Goal: Task Accomplishment & Management: Use online tool/utility

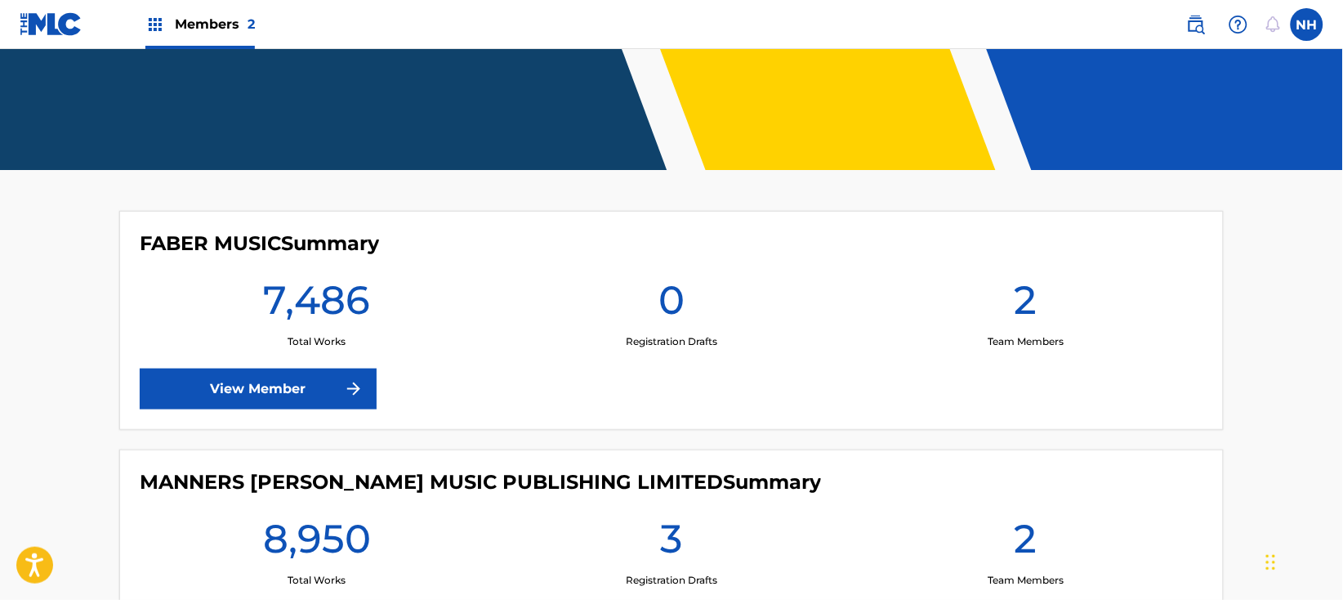
scroll to position [327, 0]
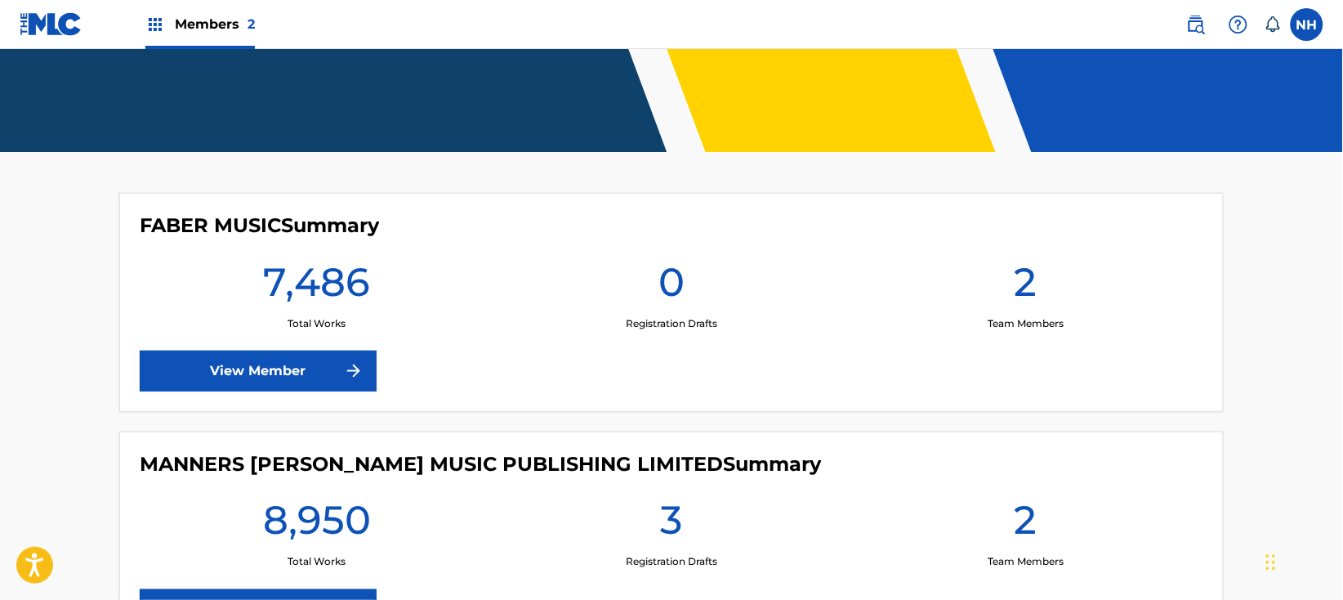
click at [355, 359] on link "View Member" at bounding box center [258, 370] width 237 height 41
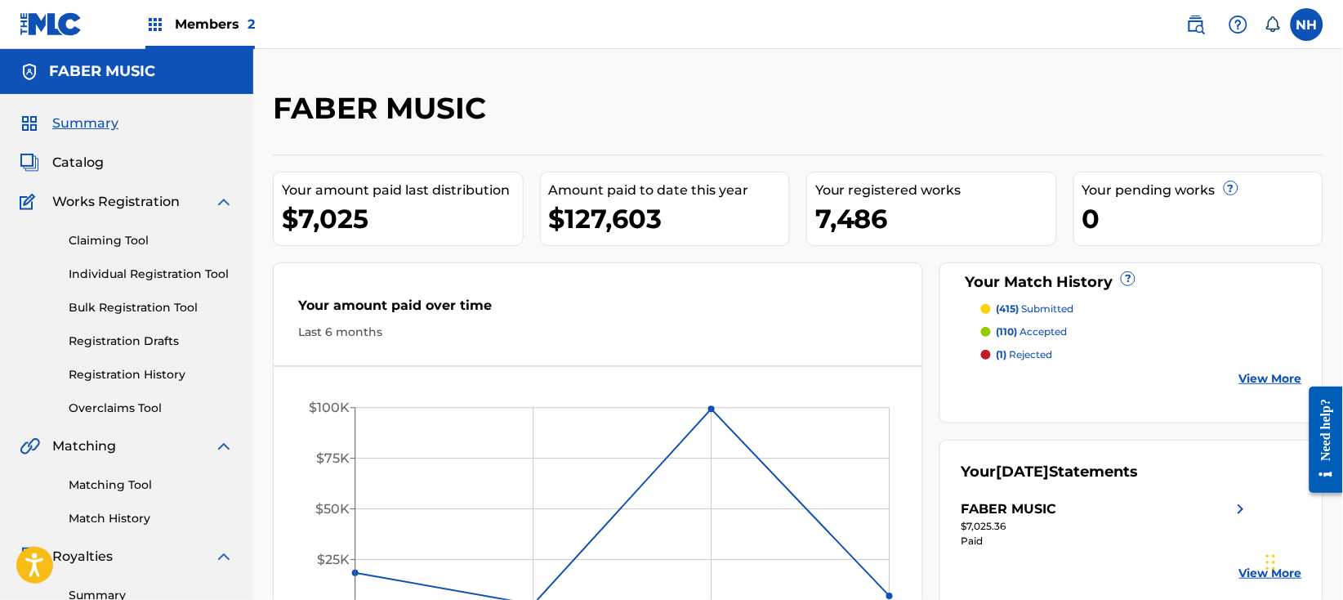
click at [218, 33] on span "Members 2" at bounding box center [215, 24] width 80 height 19
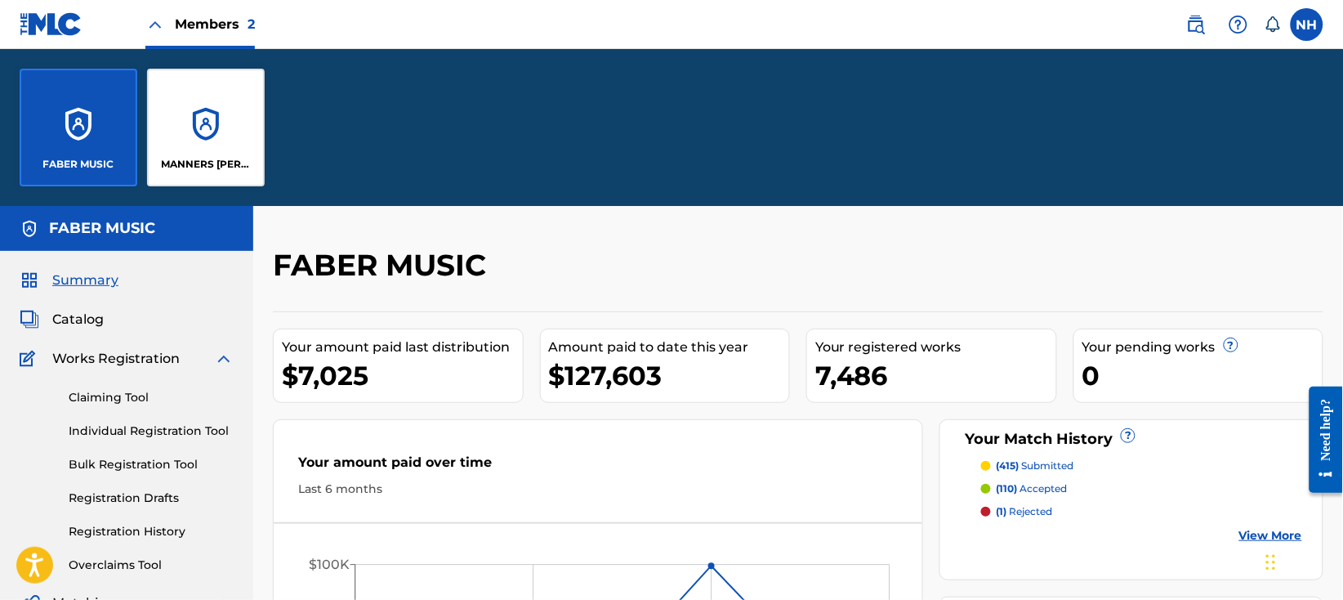
click at [226, 154] on div "MANNERS MCDADE MUSIC PUBLISHING LIMITED" at bounding box center [206, 128] width 118 height 118
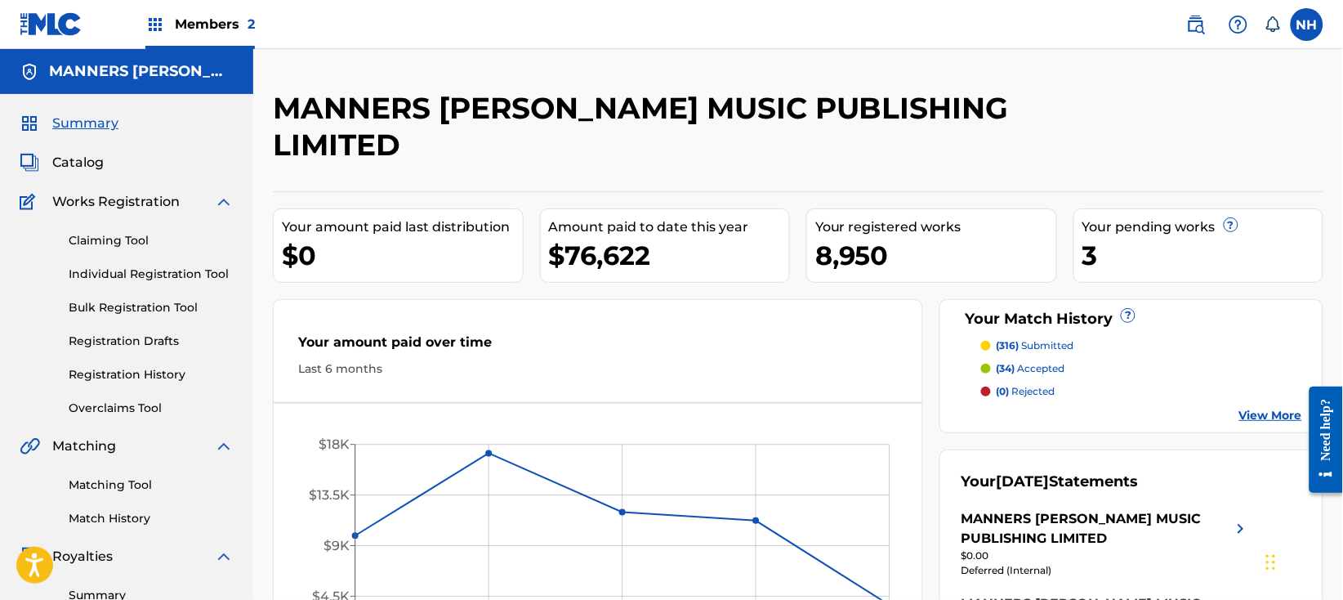
click at [141, 480] on link "Matching Tool" at bounding box center [151, 484] width 165 height 17
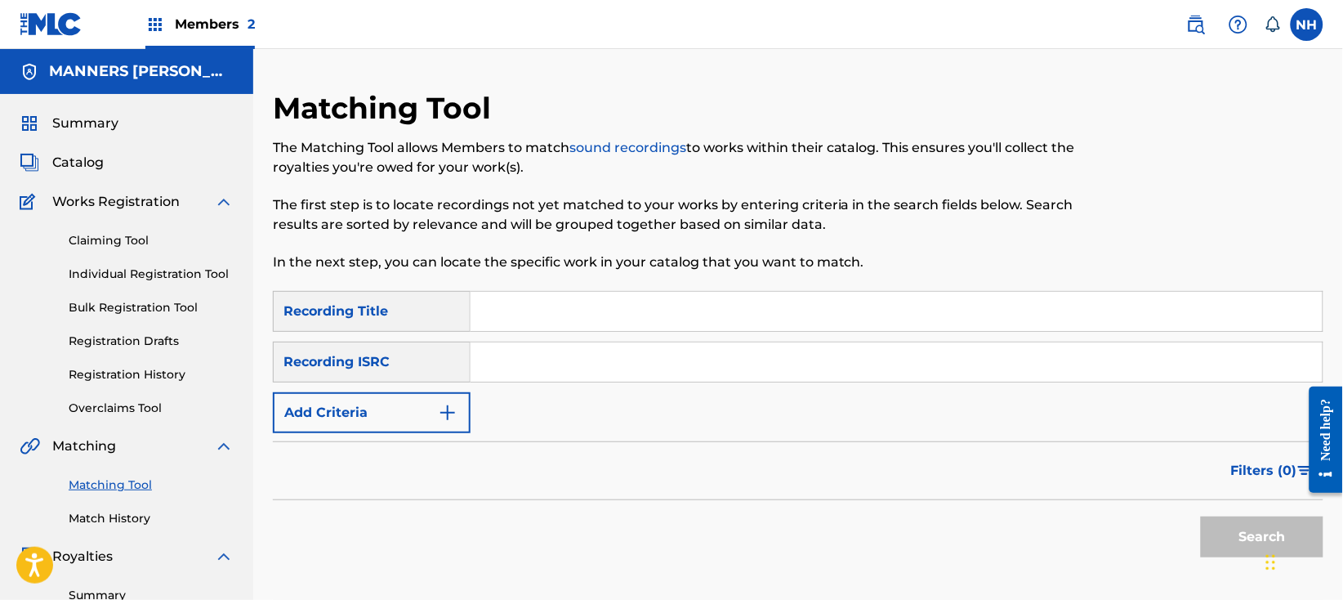
click at [139, 505] on div "Matching Tool Match History" at bounding box center [127, 491] width 214 height 71
click at [134, 518] on link "Match History" at bounding box center [151, 518] width 165 height 17
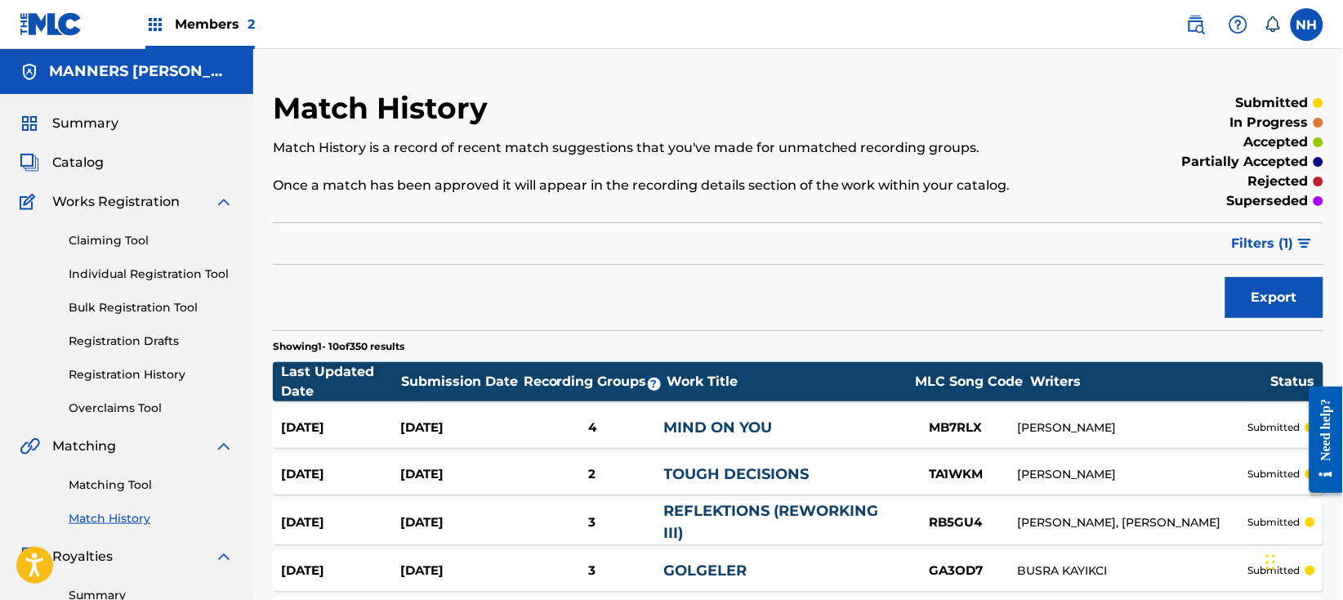
click at [123, 25] on div "Members 2" at bounding box center [137, 24] width 235 height 48
click at [120, 494] on div "Matching Tool Match History" at bounding box center [127, 491] width 214 height 71
click at [124, 488] on link "Matching Tool" at bounding box center [151, 484] width 165 height 17
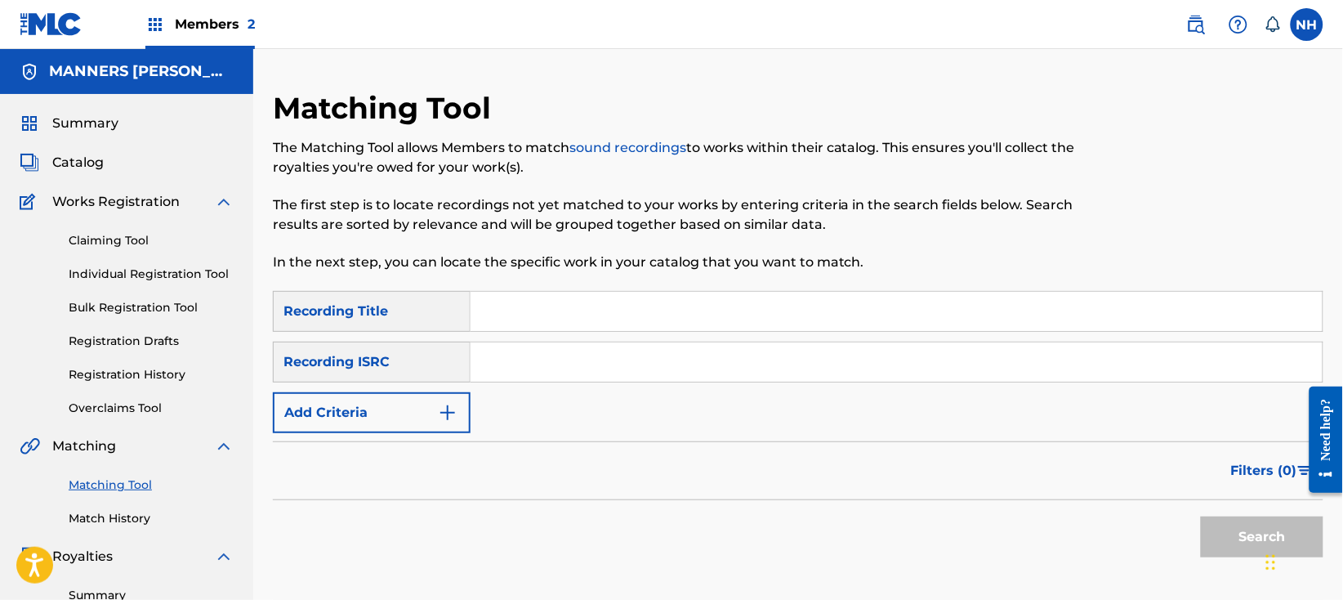
click at [551, 308] on input "Search Form" at bounding box center [897, 311] width 852 height 39
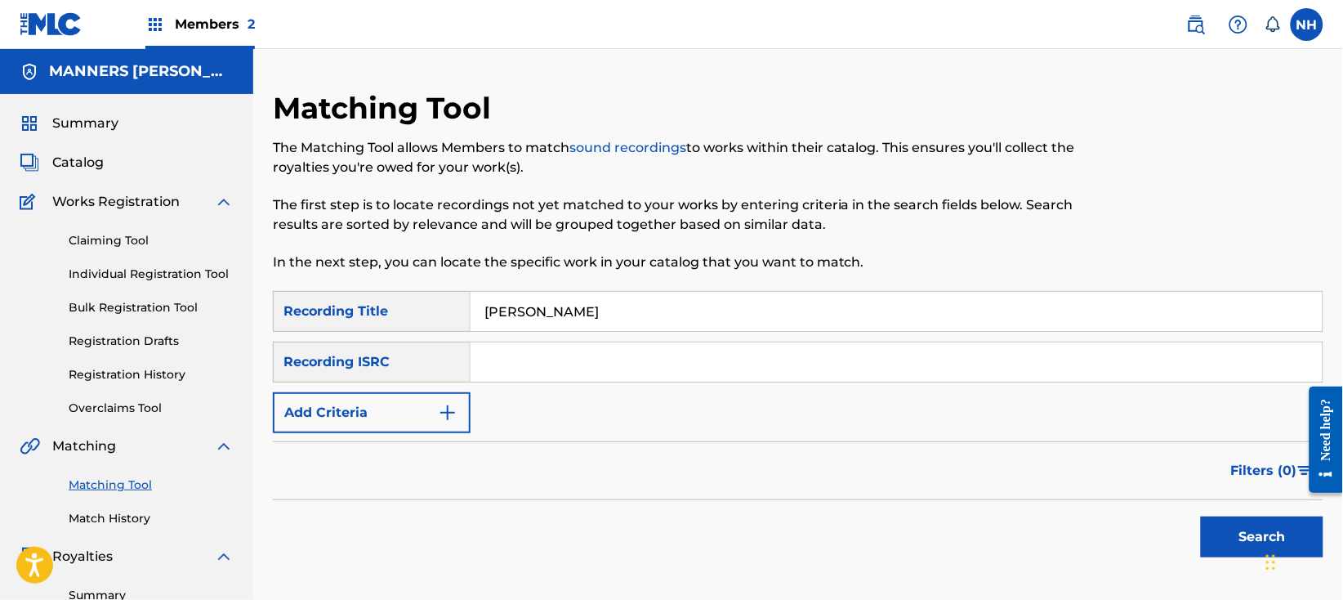
type input "Nils Frahm"
click at [1201, 516] on button "Search" at bounding box center [1262, 536] width 123 height 41
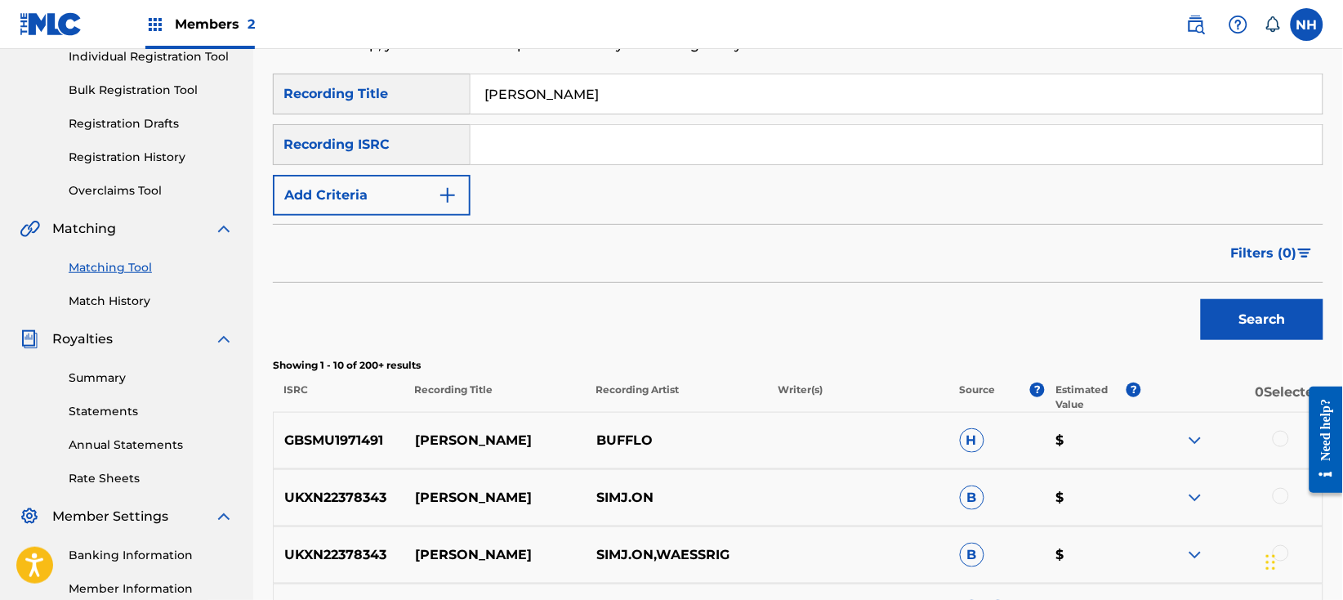
scroll to position [109, 0]
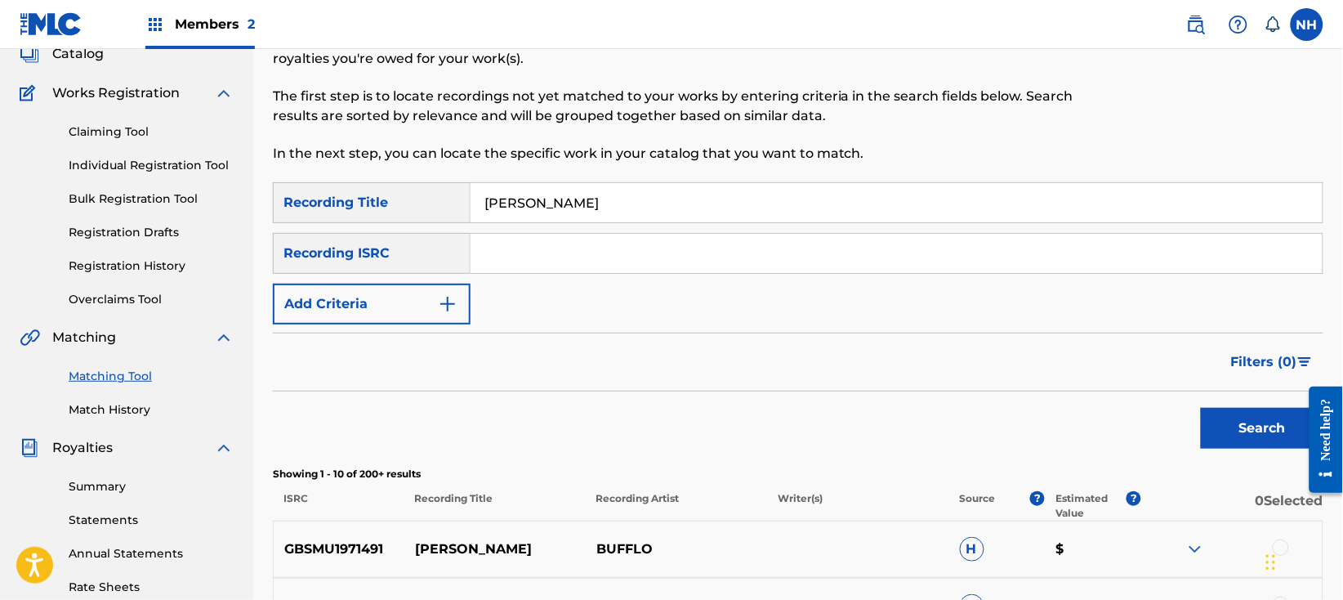
click at [624, 157] on p "In the next step, you can locate the specific work in your catalog that you wan…" at bounding box center [677, 154] width 809 height 20
drag, startPoint x: 606, startPoint y: 187, endPoint x: 597, endPoint y: 190, distance: 9.6
click at [597, 190] on input "Nils Frahm" at bounding box center [897, 202] width 852 height 39
drag, startPoint x: 590, startPoint y: 195, endPoint x: 399, endPoint y: 203, distance: 191.4
click at [399, 203] on div "SearchWithCriteria0ce76006-d599-46da-8ac7-587a1f214a33 Recording Title Nils Fra…" at bounding box center [798, 202] width 1051 height 41
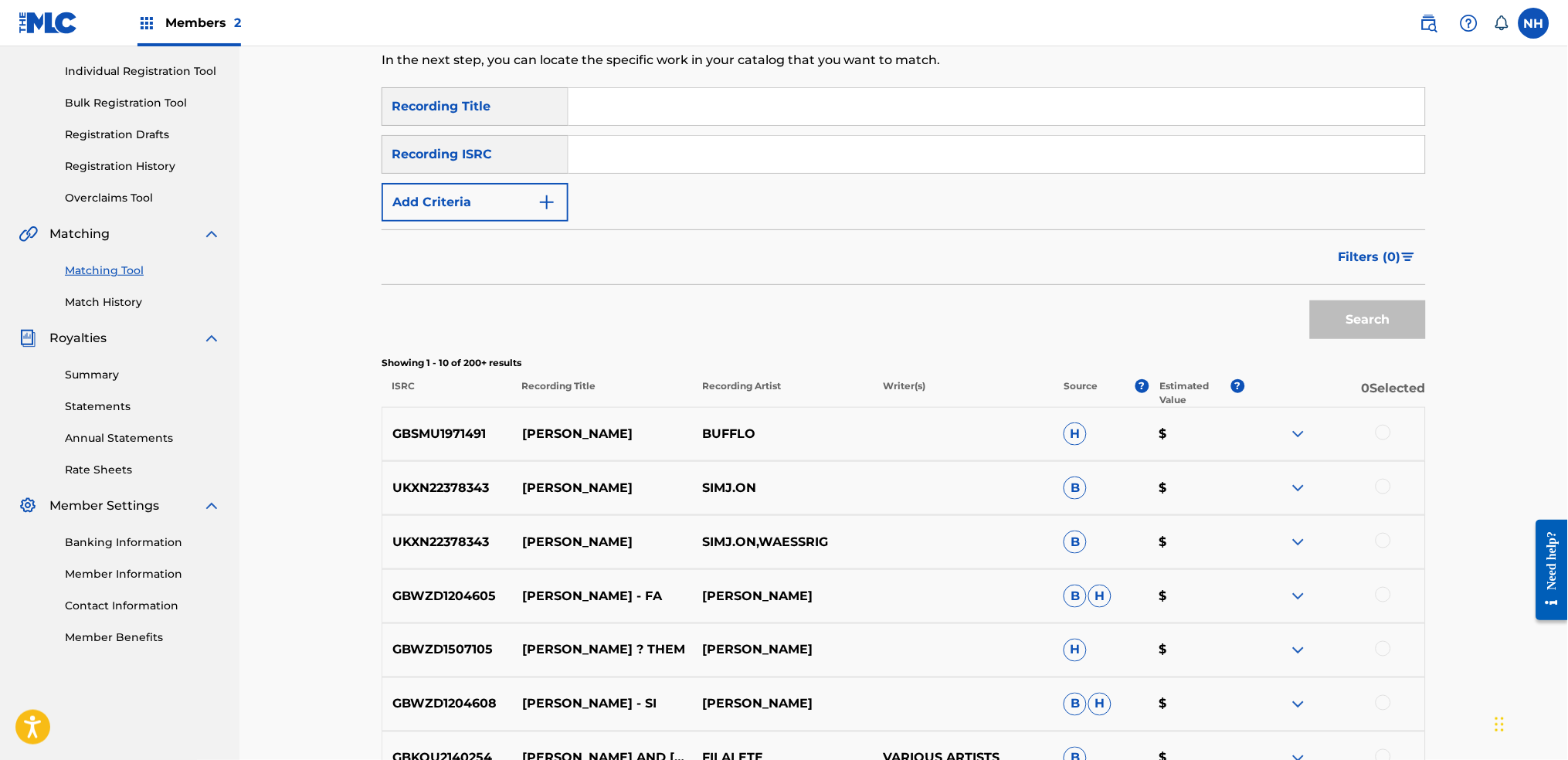
scroll to position [153, 0]
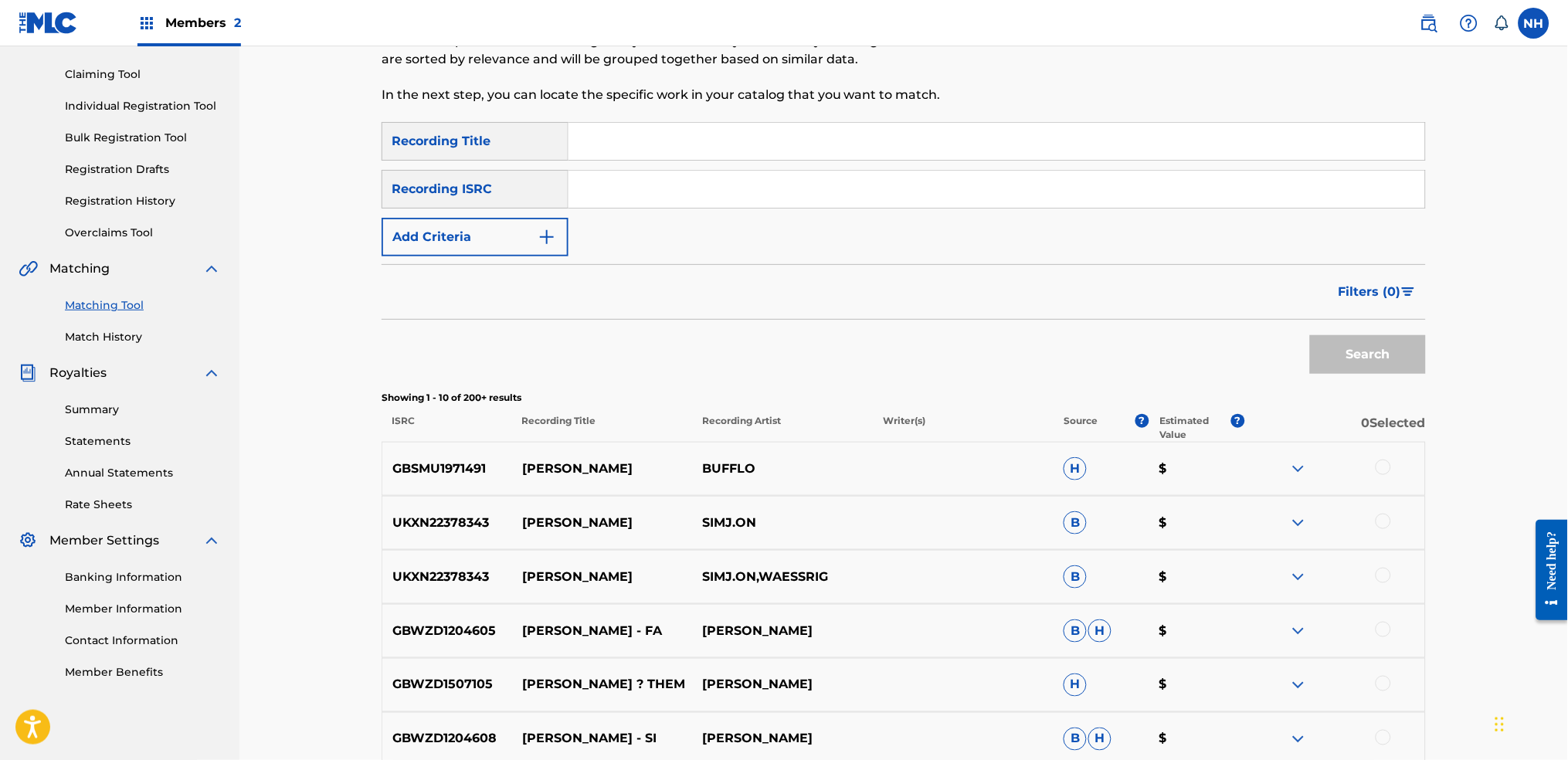
click at [532, 250] on button "Add Criteria" at bounding box center [475, 236] width 187 height 39
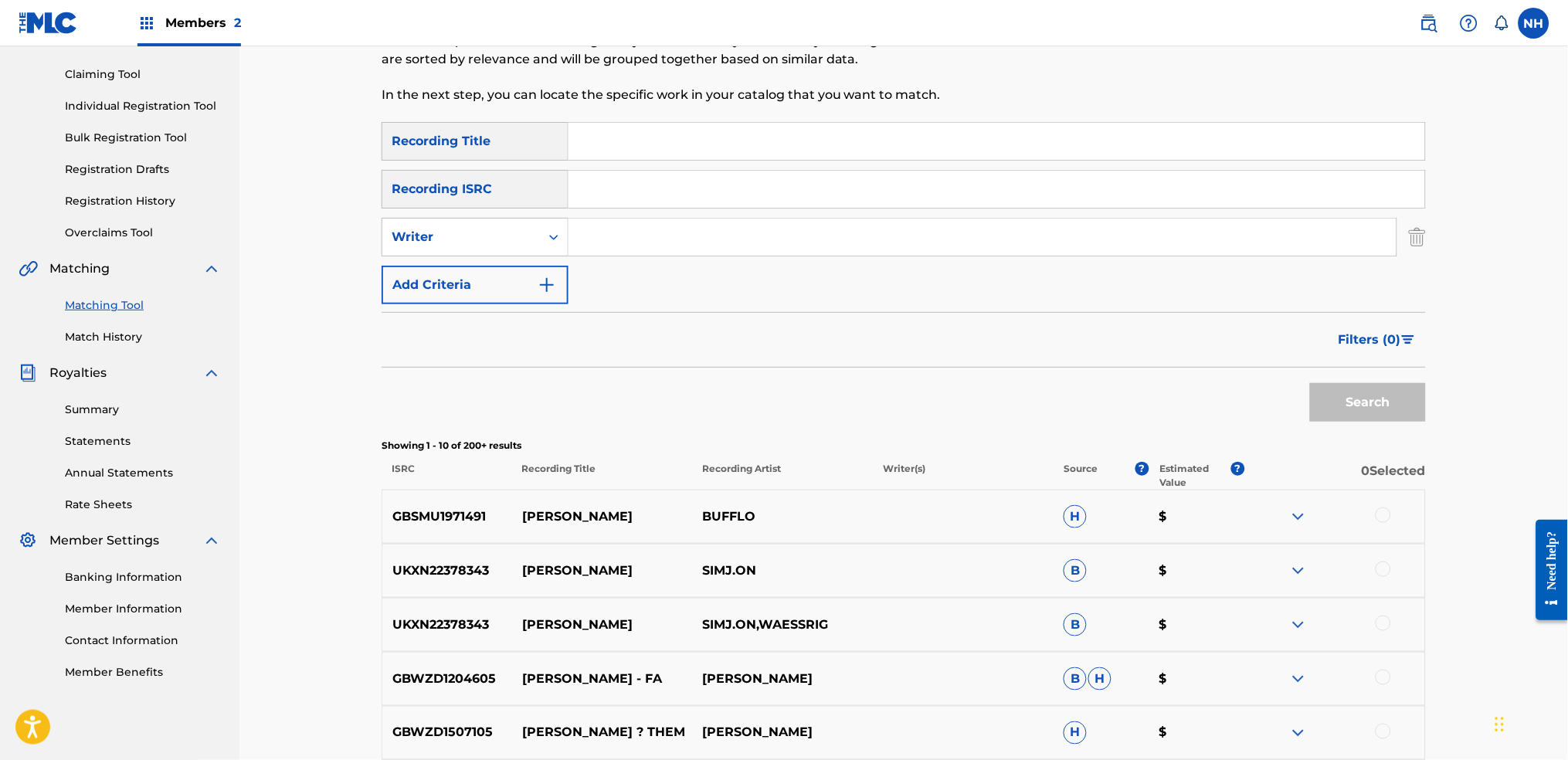
click at [536, 300] on button "Add Criteria" at bounding box center [475, 285] width 187 height 39
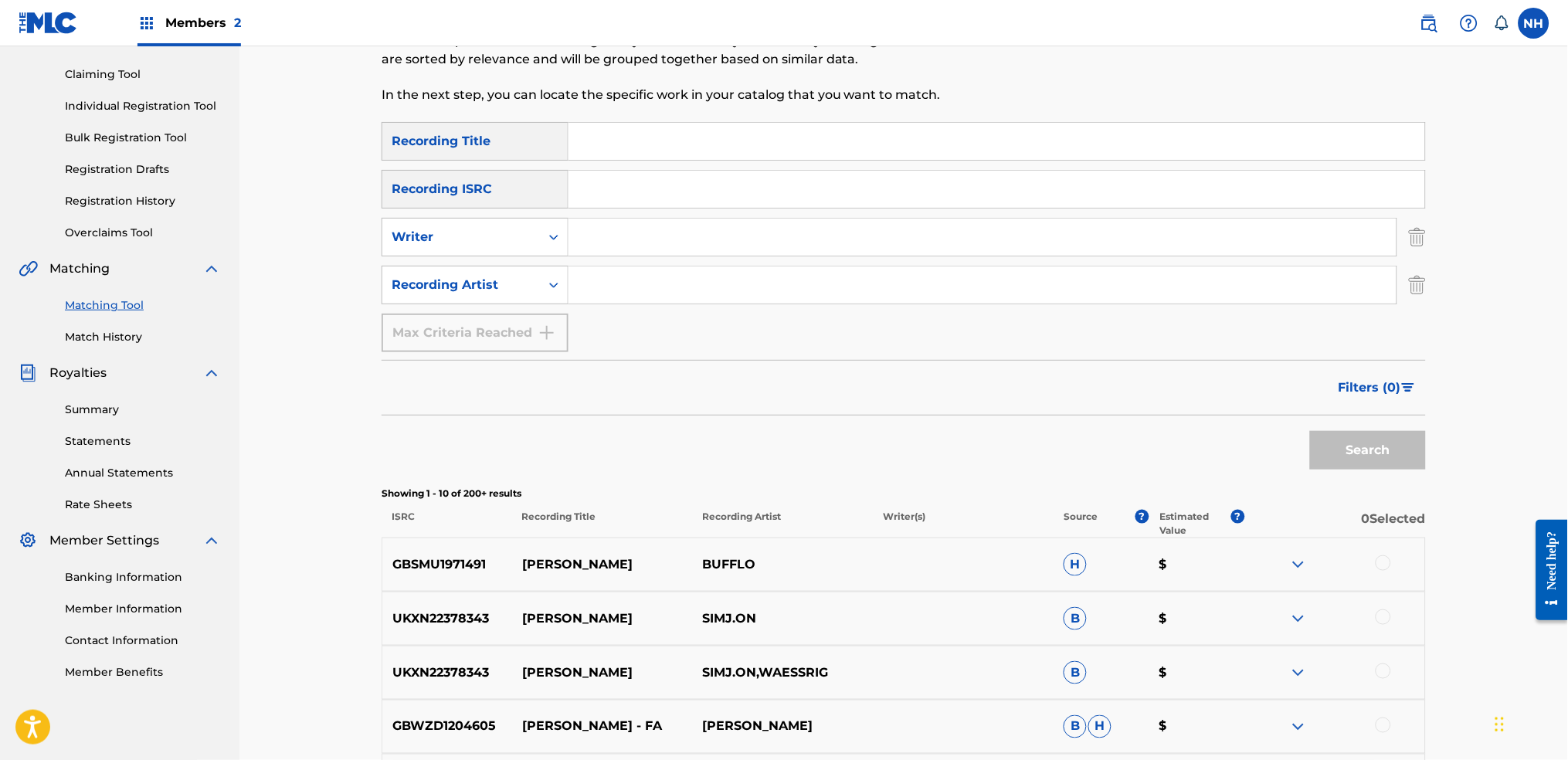
click at [584, 304] on div "SearchWithCriteria0ce76006-d599-46da-8ac7-587a1f214a33 Recording Title SearchWi…" at bounding box center [904, 236] width 1044 height 230
click at [616, 291] on input "Search Form" at bounding box center [982, 285] width 828 height 37
paste input "Nils Frahm"
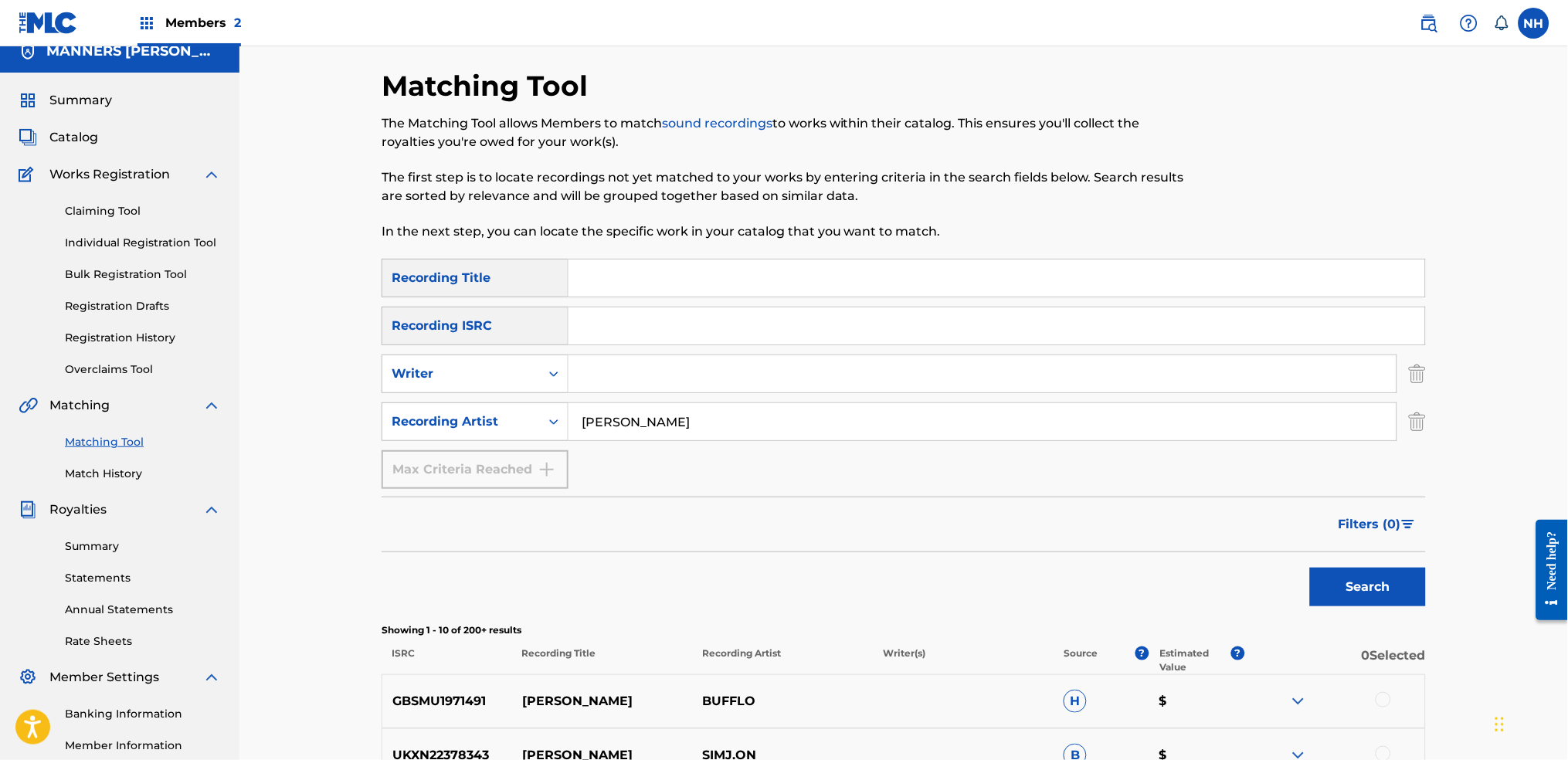
scroll to position [0, 0]
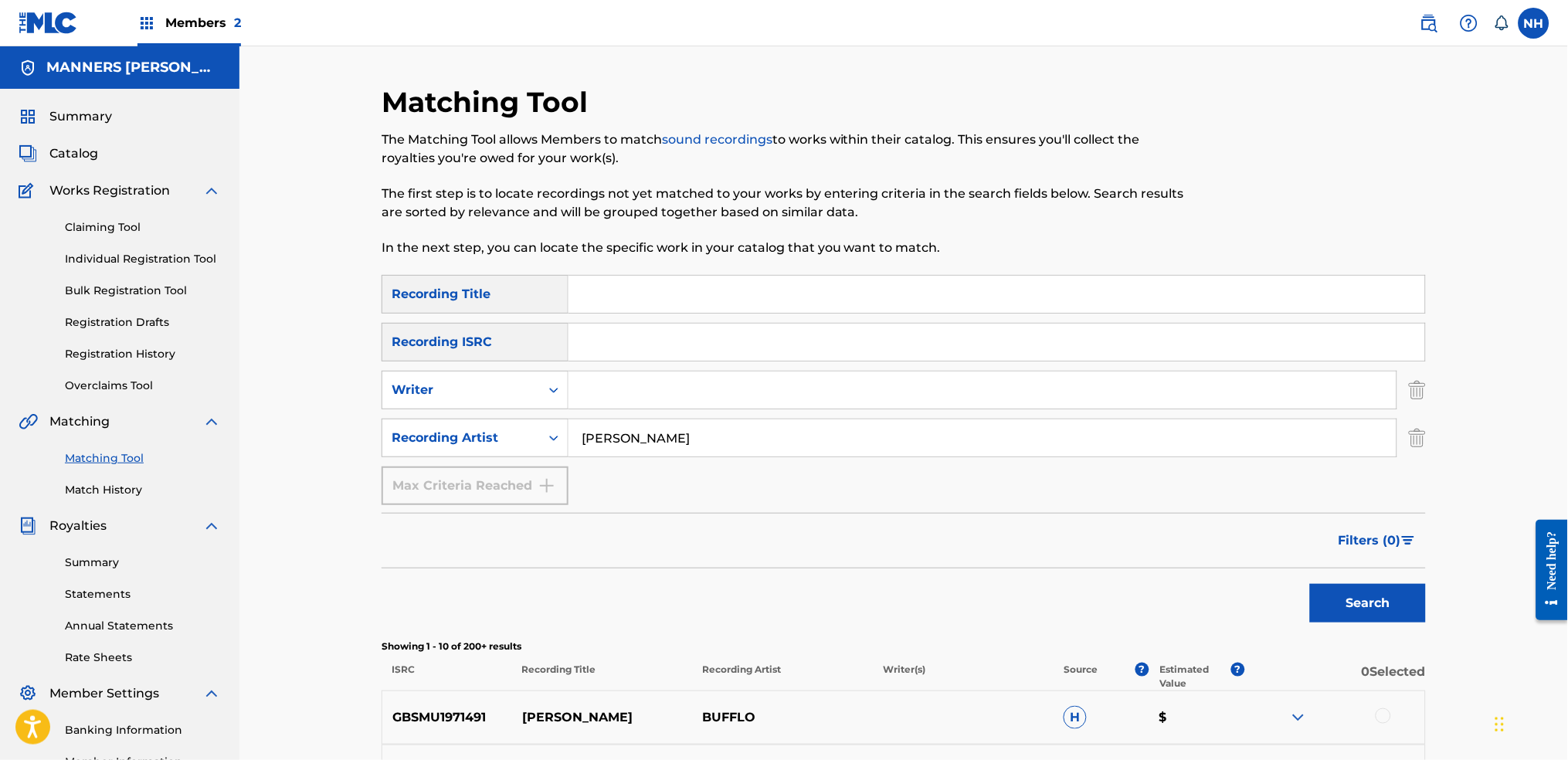
type input "Nils Frahm"
click at [1268, 566] on button "Search" at bounding box center [1368, 603] width 116 height 39
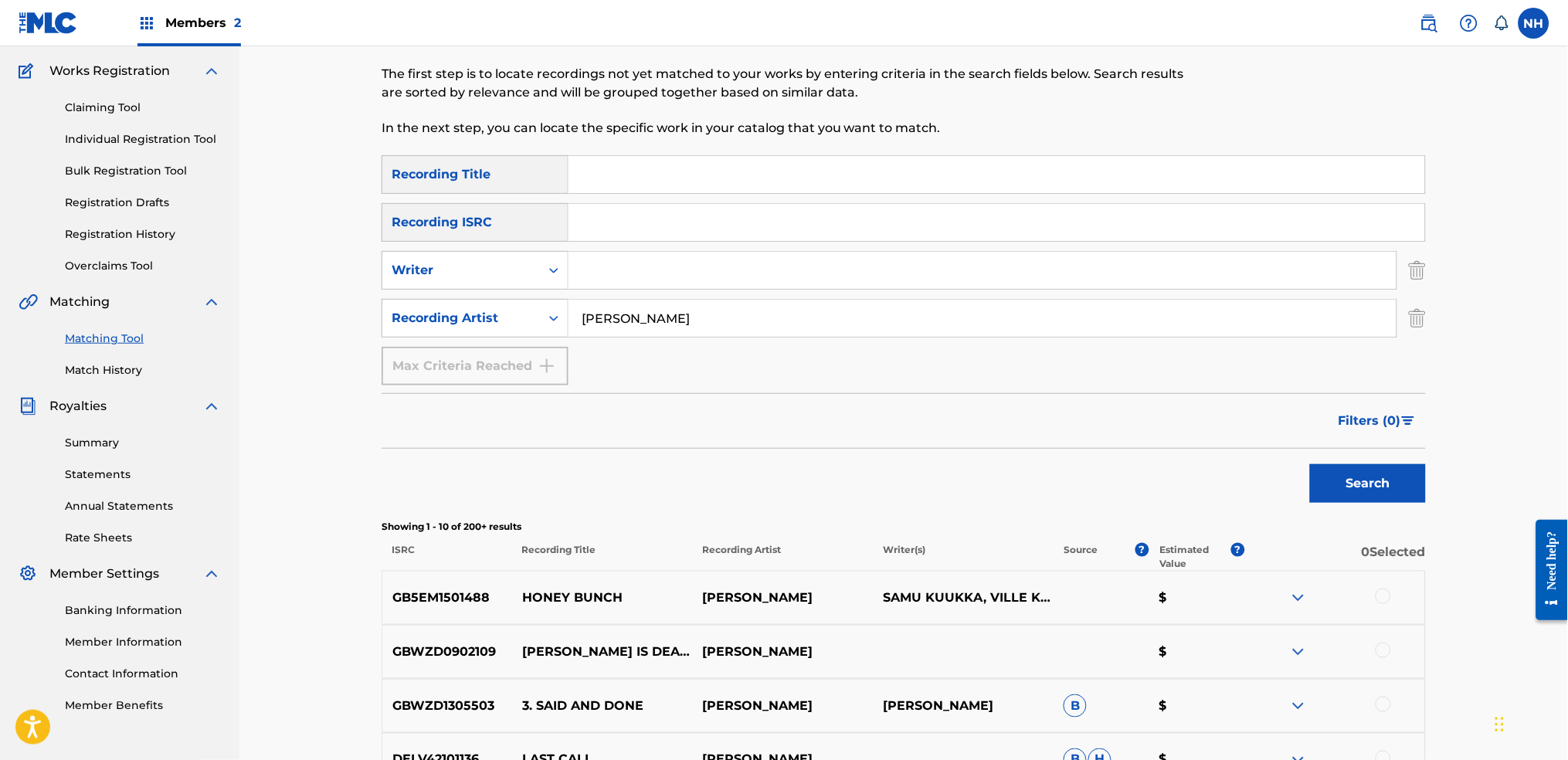
scroll to position [205, 0]
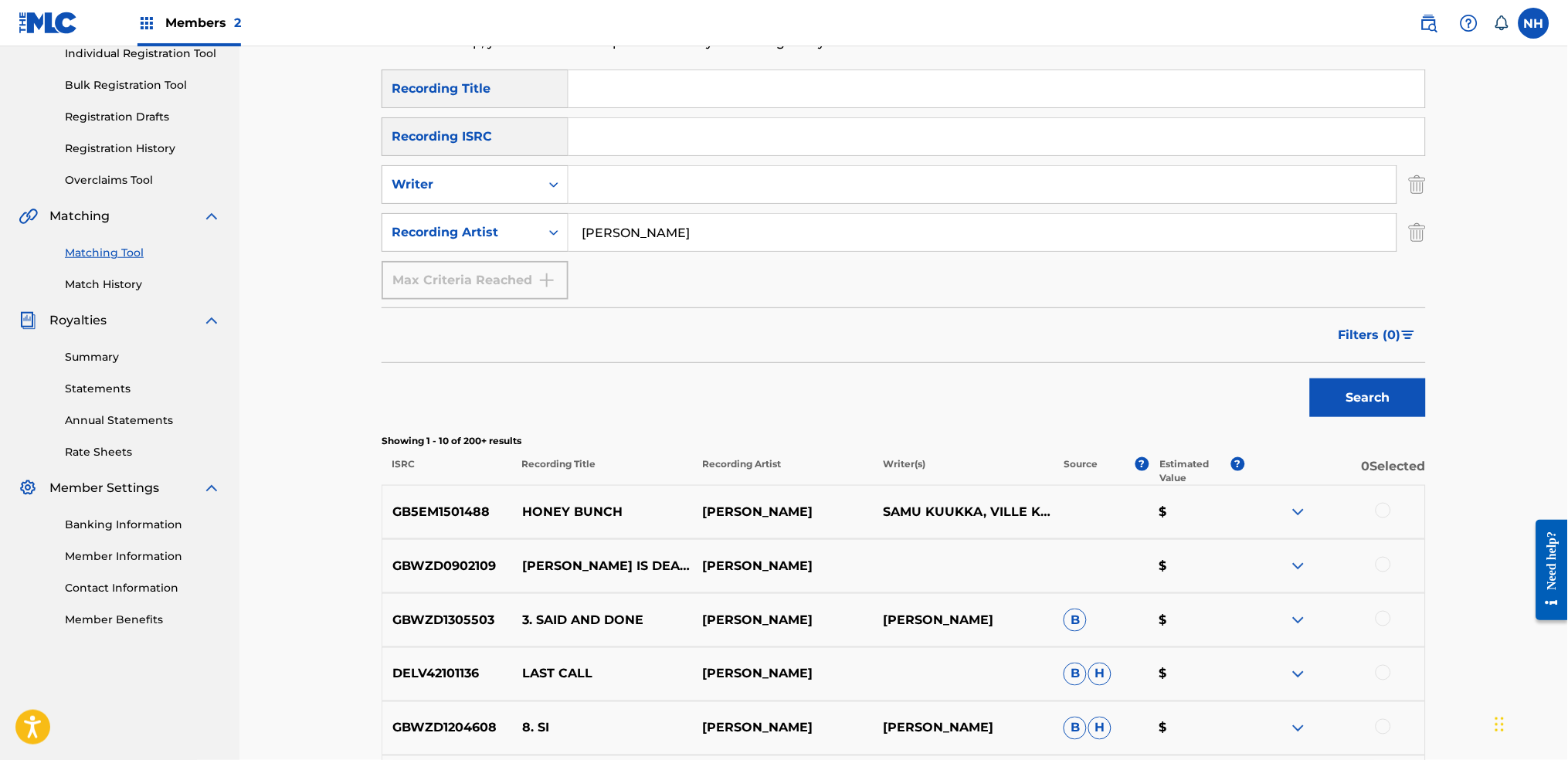
click at [1268, 310] on div "Matching Tool The Matching Tool allows Members to match sound recordings to wor…" at bounding box center [904, 510] width 1081 height 1262
click at [1268, 353] on button "Filters ( 0 )" at bounding box center [1377, 335] width 96 height 39
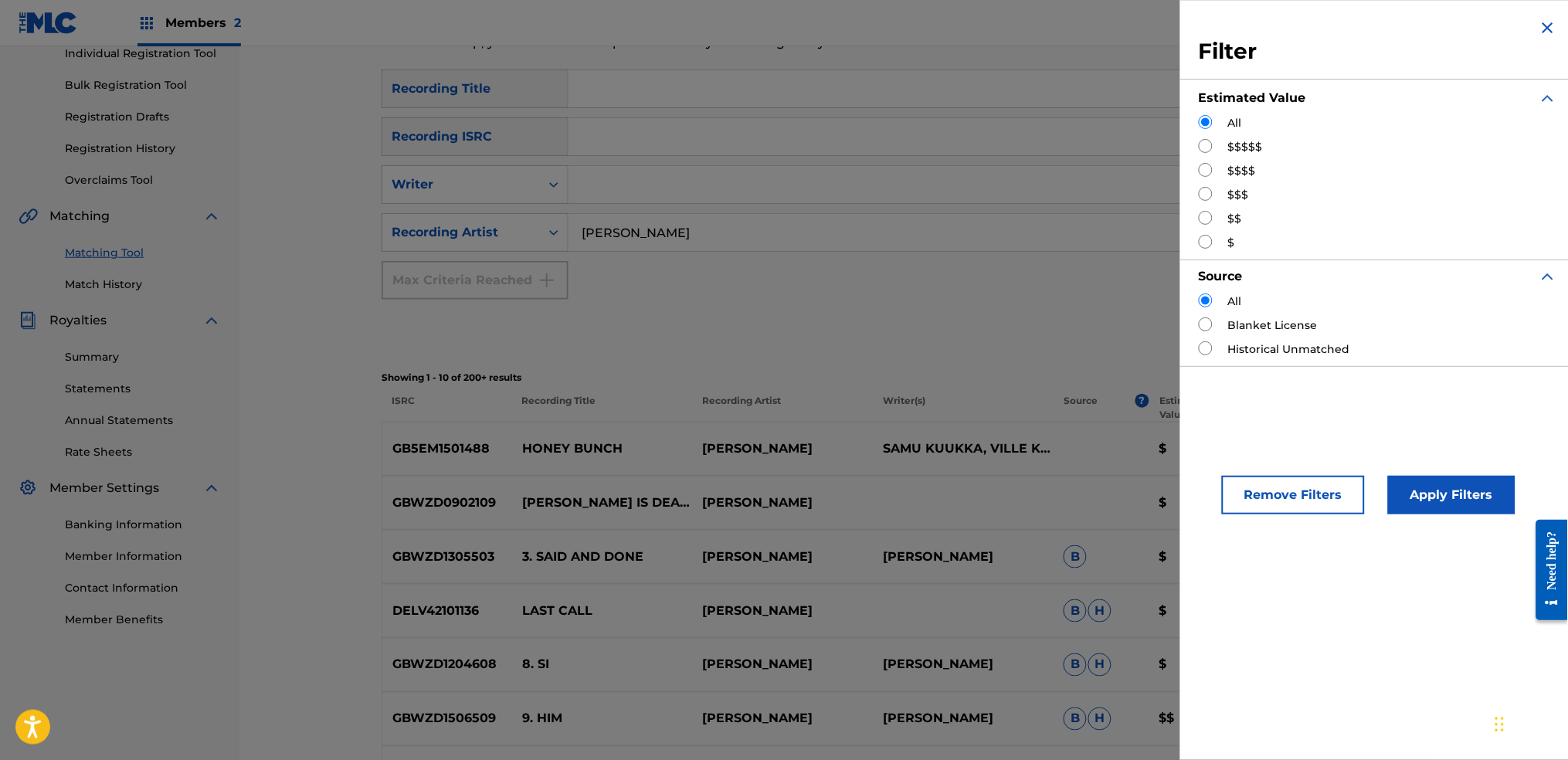
click at [1211, 164] on input "Search Form" at bounding box center [1205, 169] width 14 height 14
radio input "true"
click at [1268, 479] on button "Apply Filters" at bounding box center [1451, 494] width 128 height 39
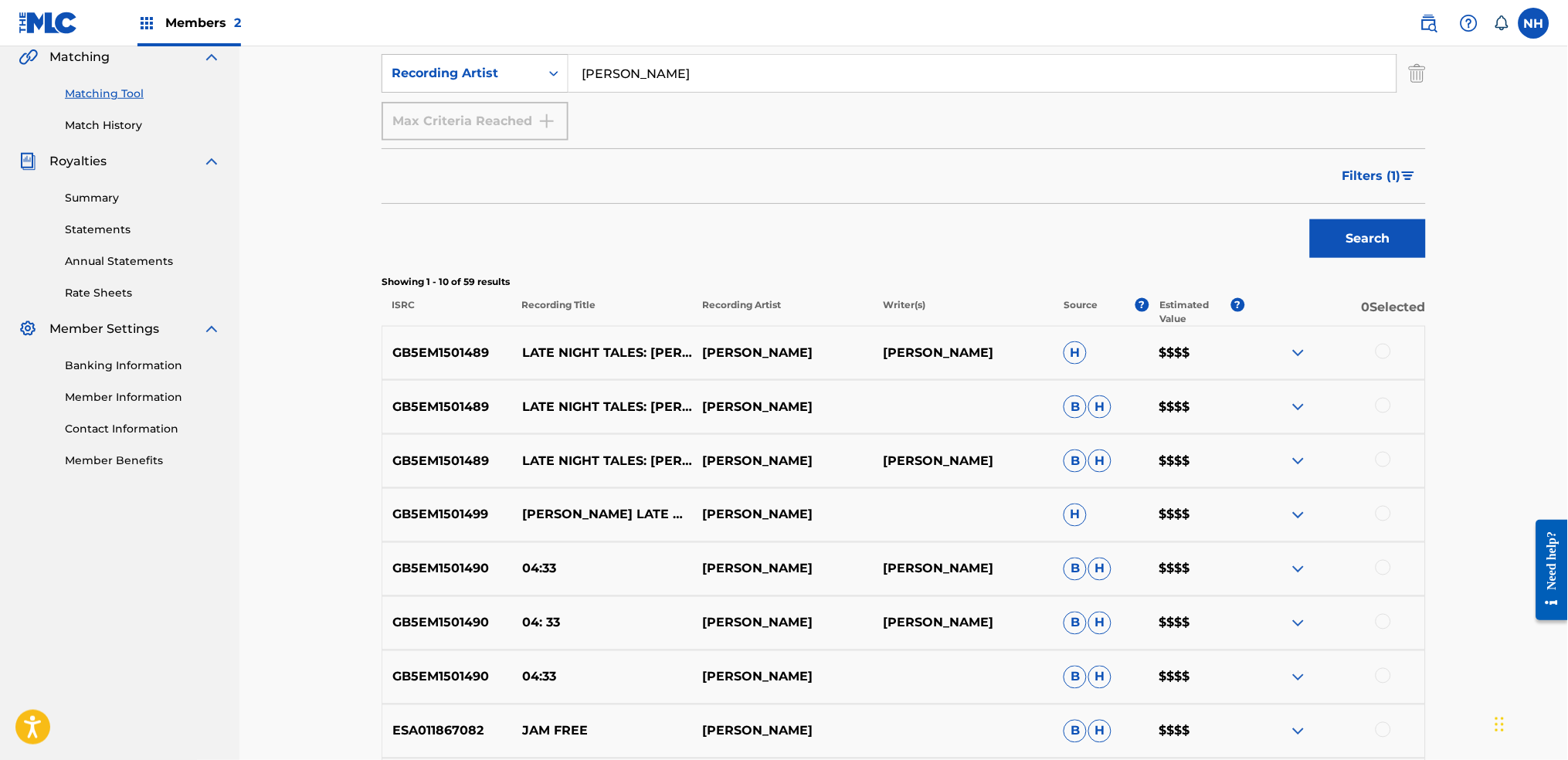
scroll to position [387, 0]
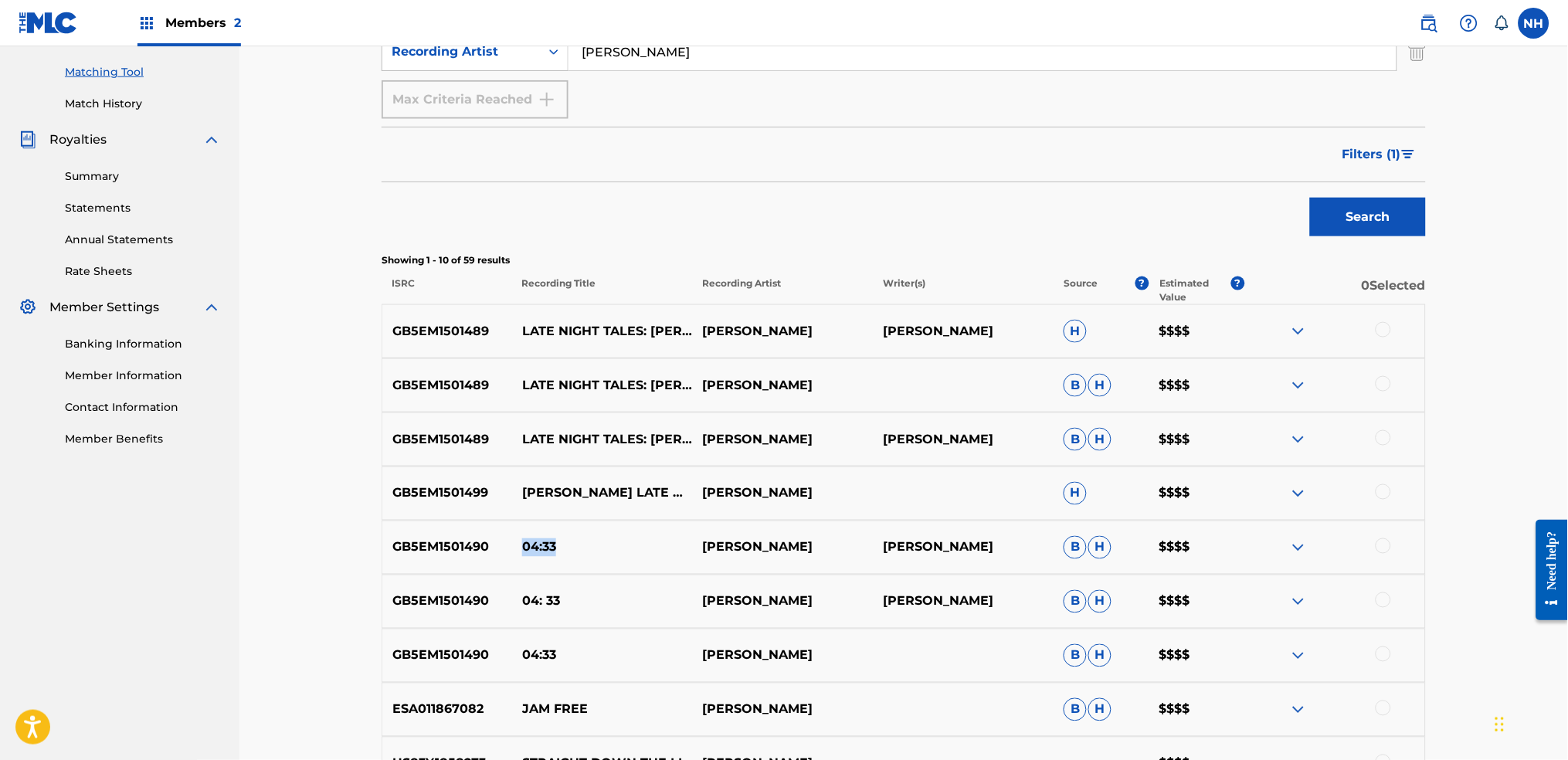
drag, startPoint x: 563, startPoint y: 543, endPoint x: 525, endPoint y: 544, distance: 38.0
click at [525, 544] on p "04:33" at bounding box center [602, 547] width 181 height 19
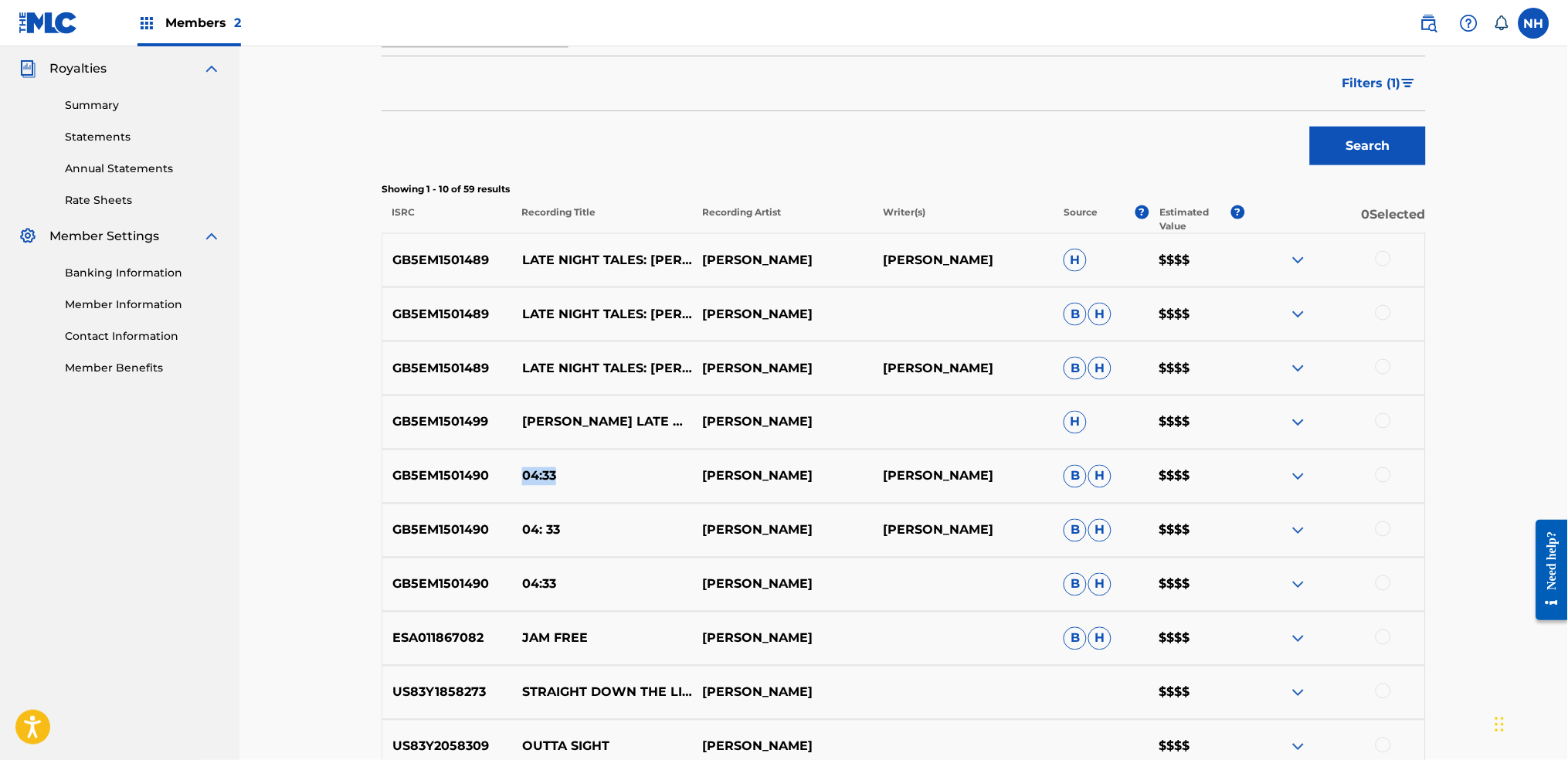
scroll to position [489, 0]
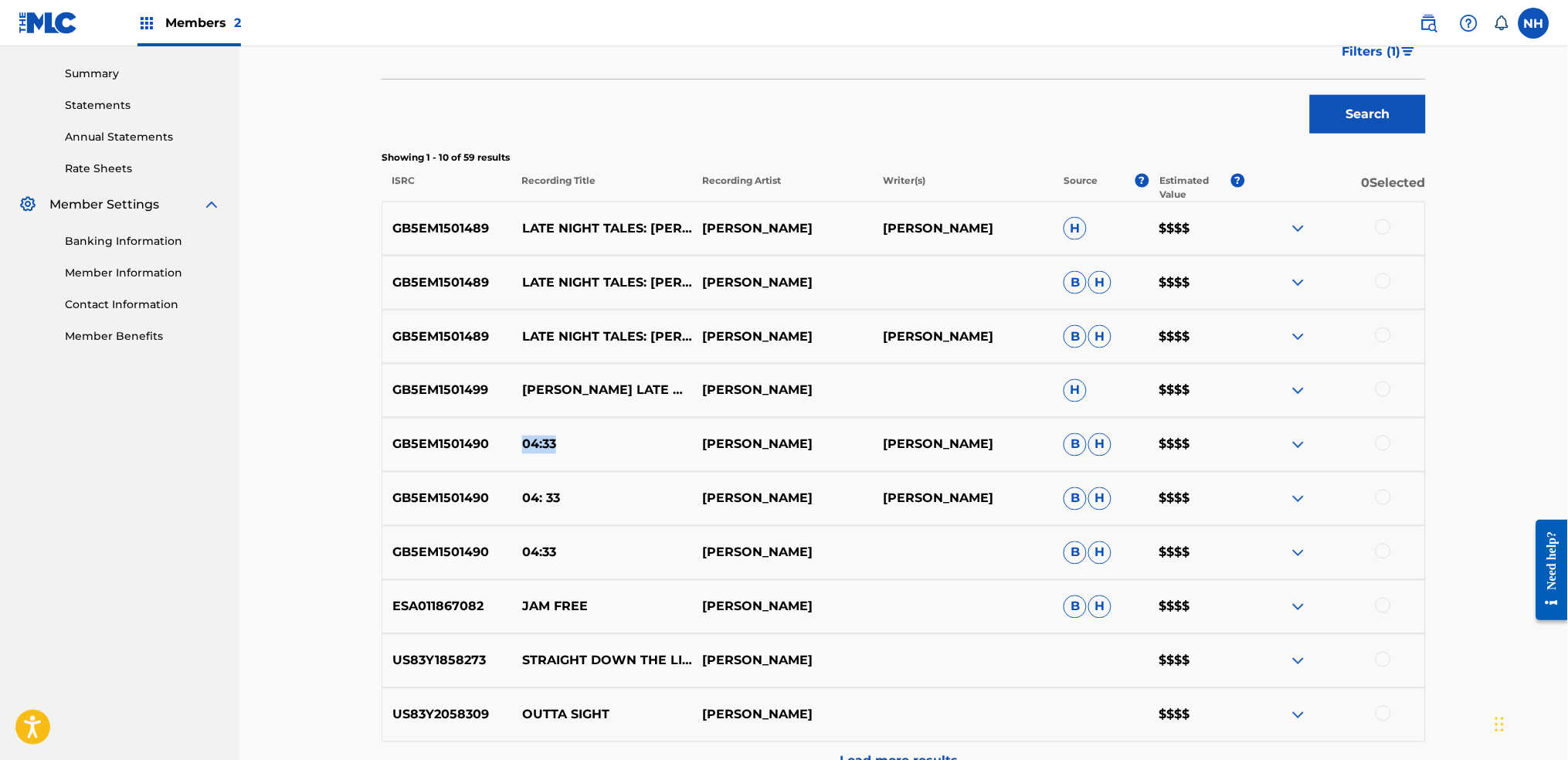
click at [1268, 445] on img at bounding box center [1299, 445] width 19 height 19
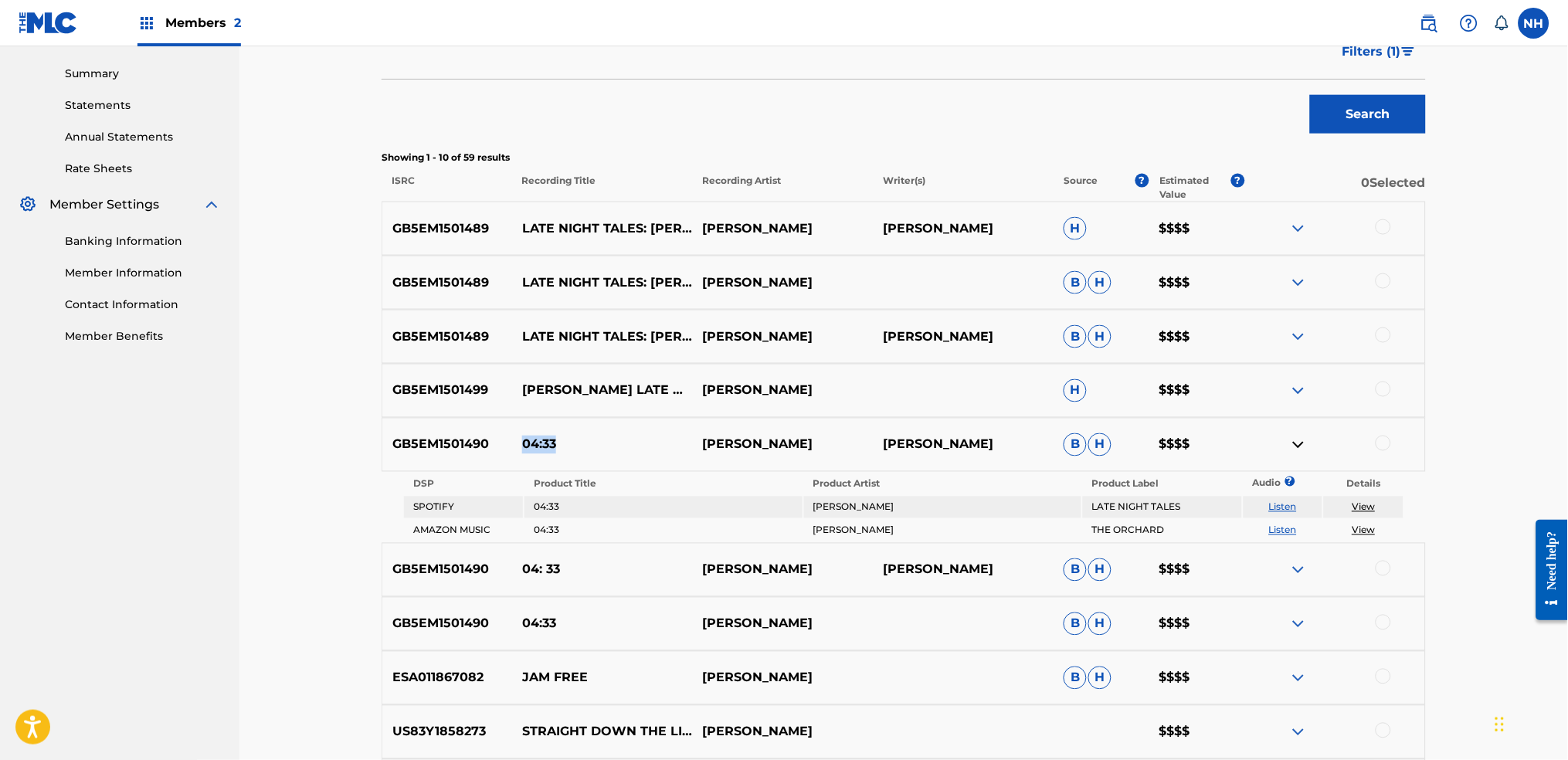
click at [1268, 502] on link "View" at bounding box center [1364, 507] width 24 height 11
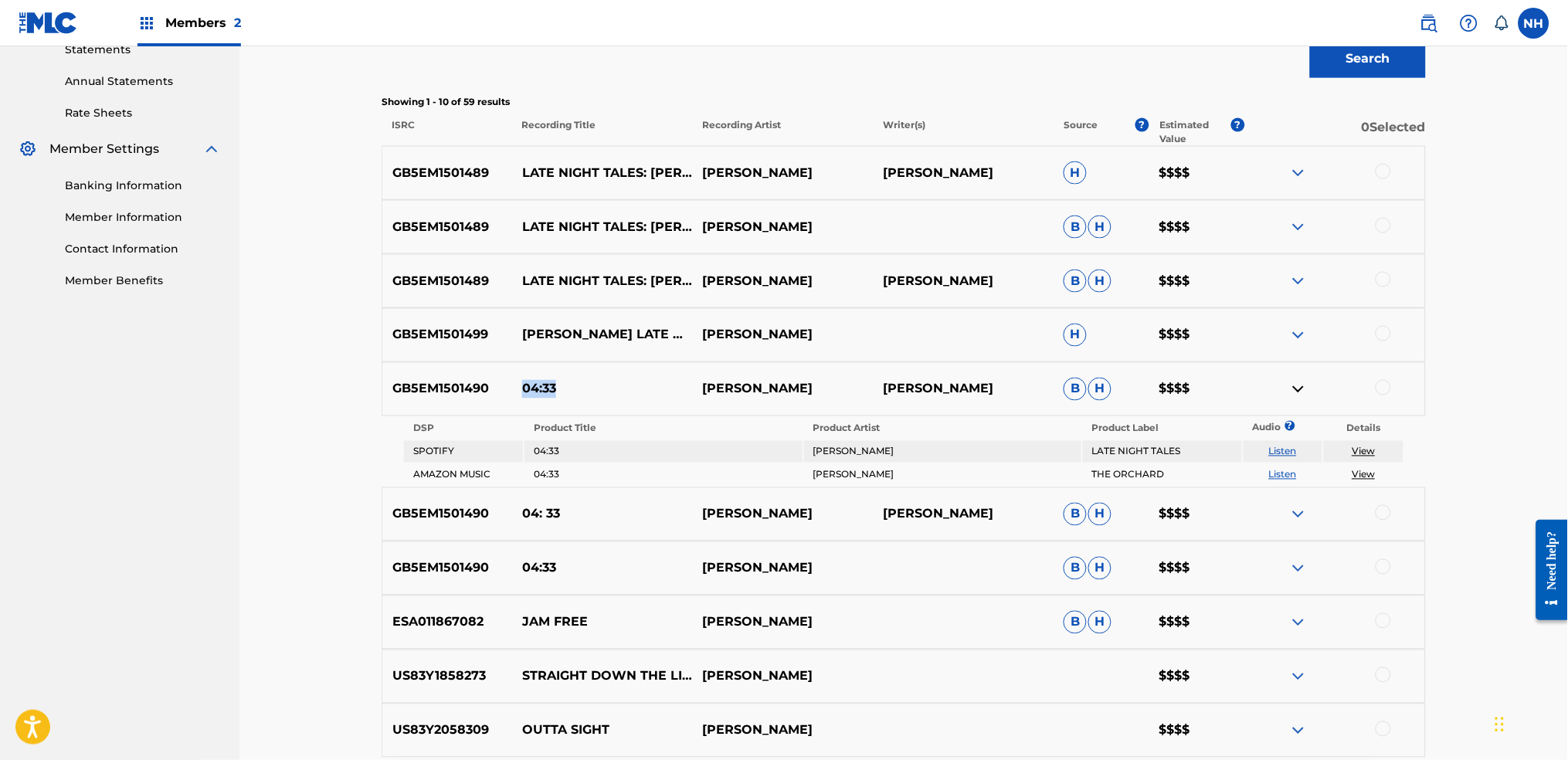
scroll to position [592, 0]
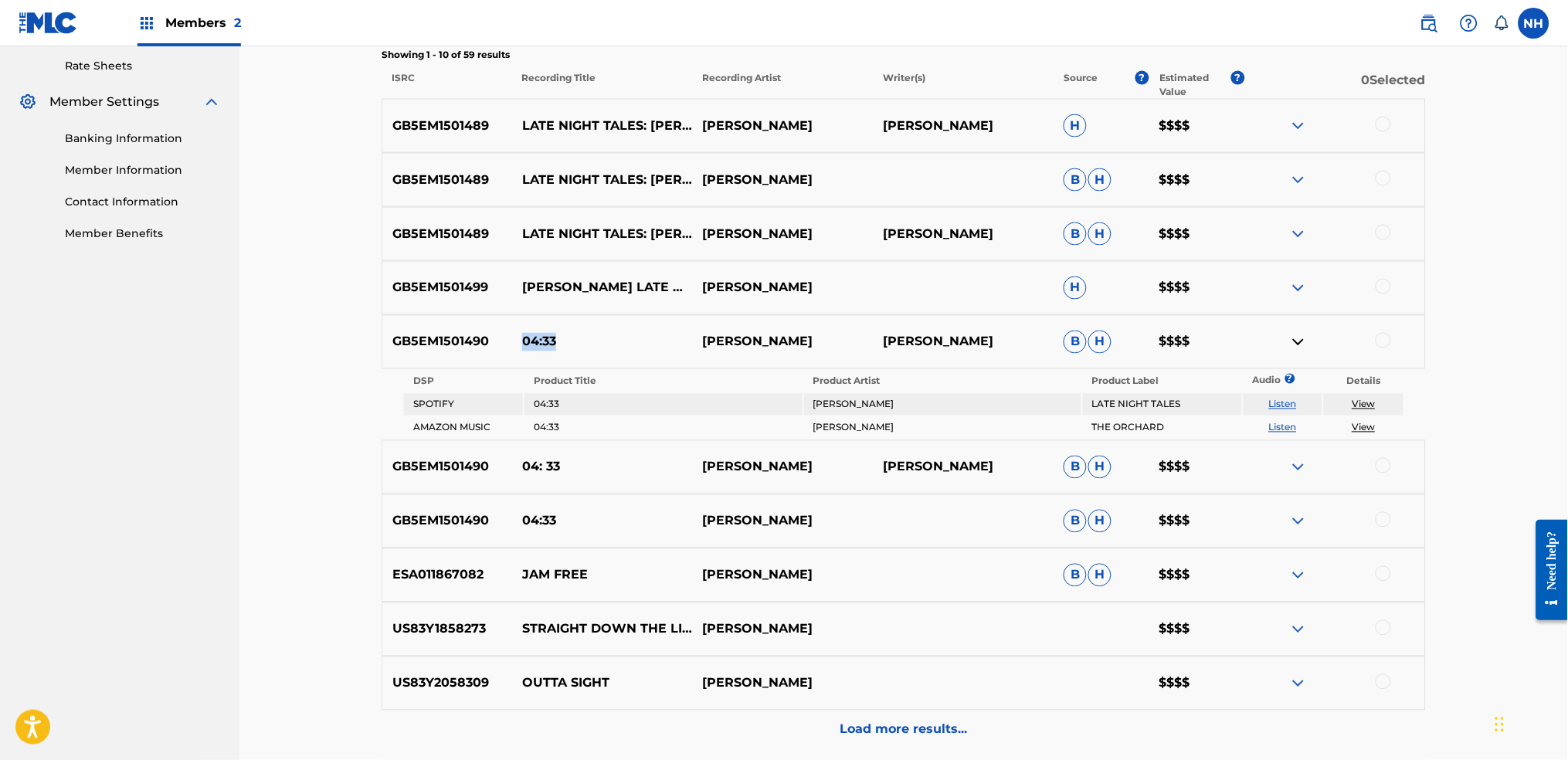
click at [1268, 427] on link "View" at bounding box center [1364, 427] width 24 height 11
click at [1268, 458] on div at bounding box center [1334, 467] width 181 height 19
click at [1268, 458] on img at bounding box center [1299, 467] width 19 height 19
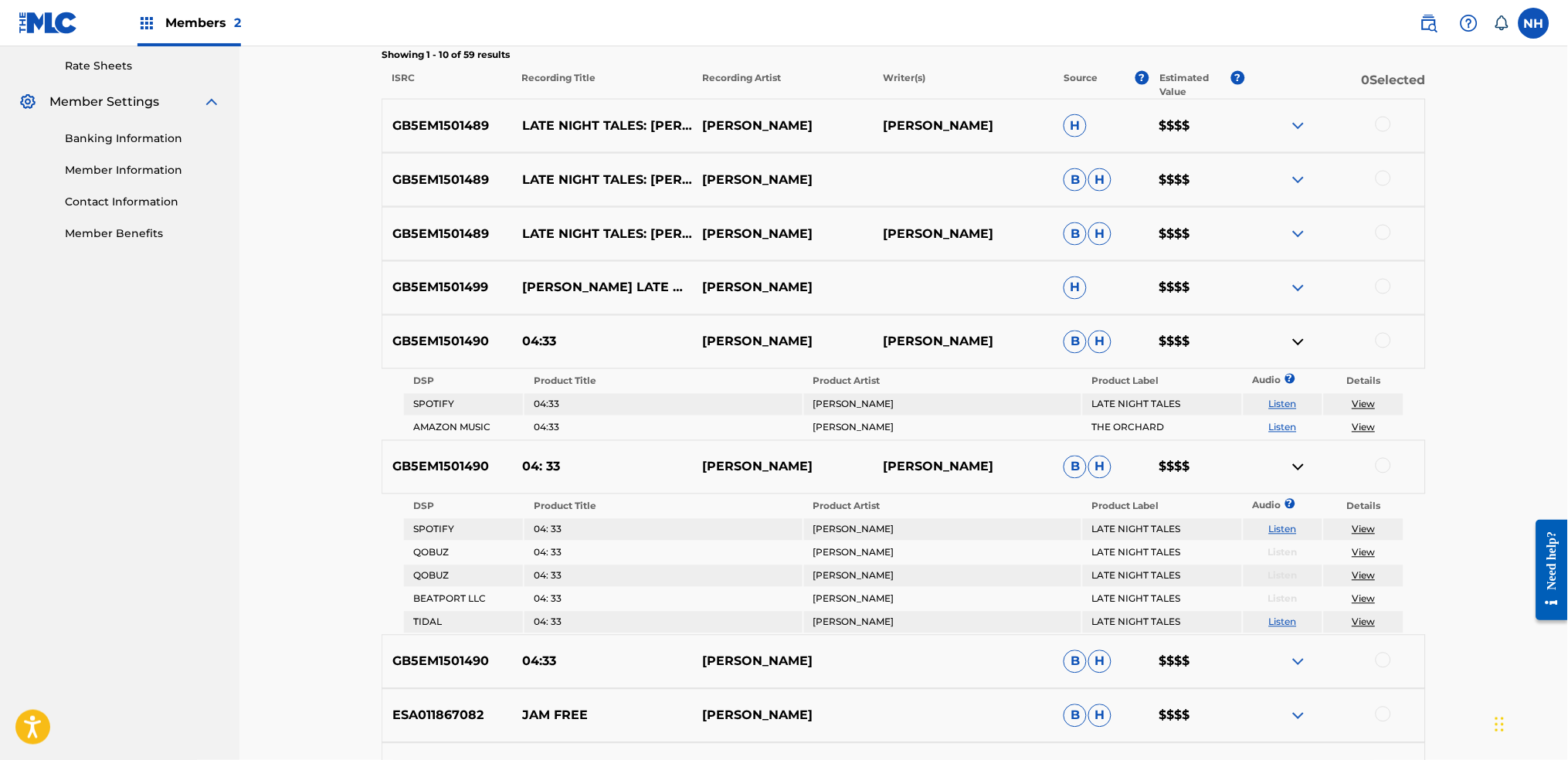
click at [1268, 552] on link "View" at bounding box center [1364, 552] width 24 height 11
drag, startPoint x: 496, startPoint y: 467, endPoint x: 389, endPoint y: 465, distance: 107.0
click at [389, 465] on p "GB5EM1501490" at bounding box center [446, 467] width 129 height 19
copy p "GB5EM1501490"
click at [1268, 465] on div at bounding box center [1383, 465] width 15 height 15
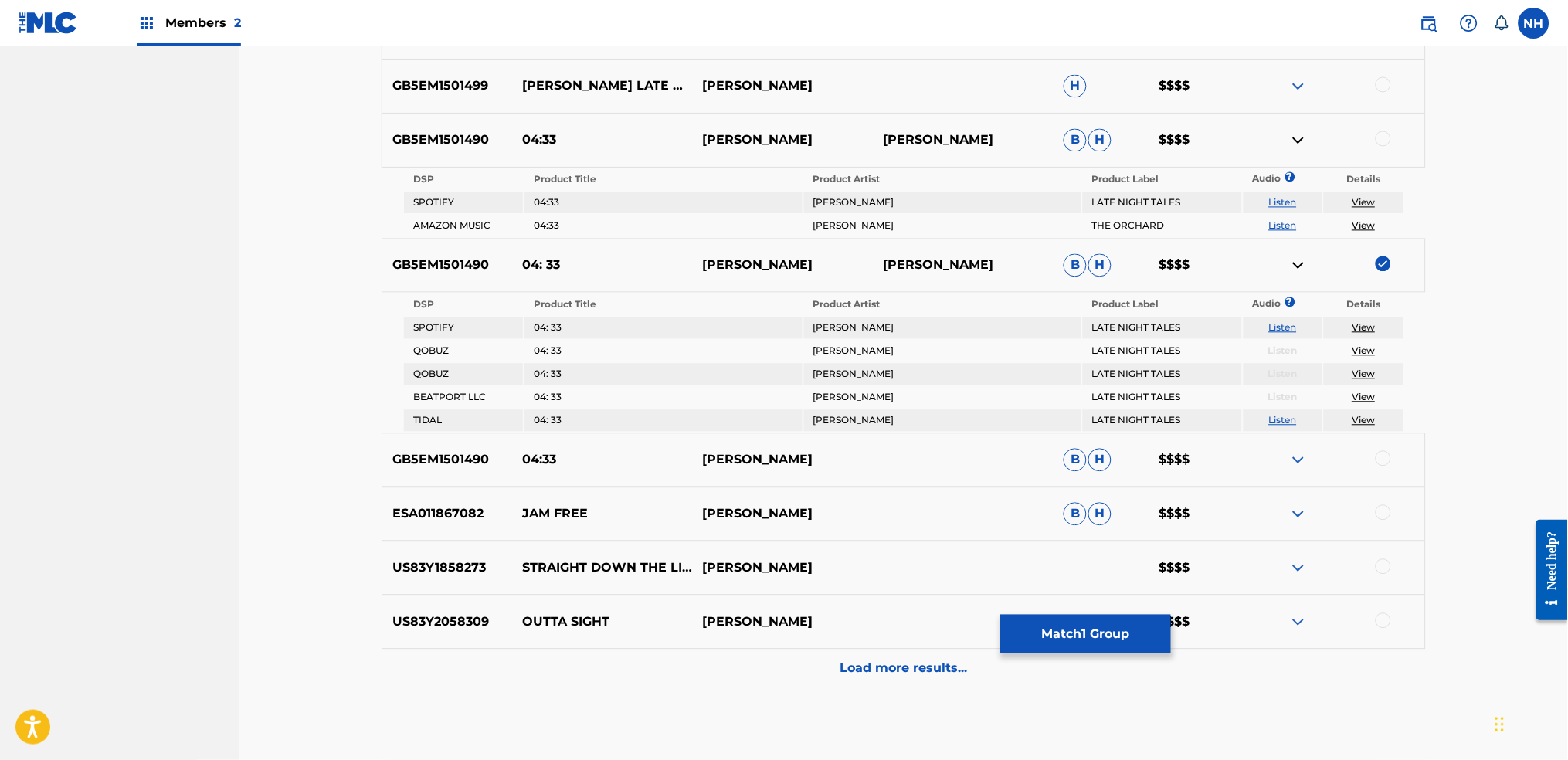
scroll to position [798, 0]
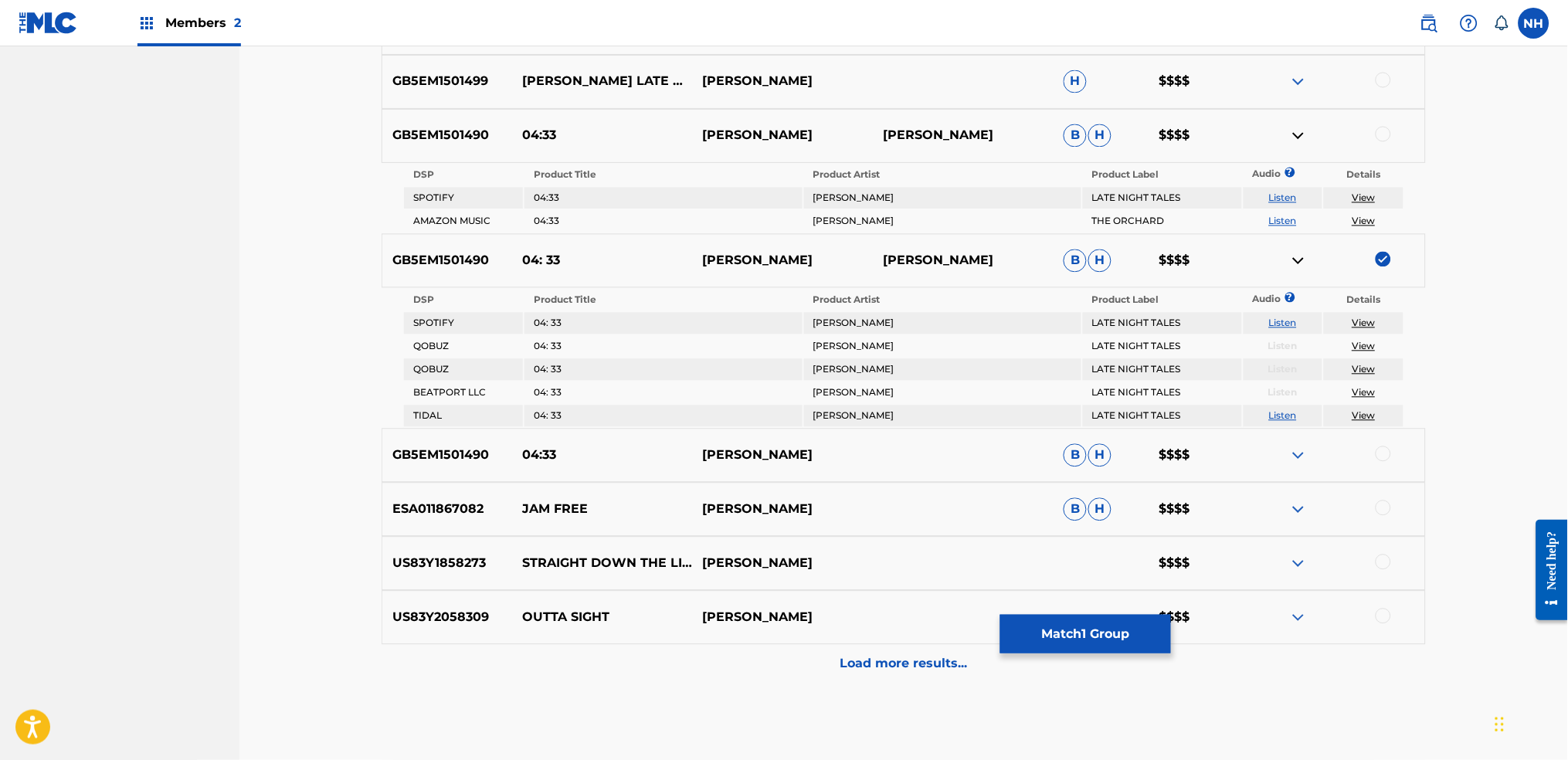
click at [1268, 446] on img at bounding box center [1299, 456] width 19 height 19
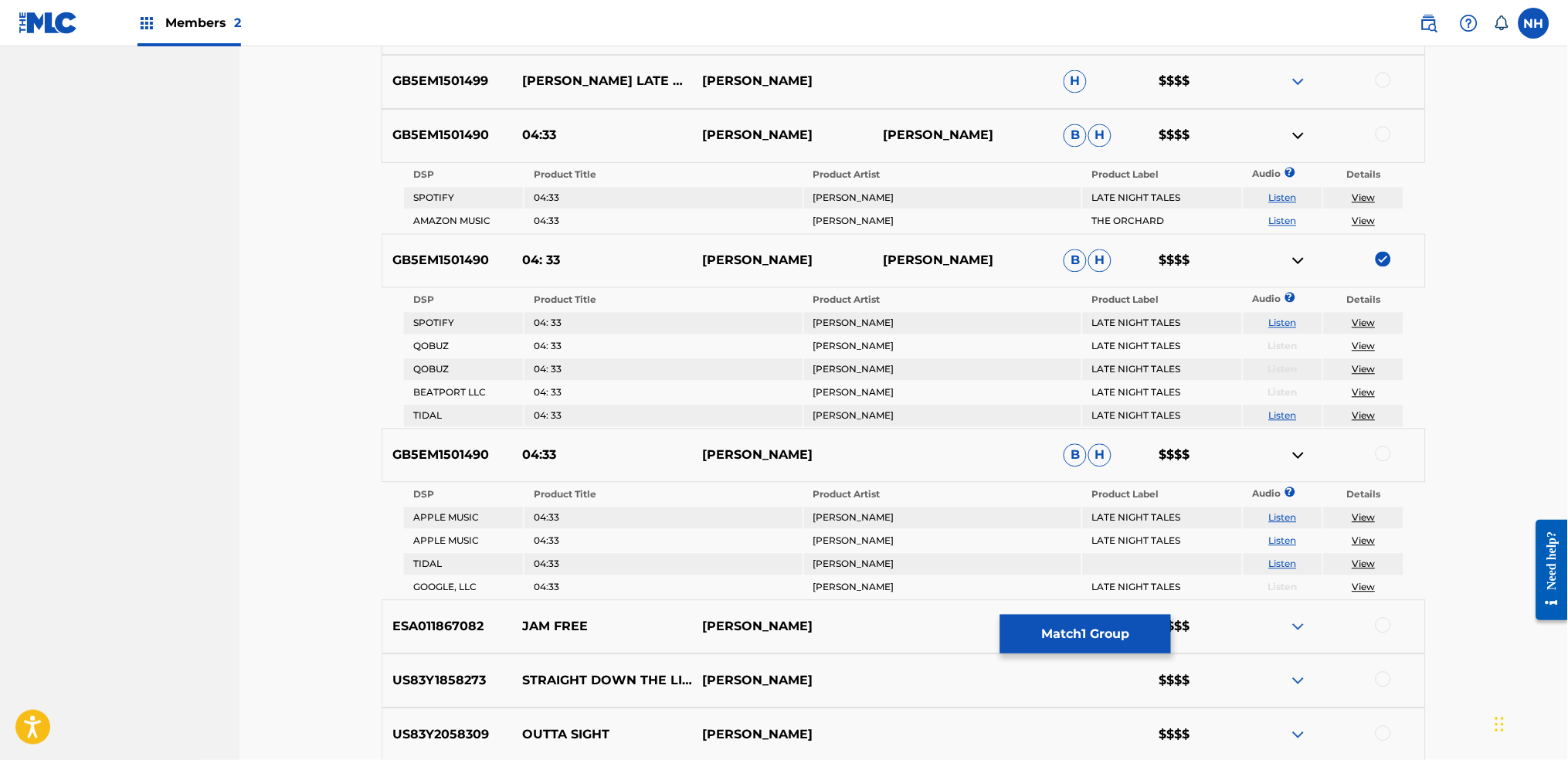
click at [1268, 515] on td "View" at bounding box center [1363, 518] width 79 height 22
click at [1268, 512] on link "View" at bounding box center [1364, 518] width 24 height 11
click at [1268, 559] on link "View" at bounding box center [1364, 564] width 24 height 11
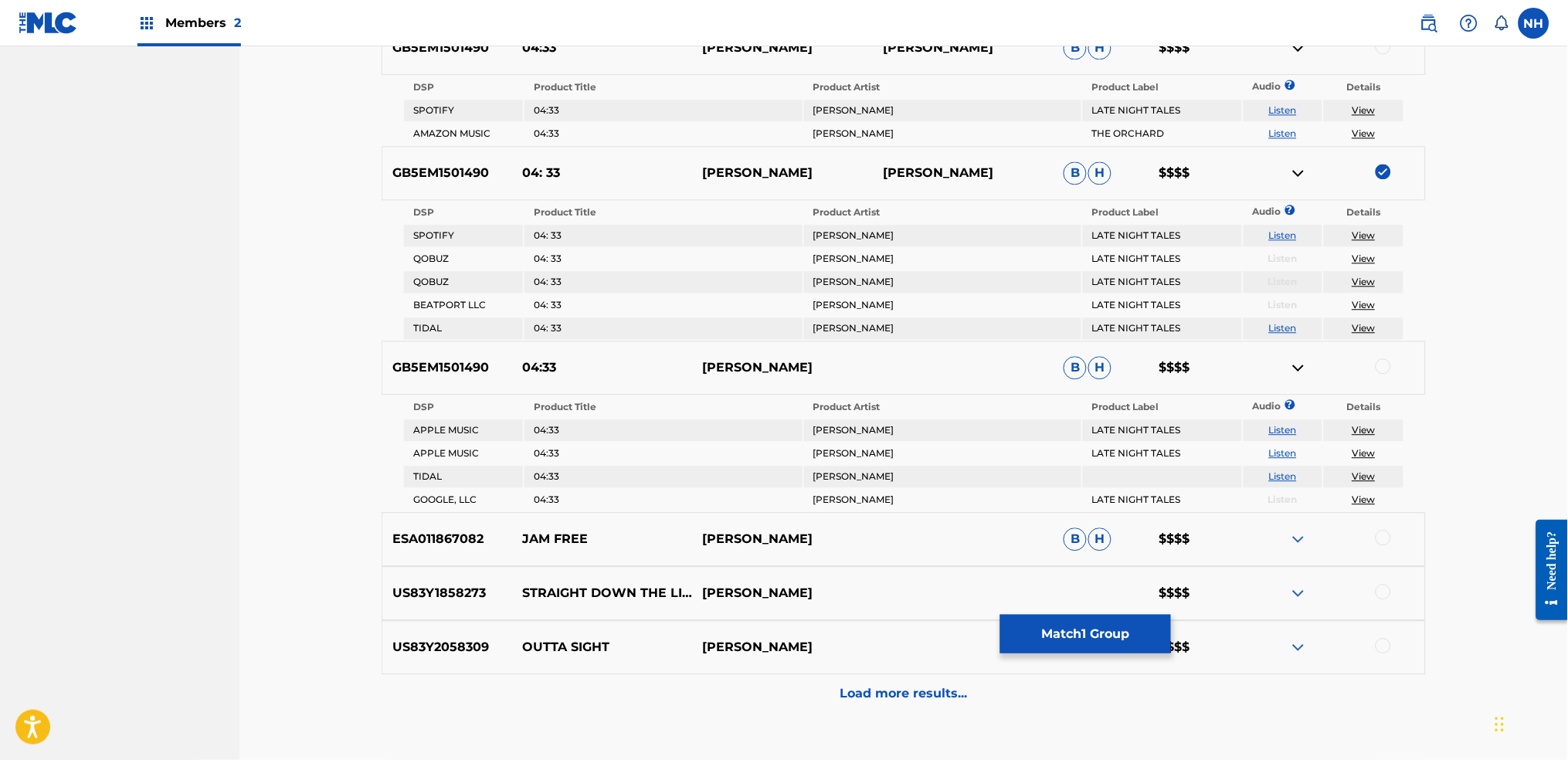
scroll to position [901, 0]
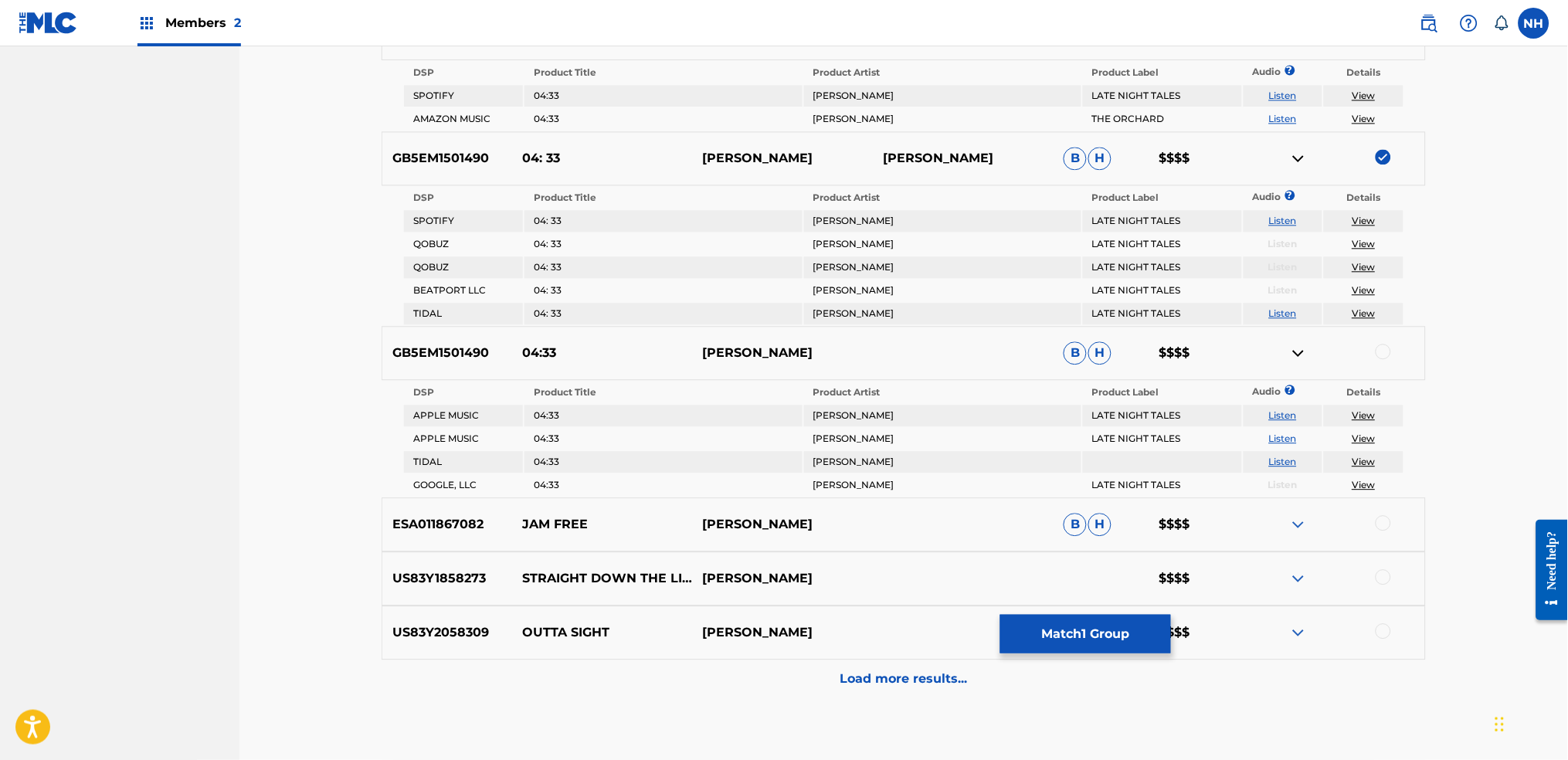
click at [1268, 433] on link "Listen" at bounding box center [1282, 439] width 27 height 11
click at [1268, 307] on link "Listen" at bounding box center [1282, 313] width 27 height 11
click at [1267, 213] on td "Listen" at bounding box center [1283, 220] width 79 height 22
click at [1268, 215] on link "Listen" at bounding box center [1282, 220] width 27 height 11
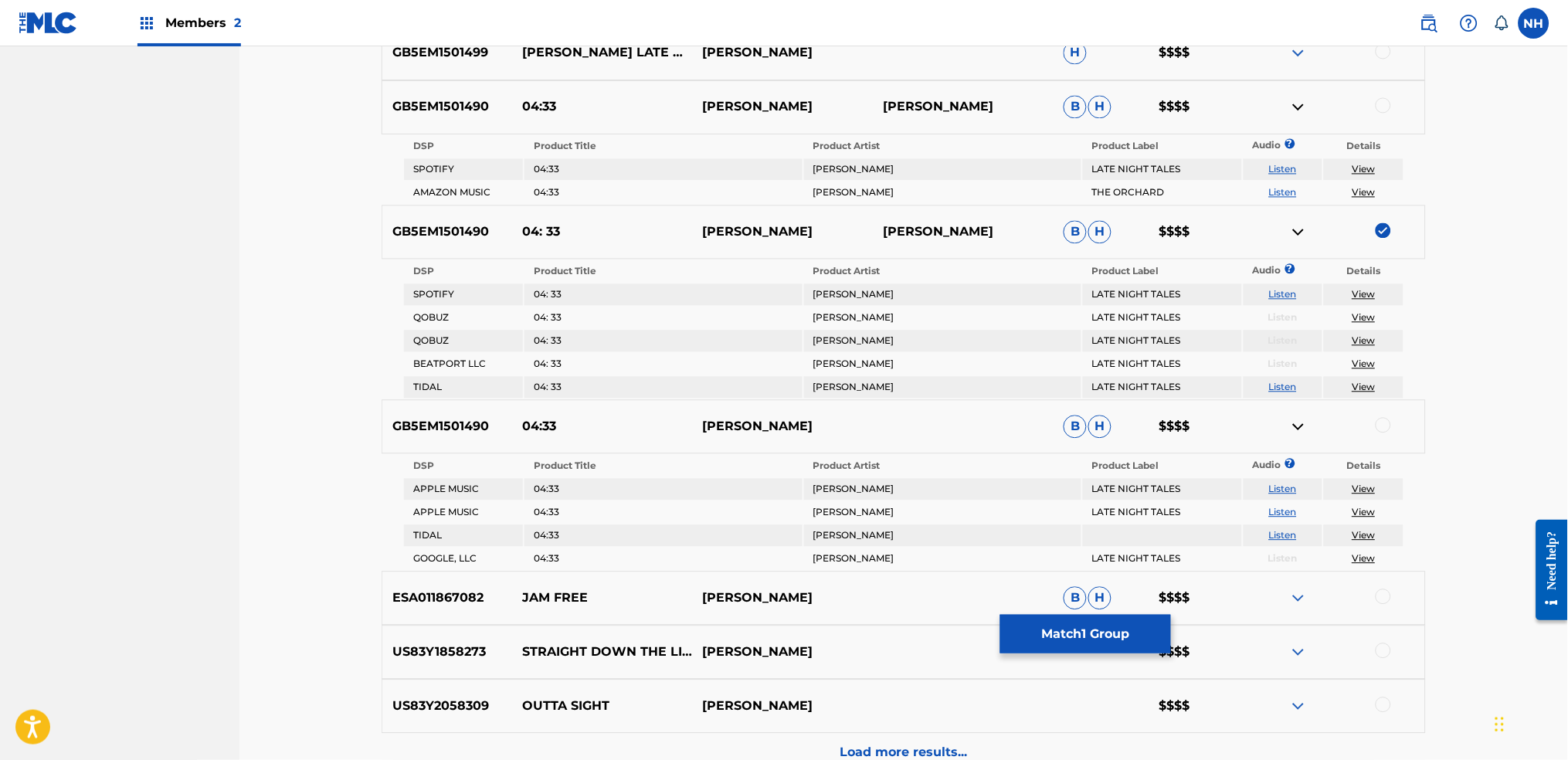
scroll to position [695, 0]
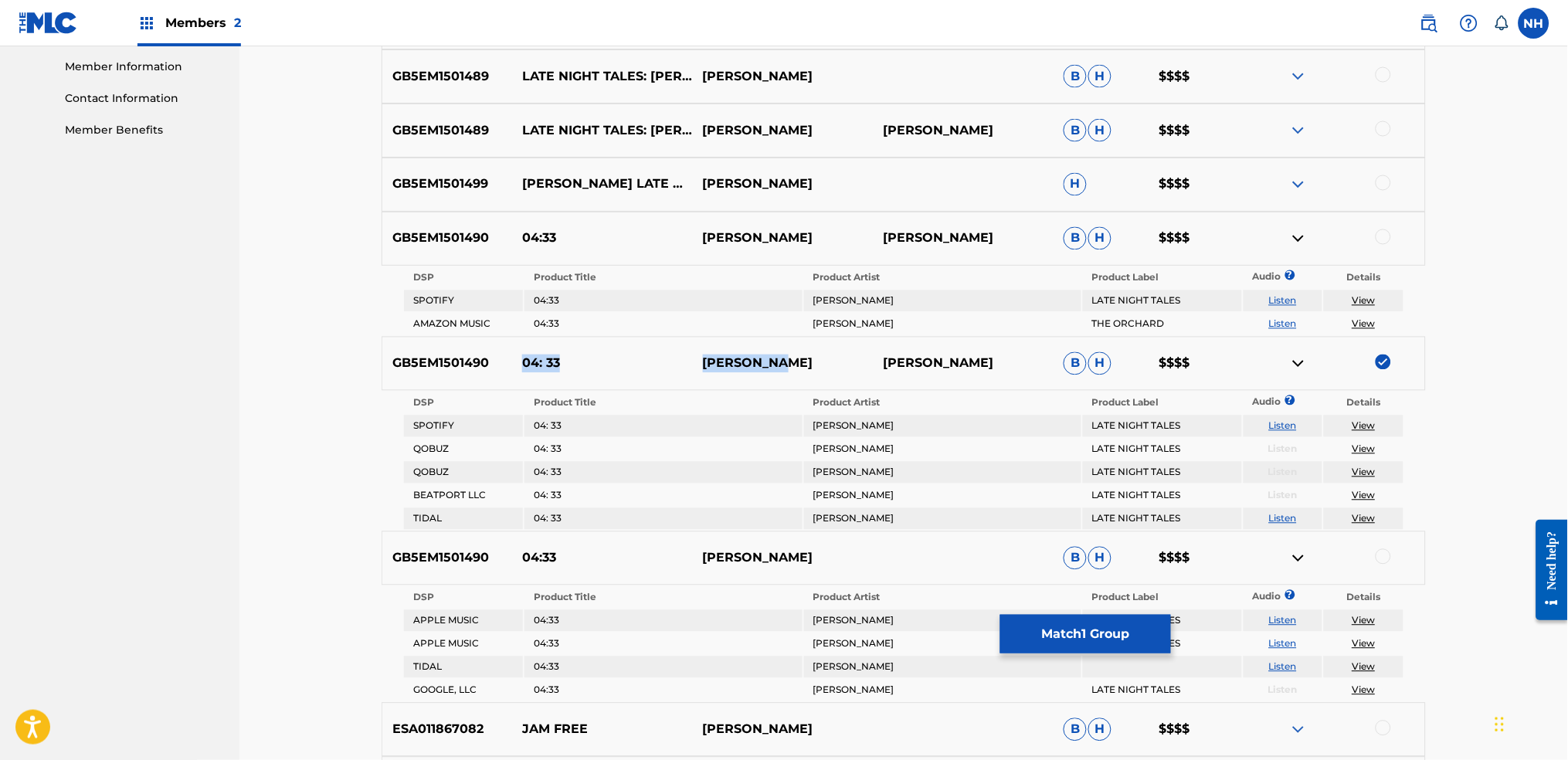
drag, startPoint x: 514, startPoint y: 357, endPoint x: 794, endPoint y: 355, distance: 280.0
click at [794, 355] on div "GB5EM1501490 04: 33 NILS FRAHM JOHN CAGE B H $$$$" at bounding box center [904, 363] width 1044 height 54
click at [1268, 323] on link "View" at bounding box center [1364, 324] width 24 height 11
click at [1268, 512] on link "View" at bounding box center [1364, 518] width 24 height 11
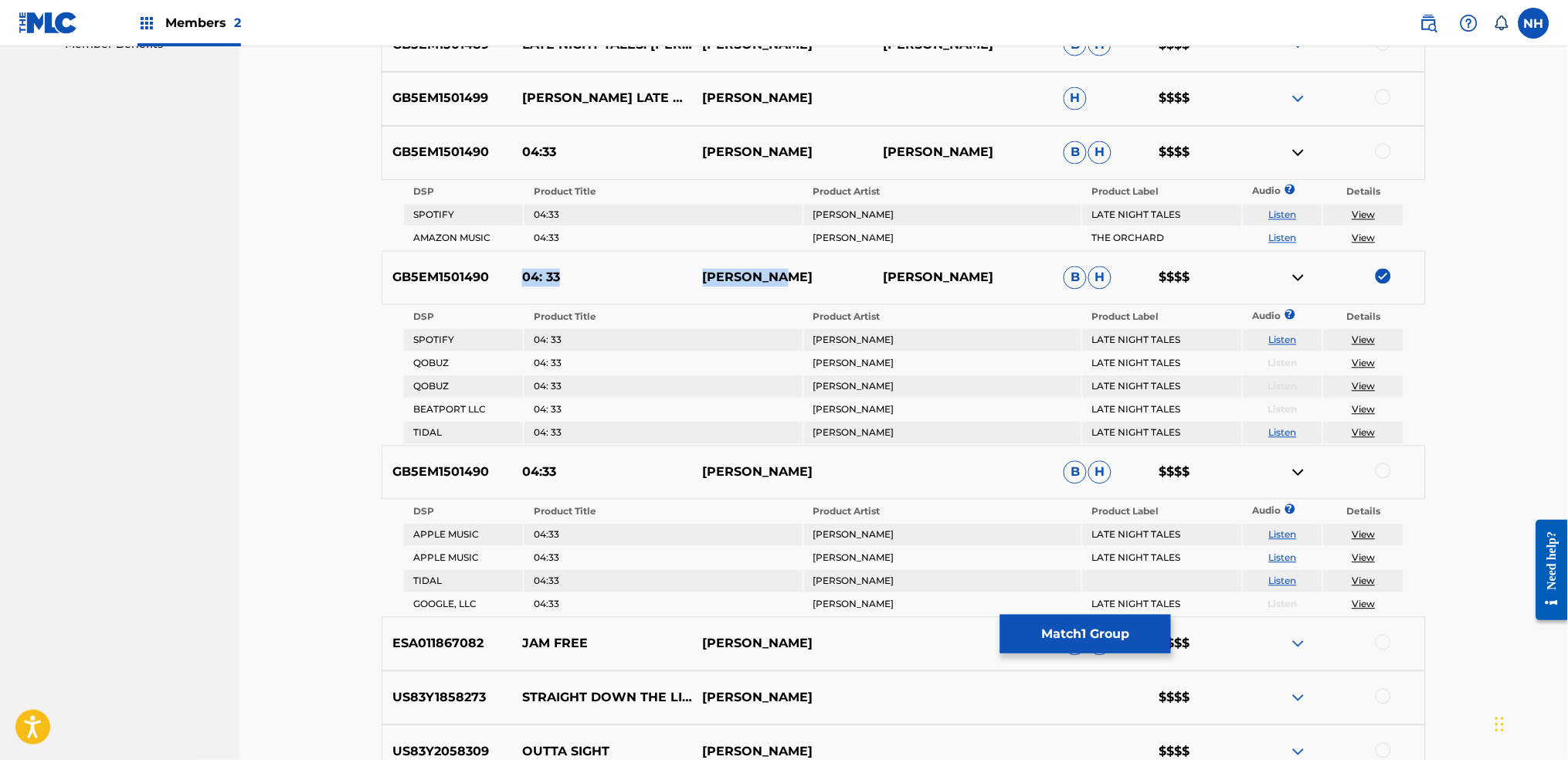
scroll to position [901, 0]
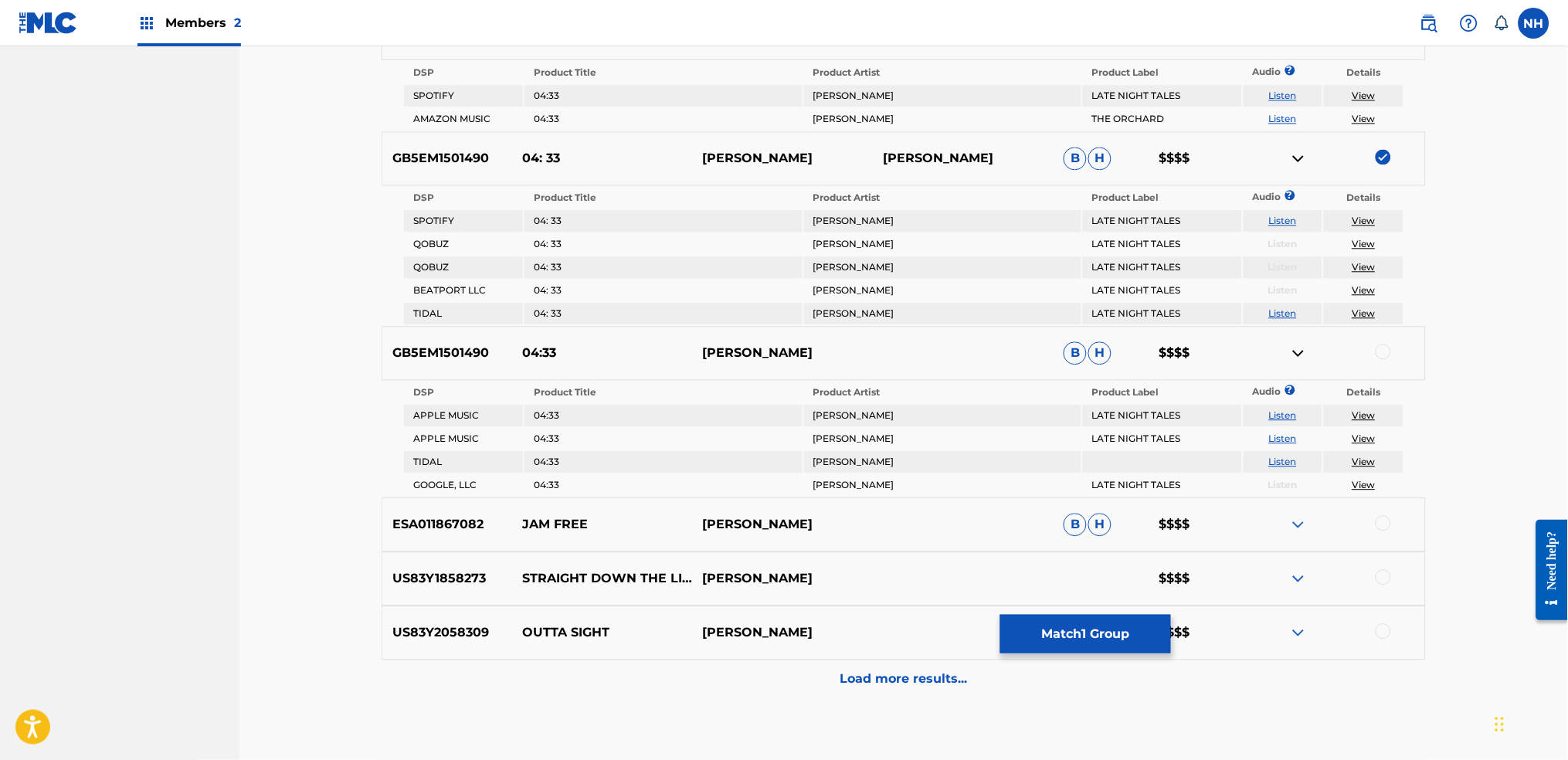
click at [1268, 150] on div at bounding box center [1334, 159] width 181 height 19
click at [1268, 149] on img at bounding box center [1383, 157] width 15 height 15
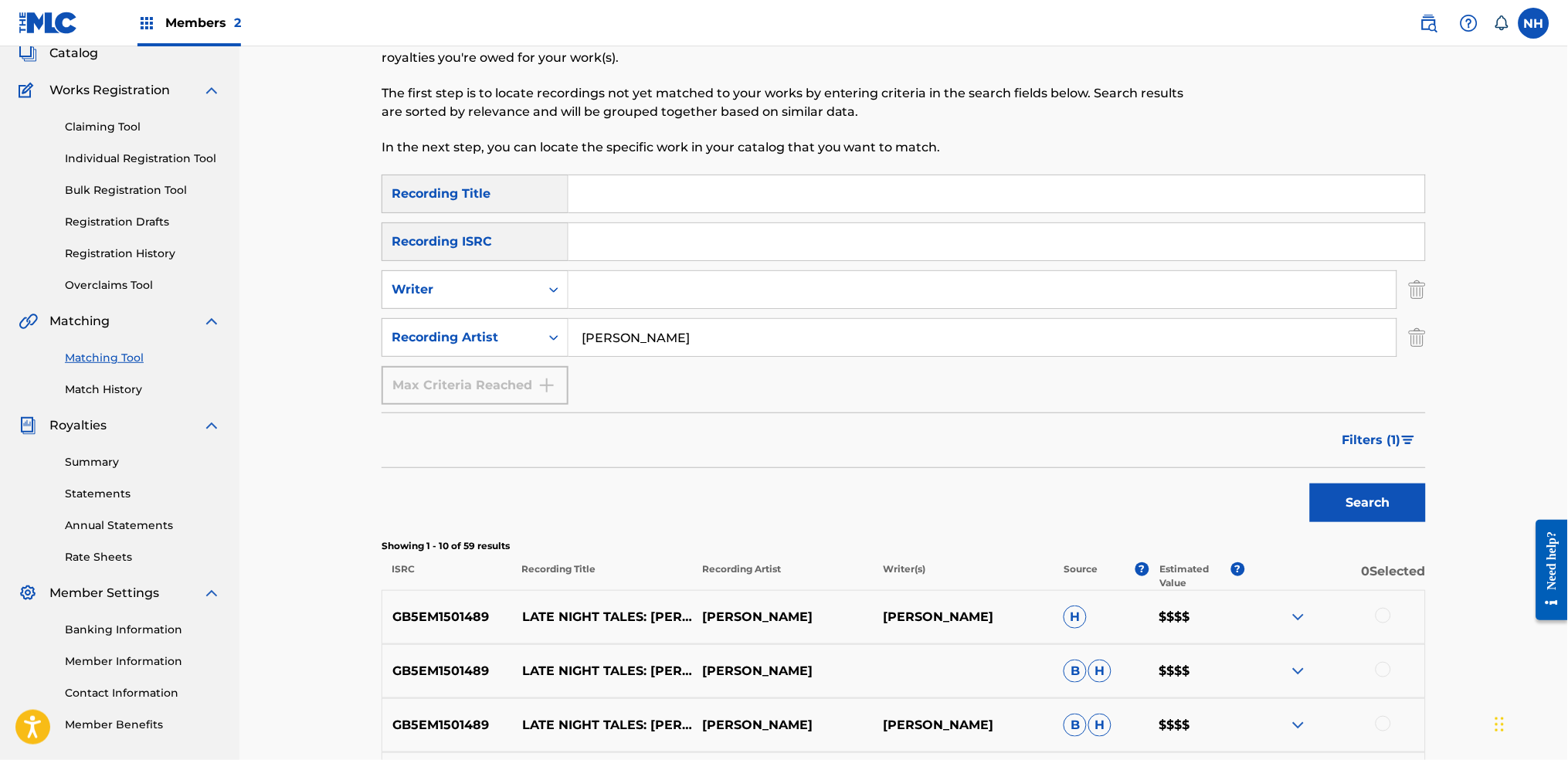
scroll to position [0, 0]
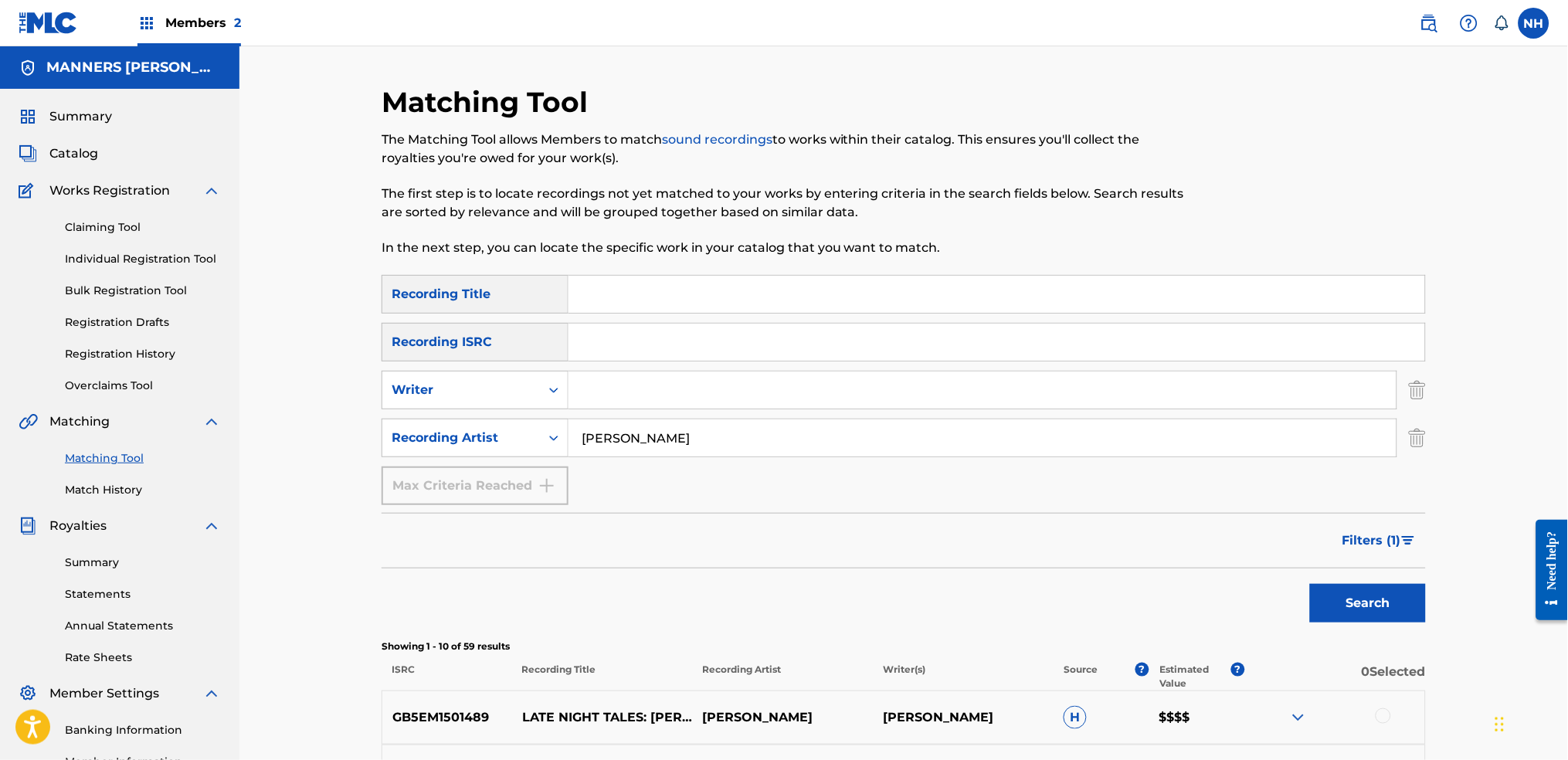
click at [1268, 566] on button "Search" at bounding box center [1368, 603] width 116 height 39
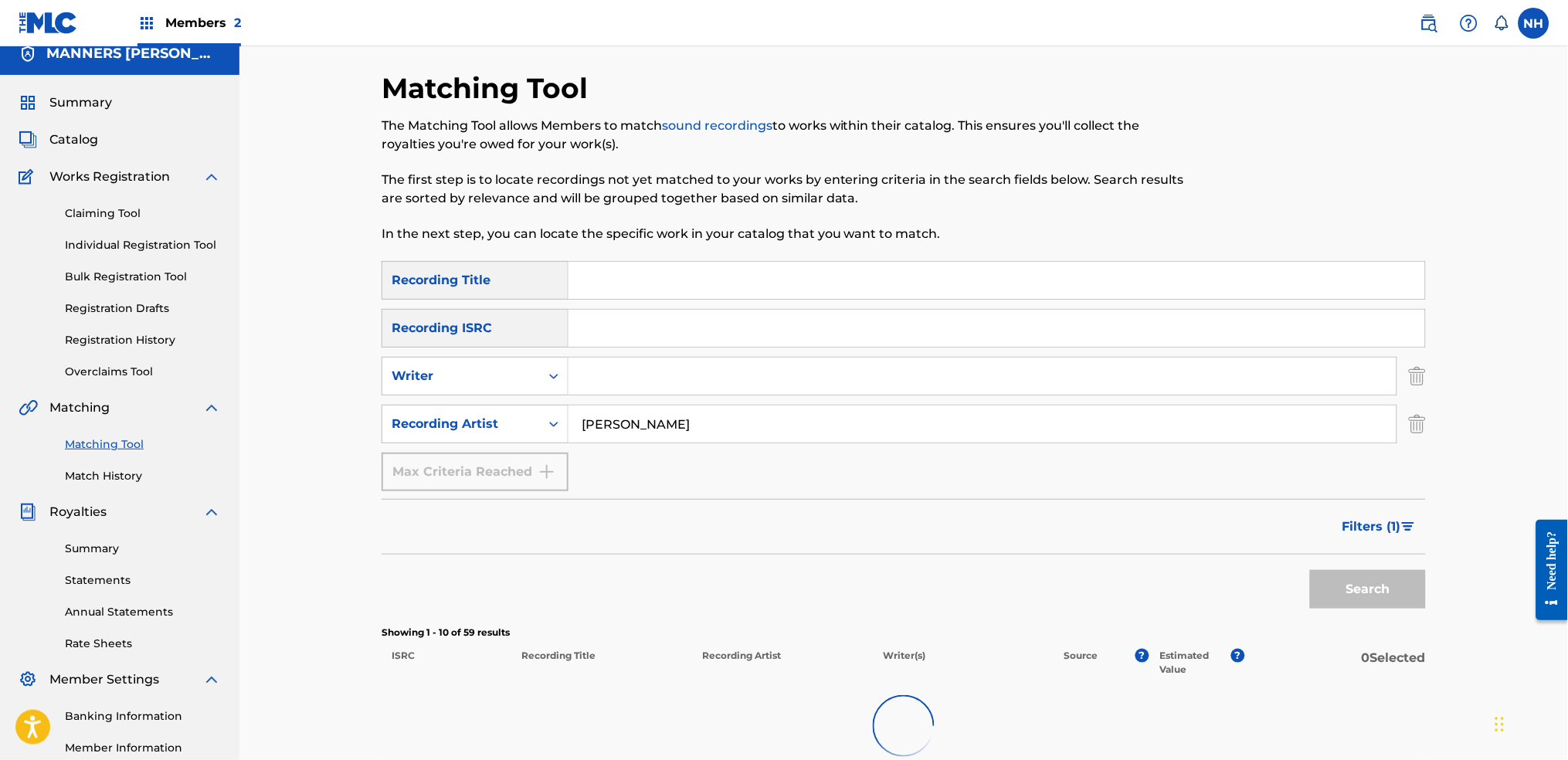
scroll to position [180, 0]
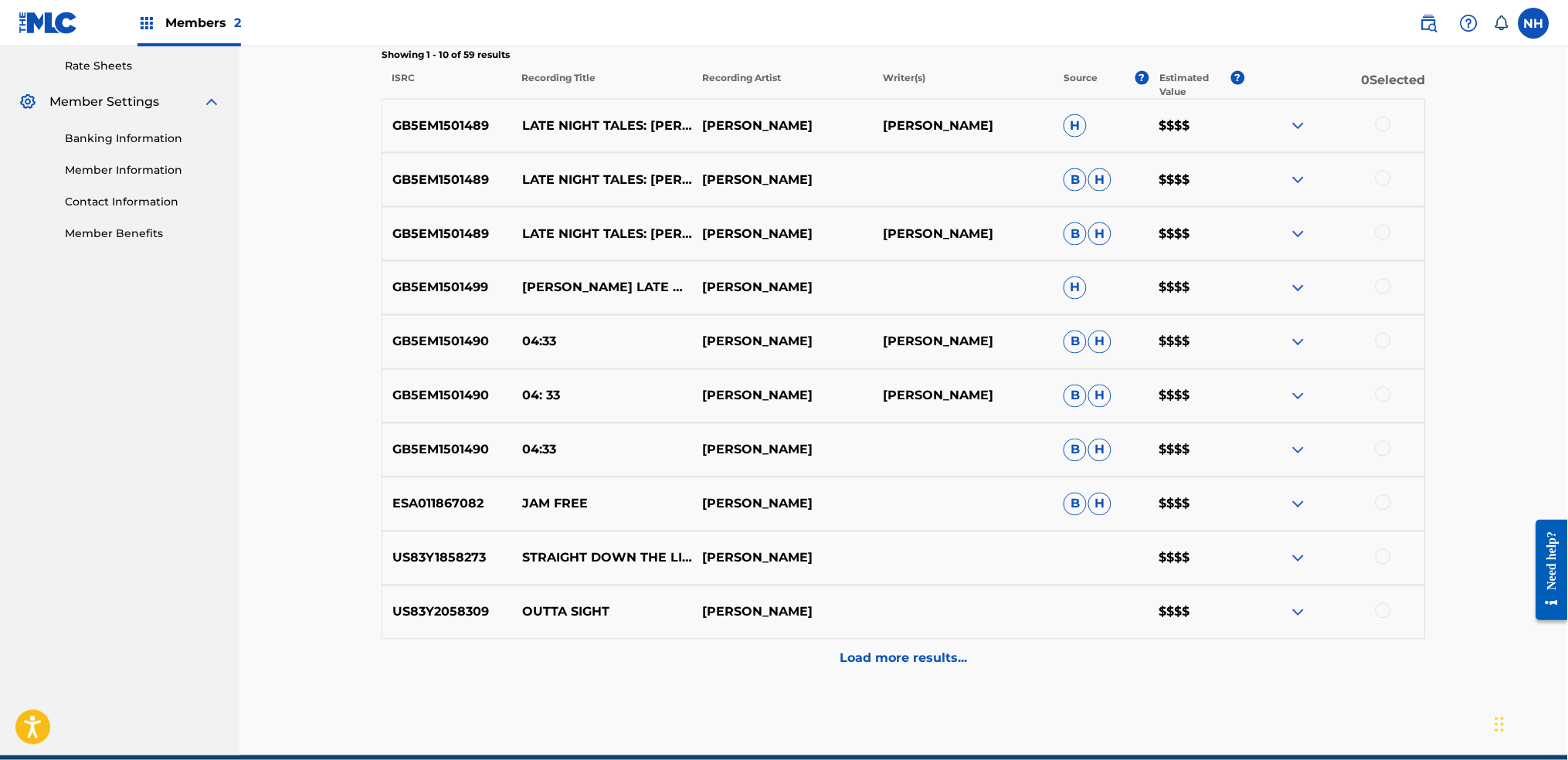
click at [882, 566] on p "Load more results..." at bounding box center [904, 659] width 128 height 19
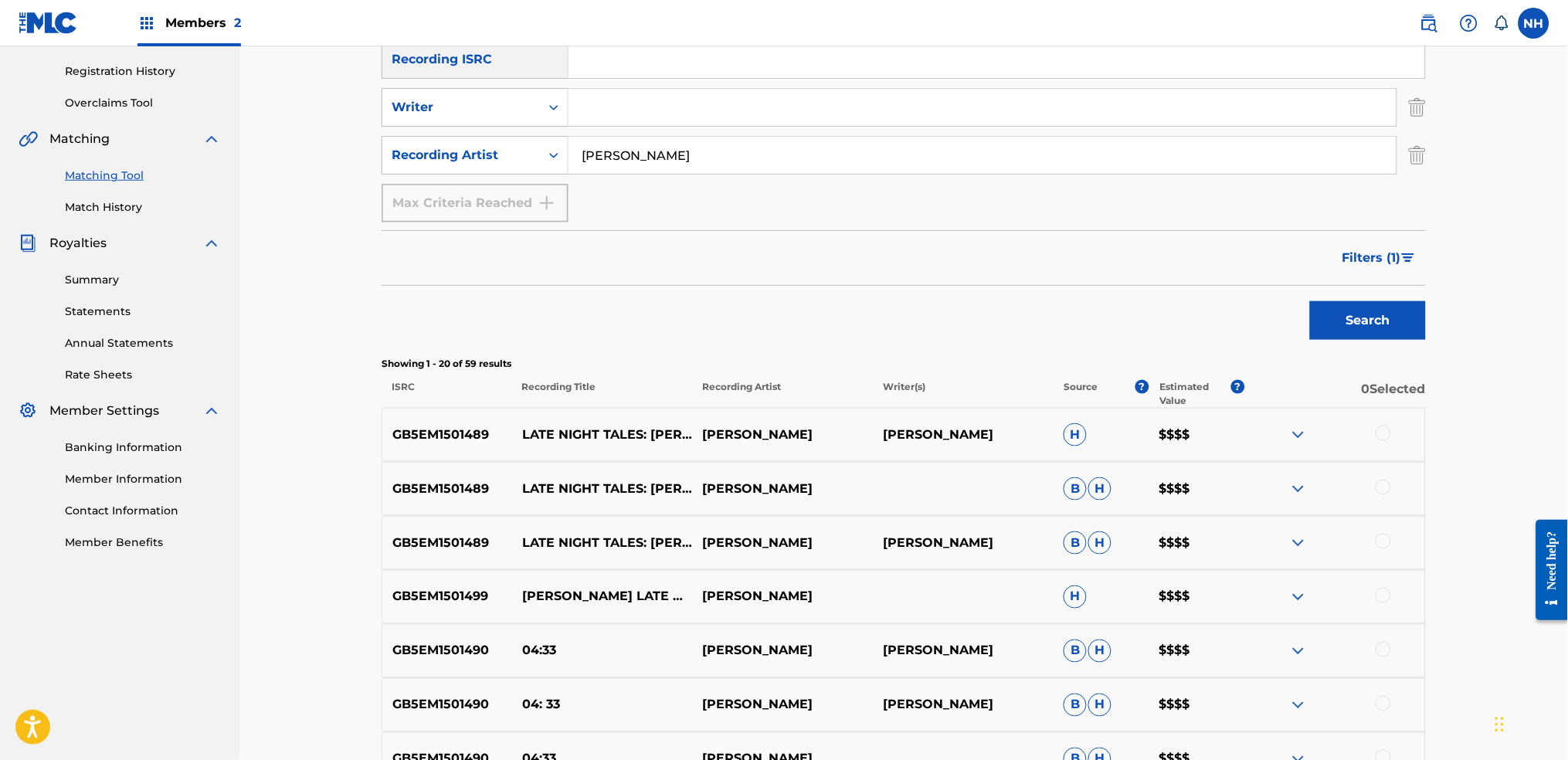
scroll to position [0, 0]
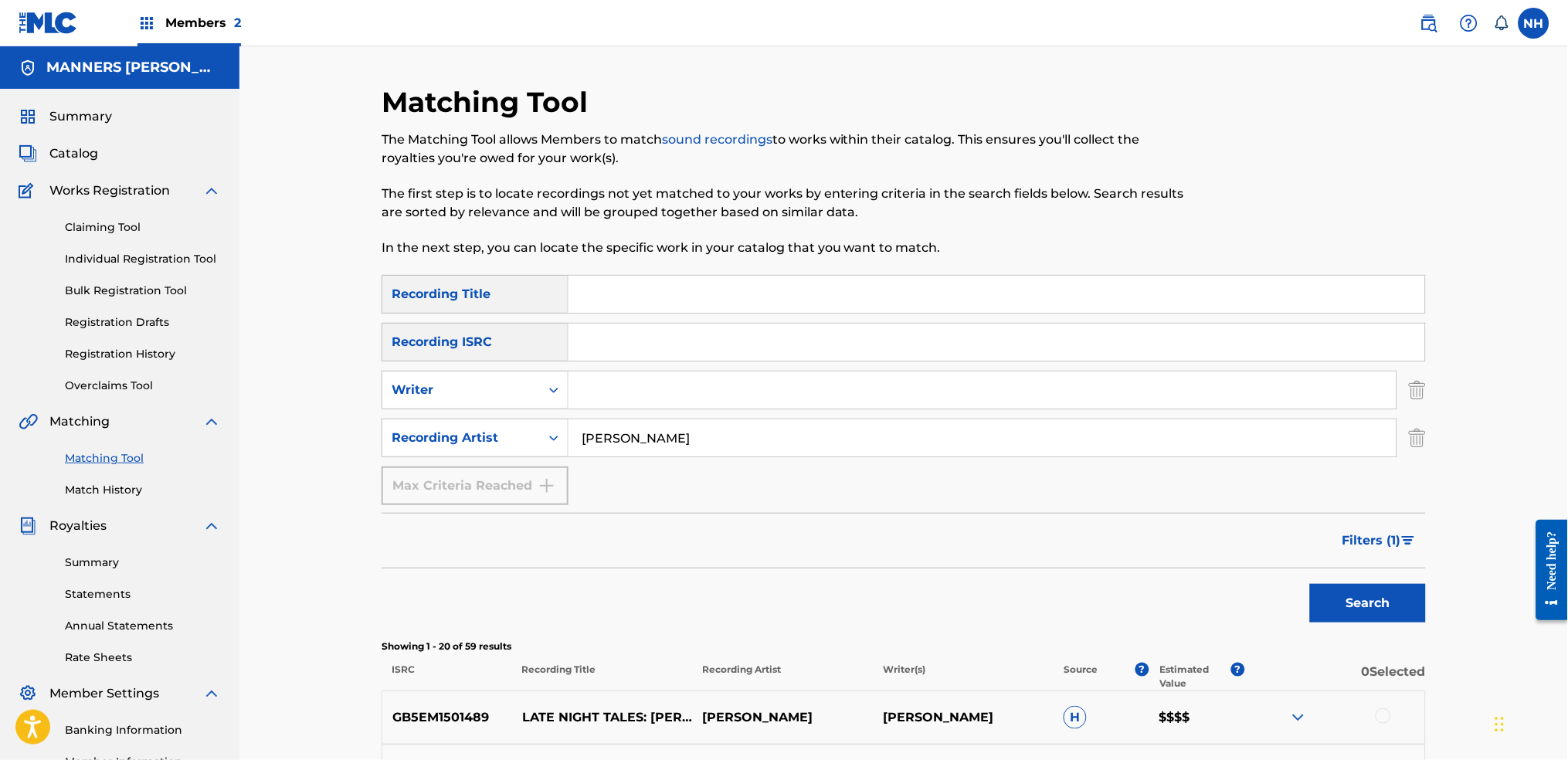
drag, startPoint x: 1398, startPoint y: 548, endPoint x: 1387, endPoint y: 531, distance: 20.2
click at [1268, 546] on span "Filters ( 1 )" at bounding box center [1371, 541] width 59 height 19
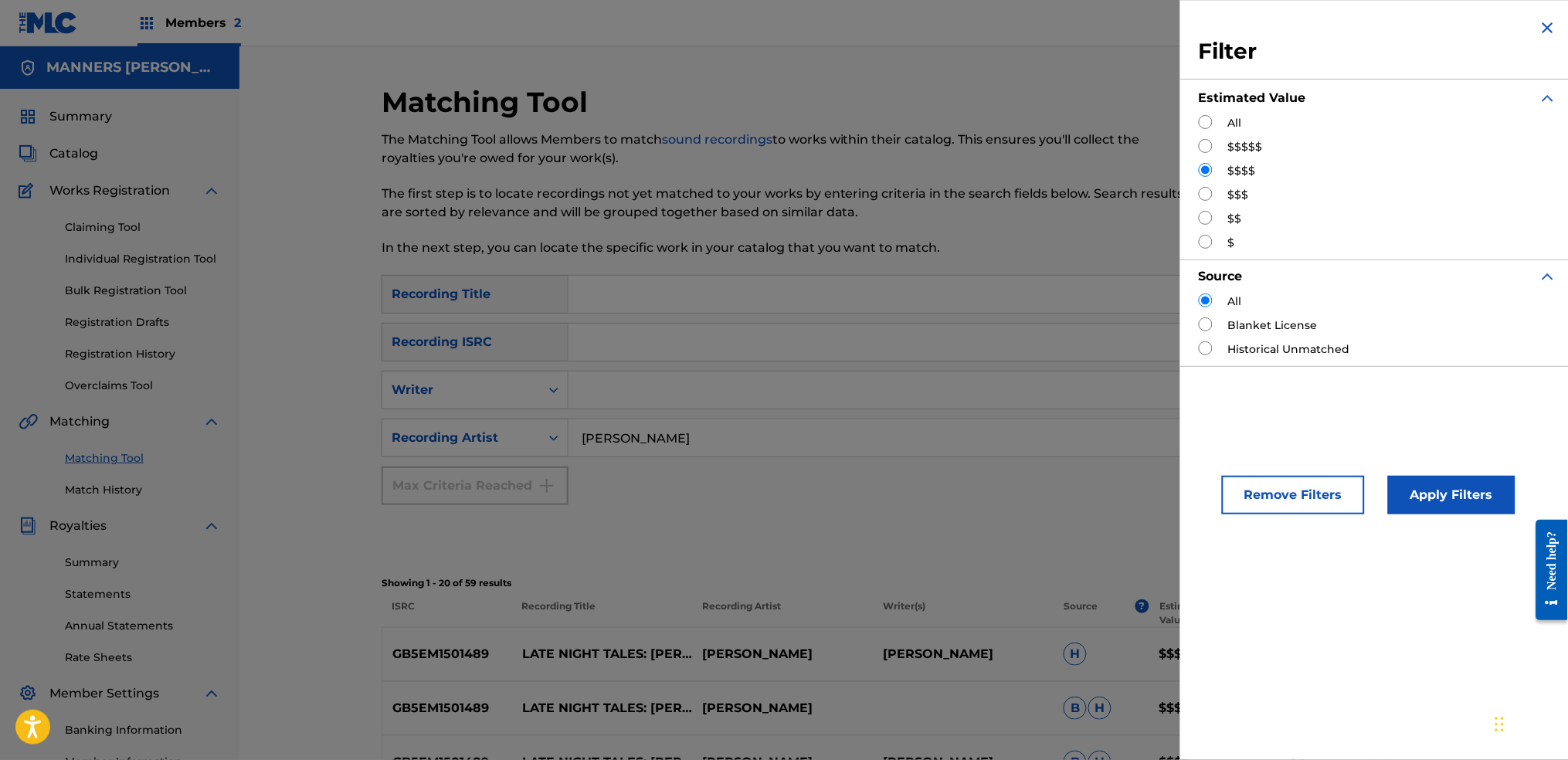
click at [1209, 153] on div "$$$$$" at bounding box center [1377, 147] width 358 height 16
click at [1213, 150] on input "Search Form" at bounding box center [1205, 146] width 14 height 14
radio input "true"
click at [1268, 508] on button "Apply Filters" at bounding box center [1451, 494] width 128 height 39
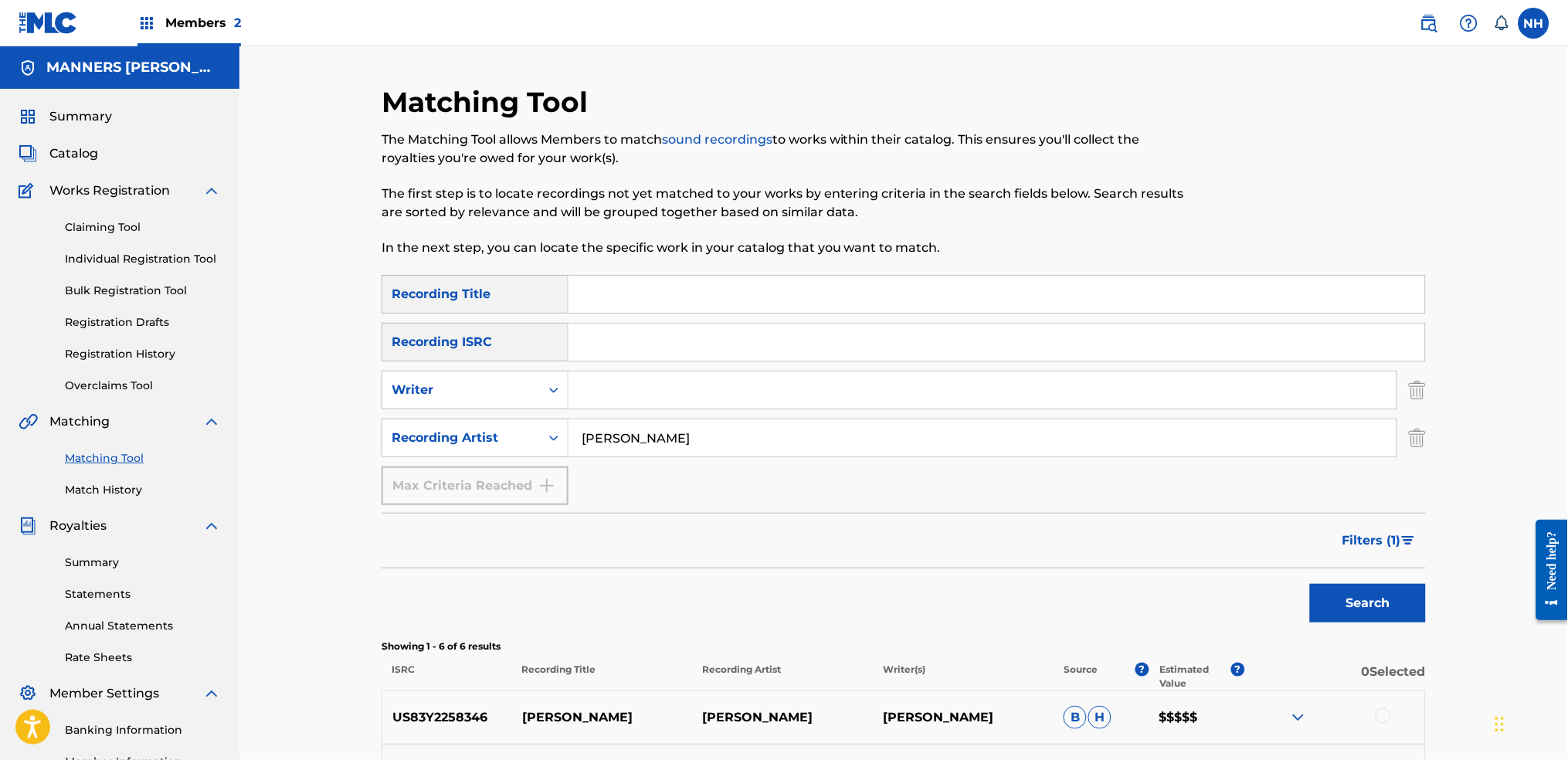
click at [1268, 538] on span "Filters ( 1 )" at bounding box center [1371, 541] width 59 height 19
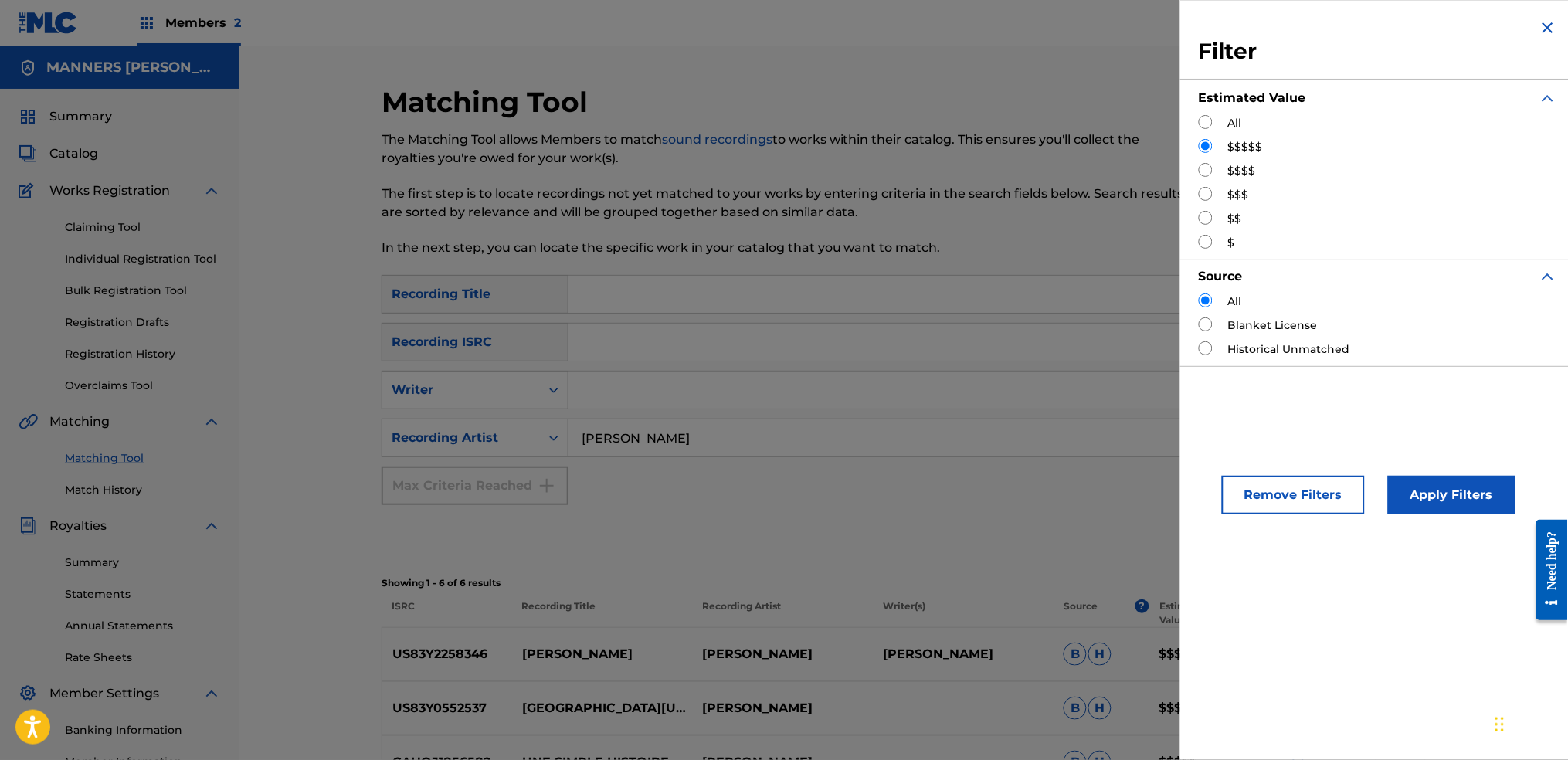
click at [1197, 199] on div "Filter Estimated Value All $$$$$ $$$$ $$$ $$ $ Source All Blanket License Histo…" at bounding box center [1377, 192] width 395 height 385
click at [1197, 188] on div "Filter Estimated Value All $$$$$ $$$$ $$$ $$ $ Source All Blanket License Histo…" at bounding box center [1377, 192] width 395 height 385
drag, startPoint x: 1208, startPoint y: 192, endPoint x: 1213, endPoint y: 200, distance: 9.4
click at [1209, 193] on input "Search Form" at bounding box center [1205, 194] width 14 height 14
radio input "true"
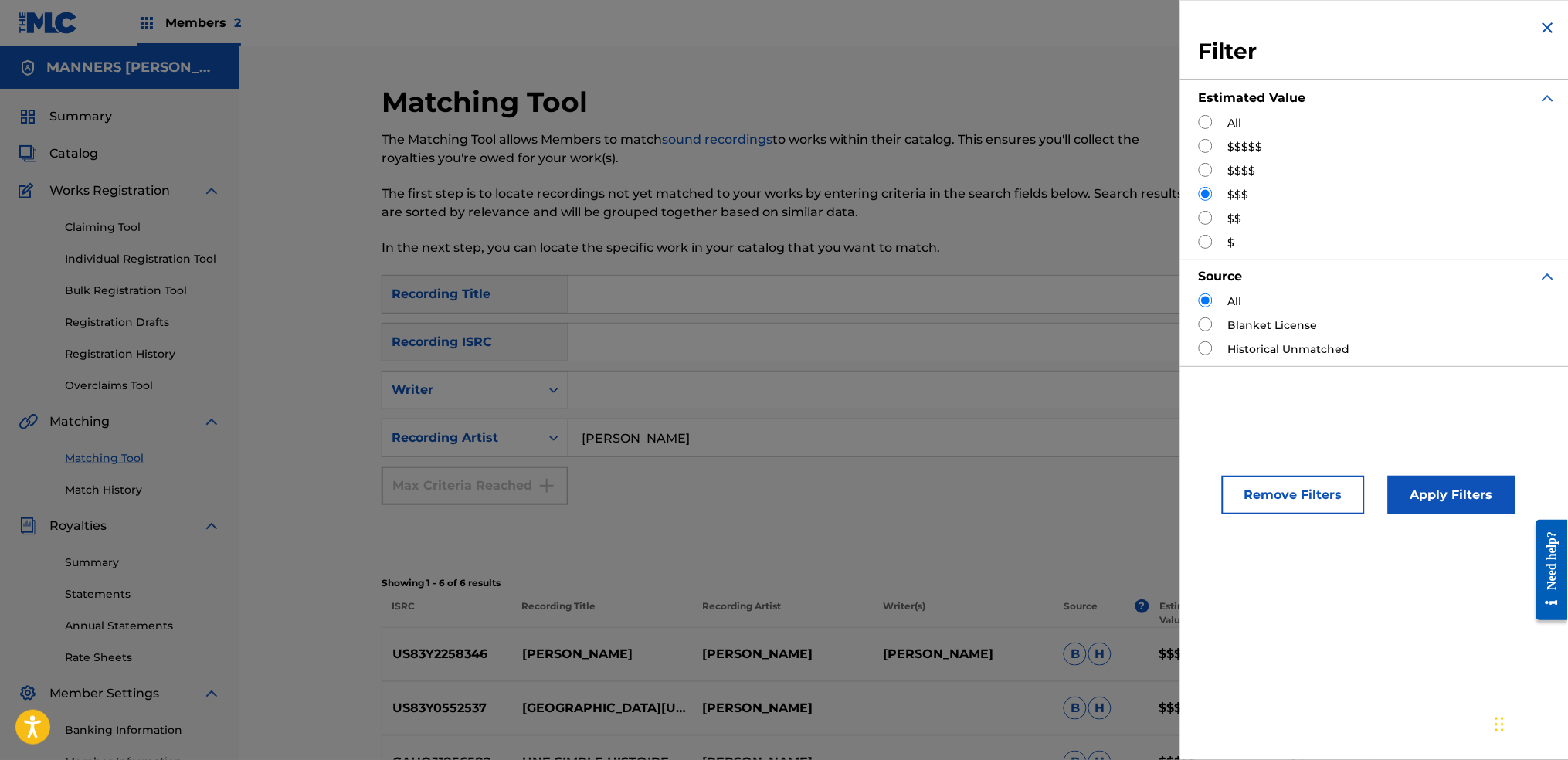
click at [1268, 461] on div "Remove Filters Apply Filters" at bounding box center [1377, 482] width 395 height 102
click at [1268, 480] on button "Apply Filters" at bounding box center [1451, 494] width 128 height 39
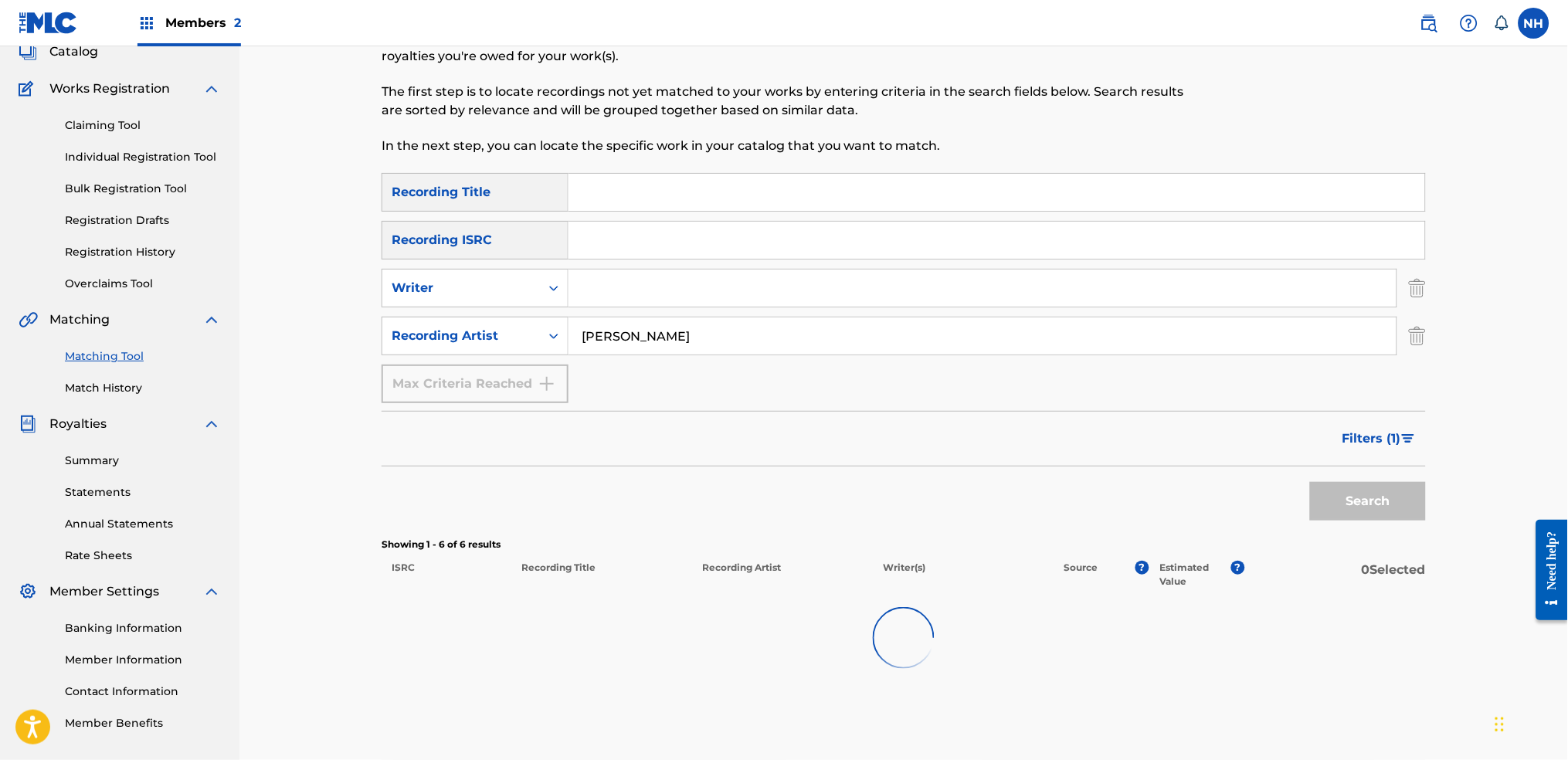
scroll to position [283, 0]
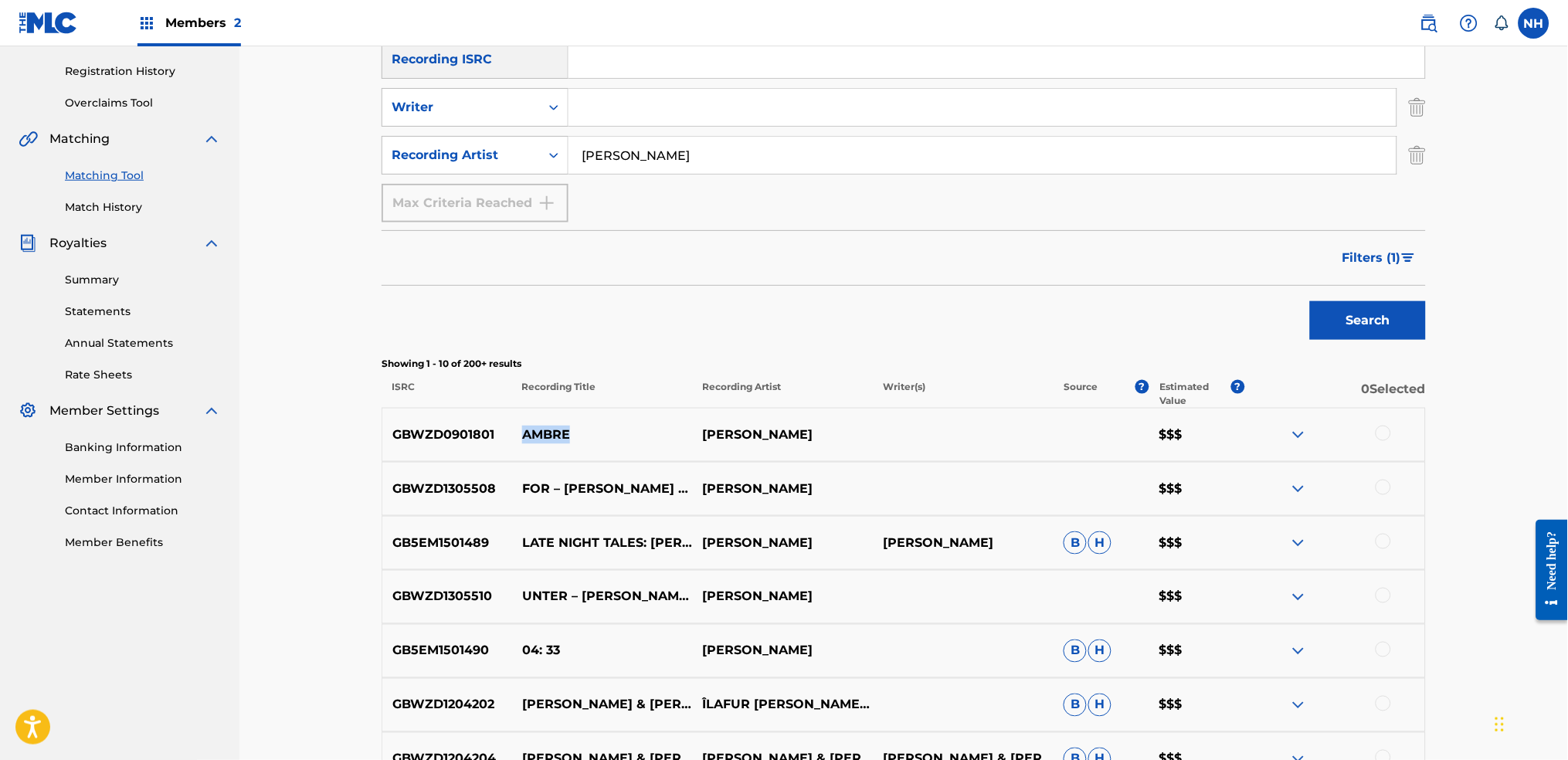
drag, startPoint x: 595, startPoint y: 436, endPoint x: 521, endPoint y: 436, distance: 74.0
click at [521, 436] on p "AMBRE" at bounding box center [602, 435] width 181 height 19
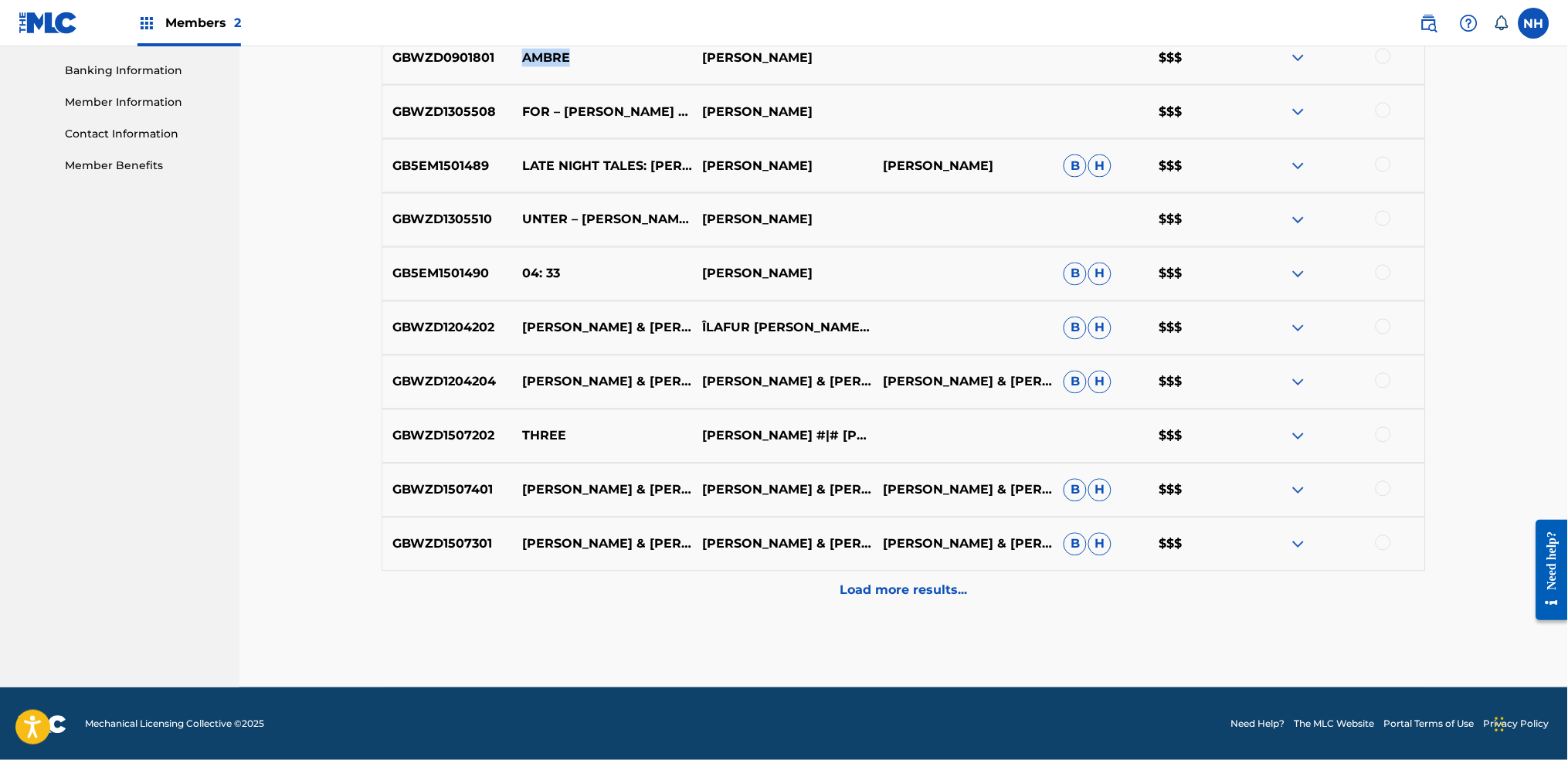
scroll to position [661, 0]
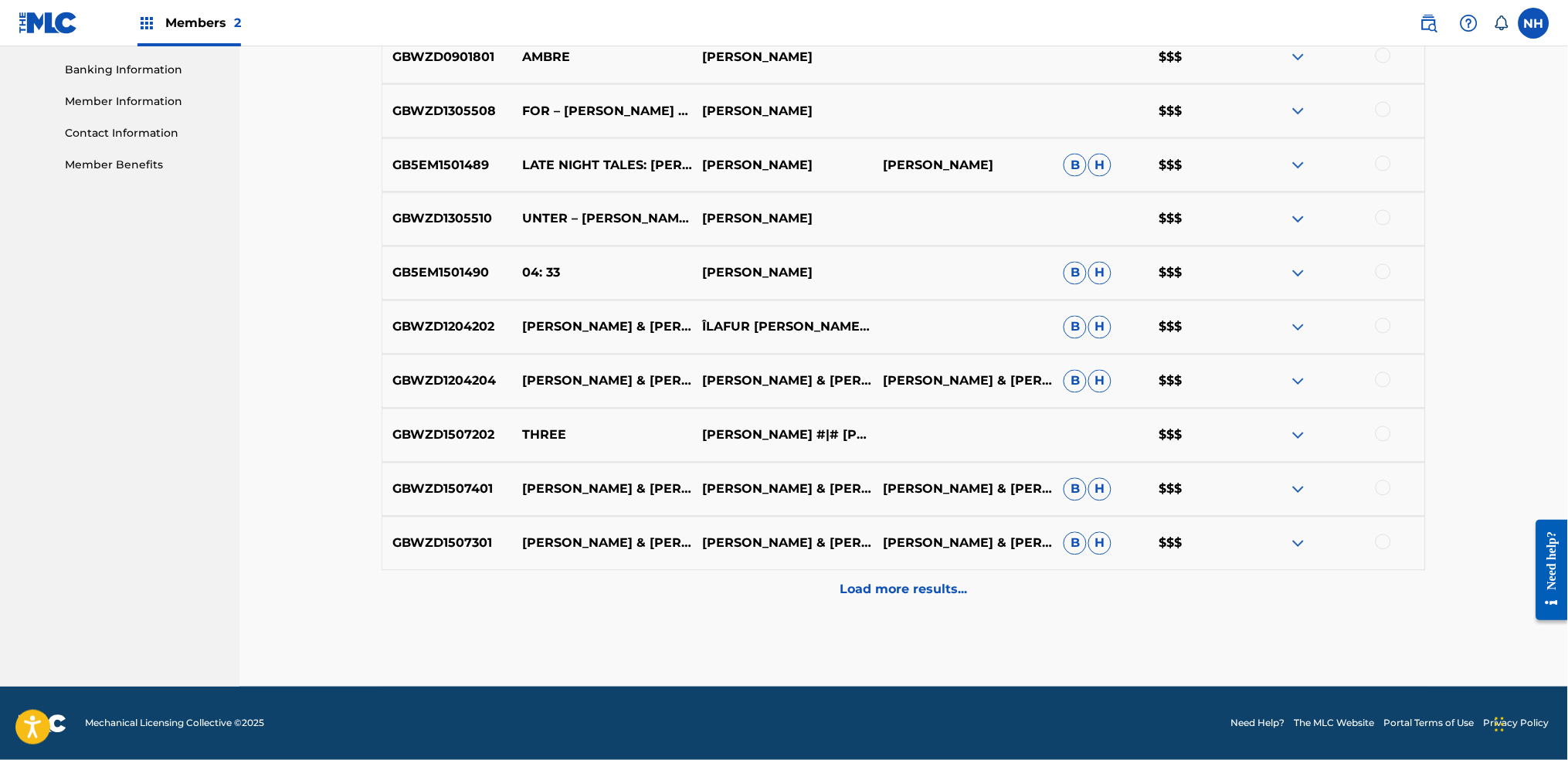
click at [954, 566] on p "Load more results..." at bounding box center [904, 590] width 128 height 19
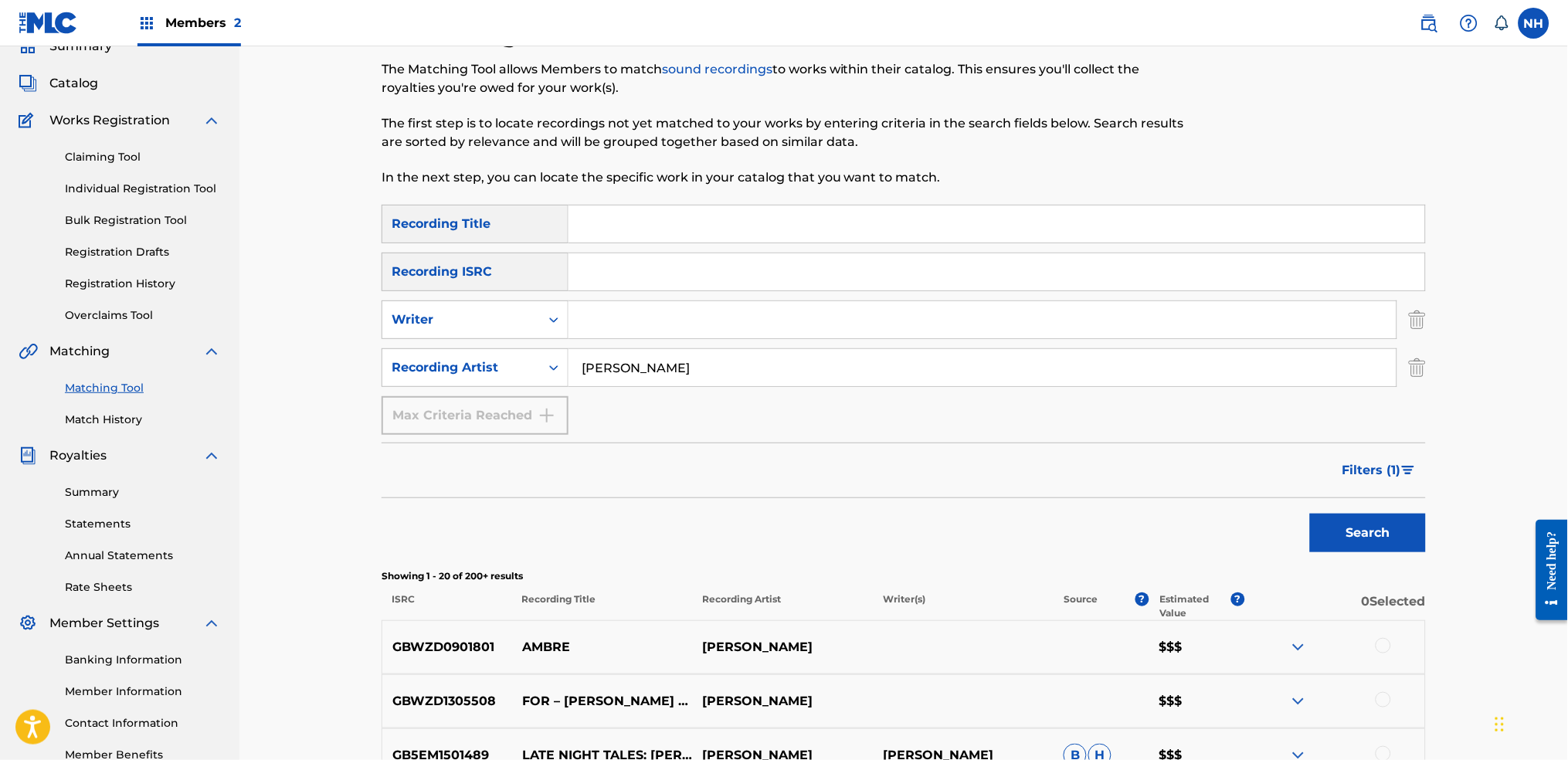
scroll to position [68, 0]
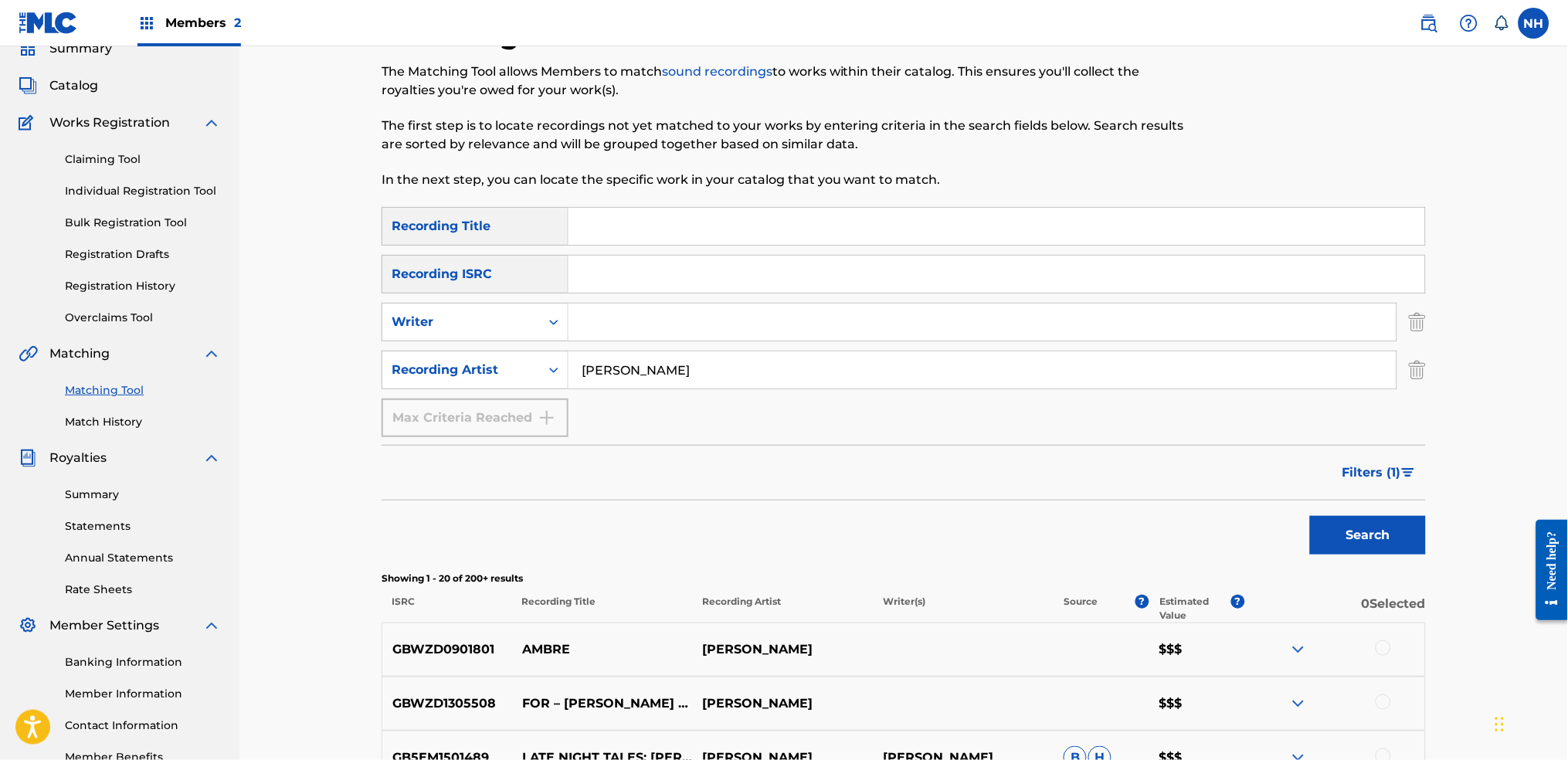
click at [998, 224] on input "Search Form" at bounding box center [996, 226] width 856 height 37
type input "ambre"
click at [1268, 516] on button "Search" at bounding box center [1368, 535] width 116 height 39
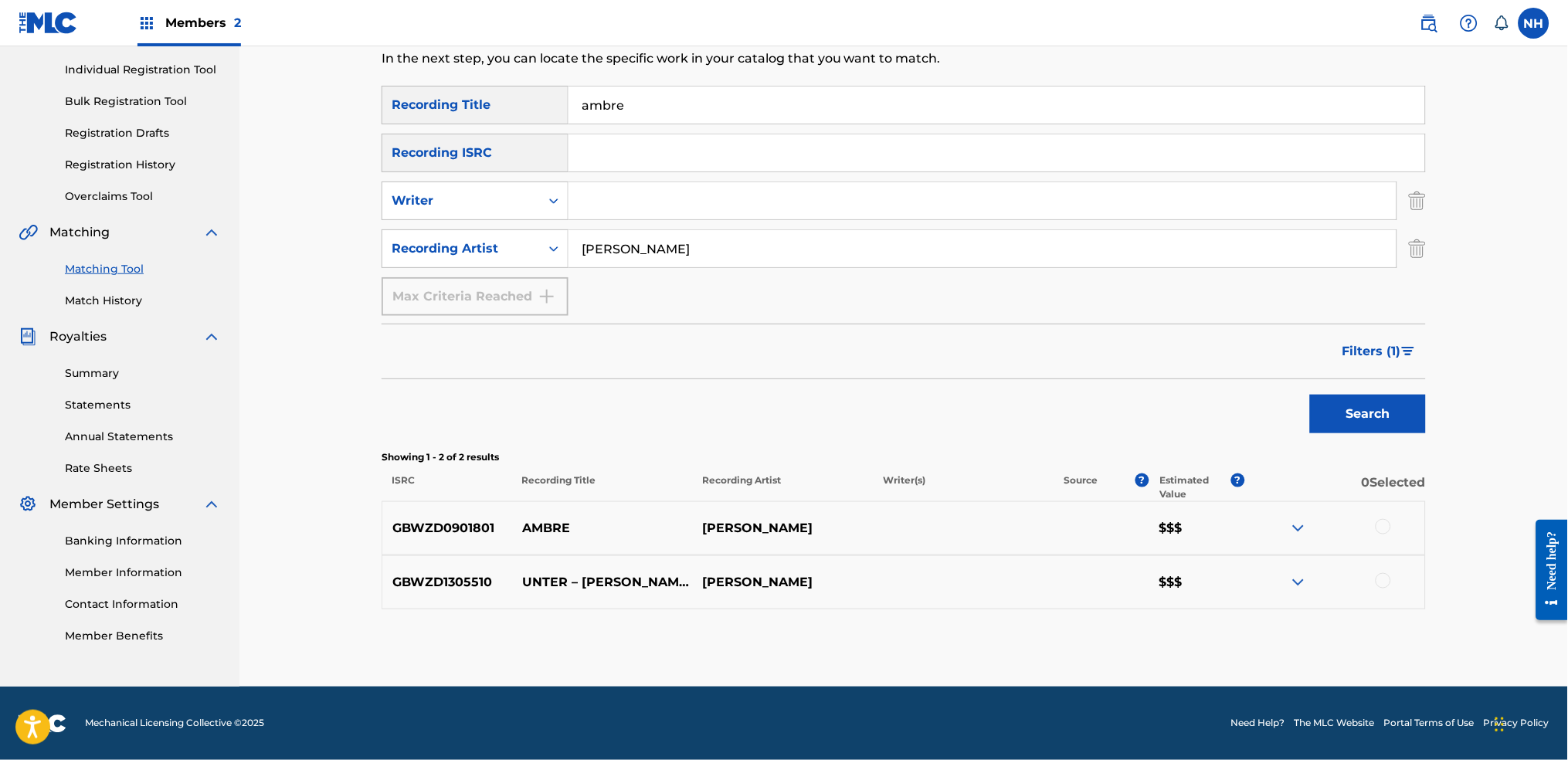
click at [1268, 359] on button "Filters ( 1 )" at bounding box center [1379, 351] width 93 height 39
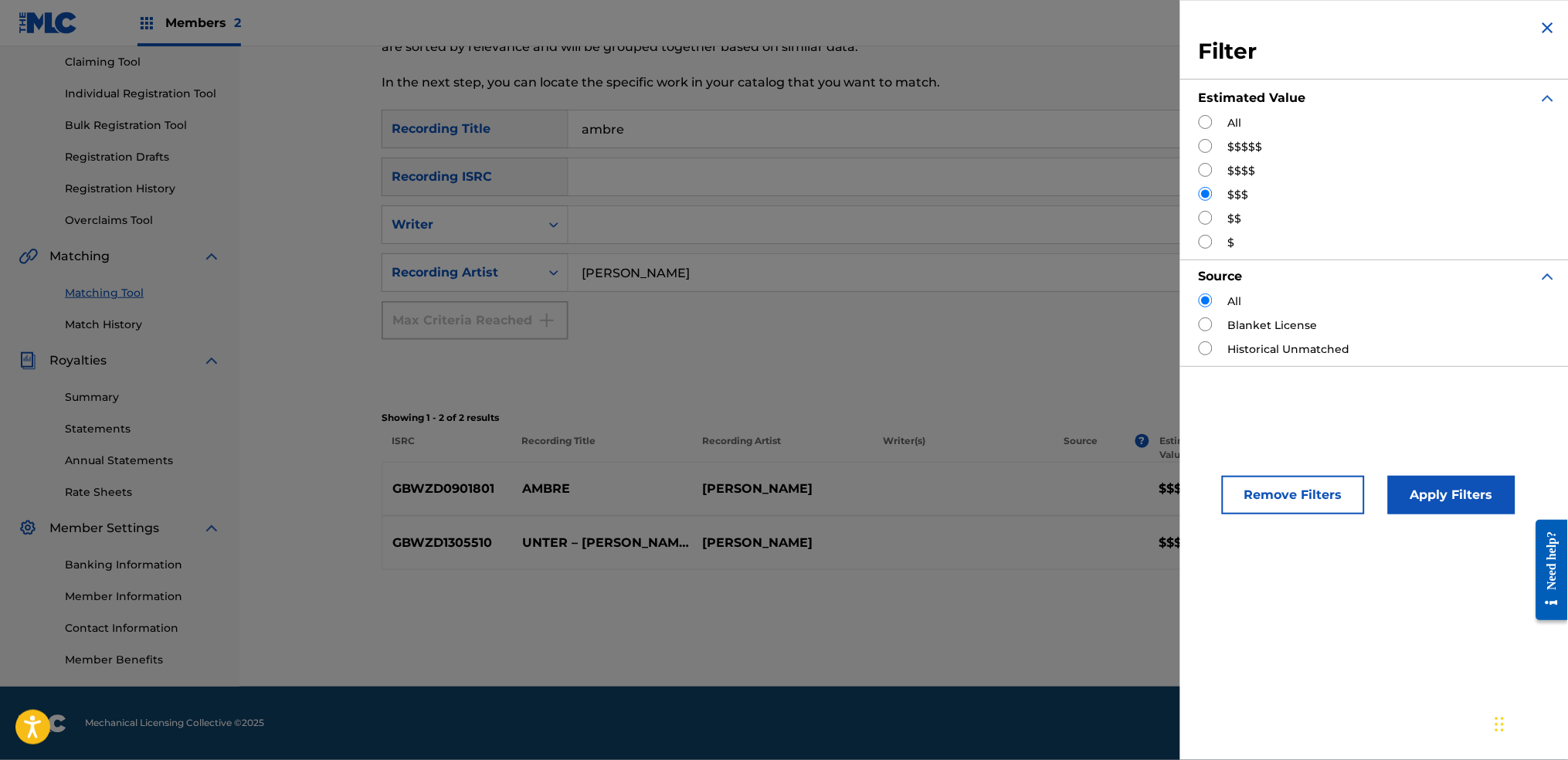
click at [1214, 123] on div "All" at bounding box center [1377, 123] width 358 height 16
click at [1211, 128] on input "Search Form" at bounding box center [1205, 122] width 14 height 14
radio input "true"
click at [1268, 493] on button "Apply Filters" at bounding box center [1451, 494] width 128 height 39
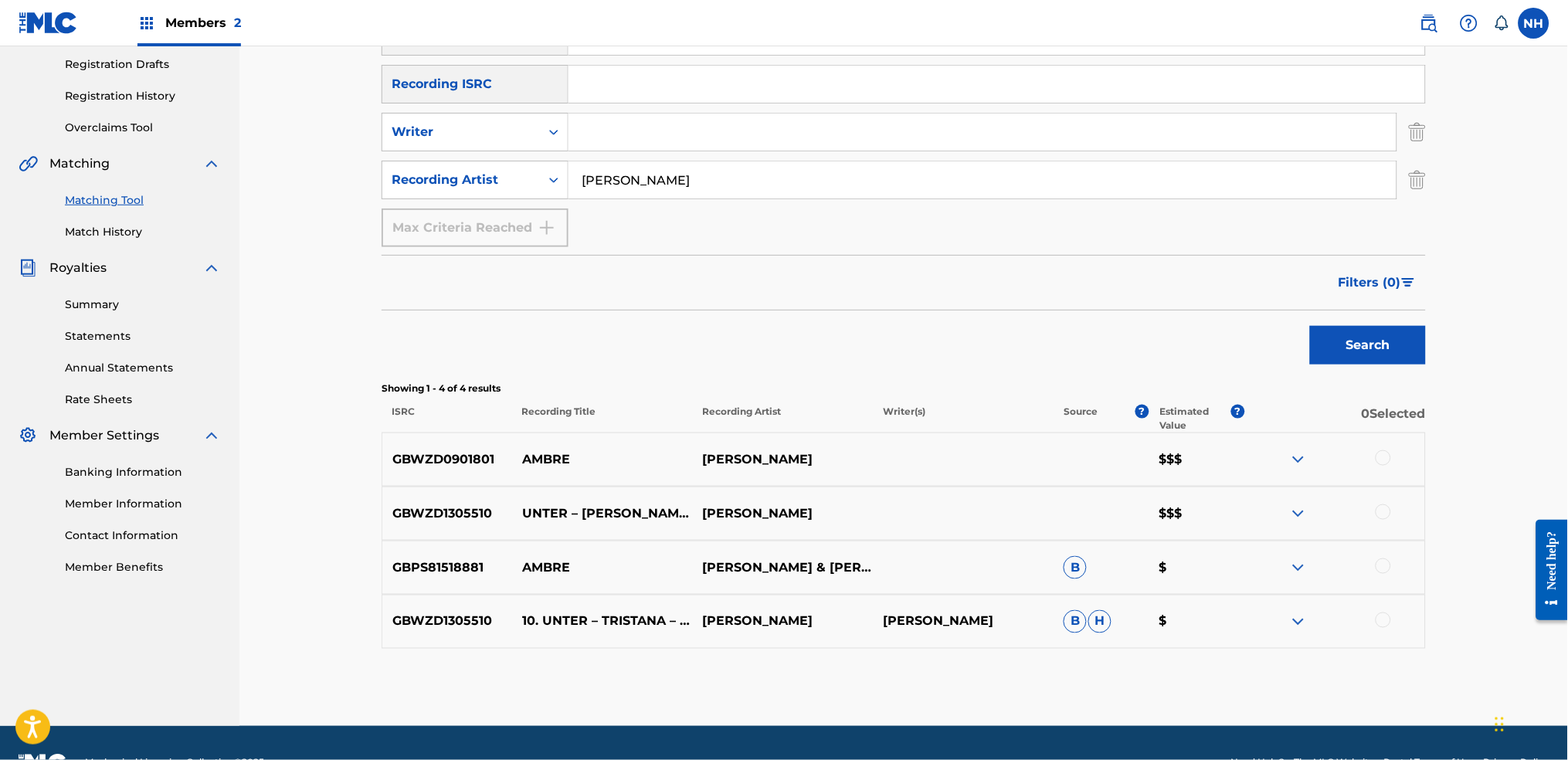
scroll to position [298, 0]
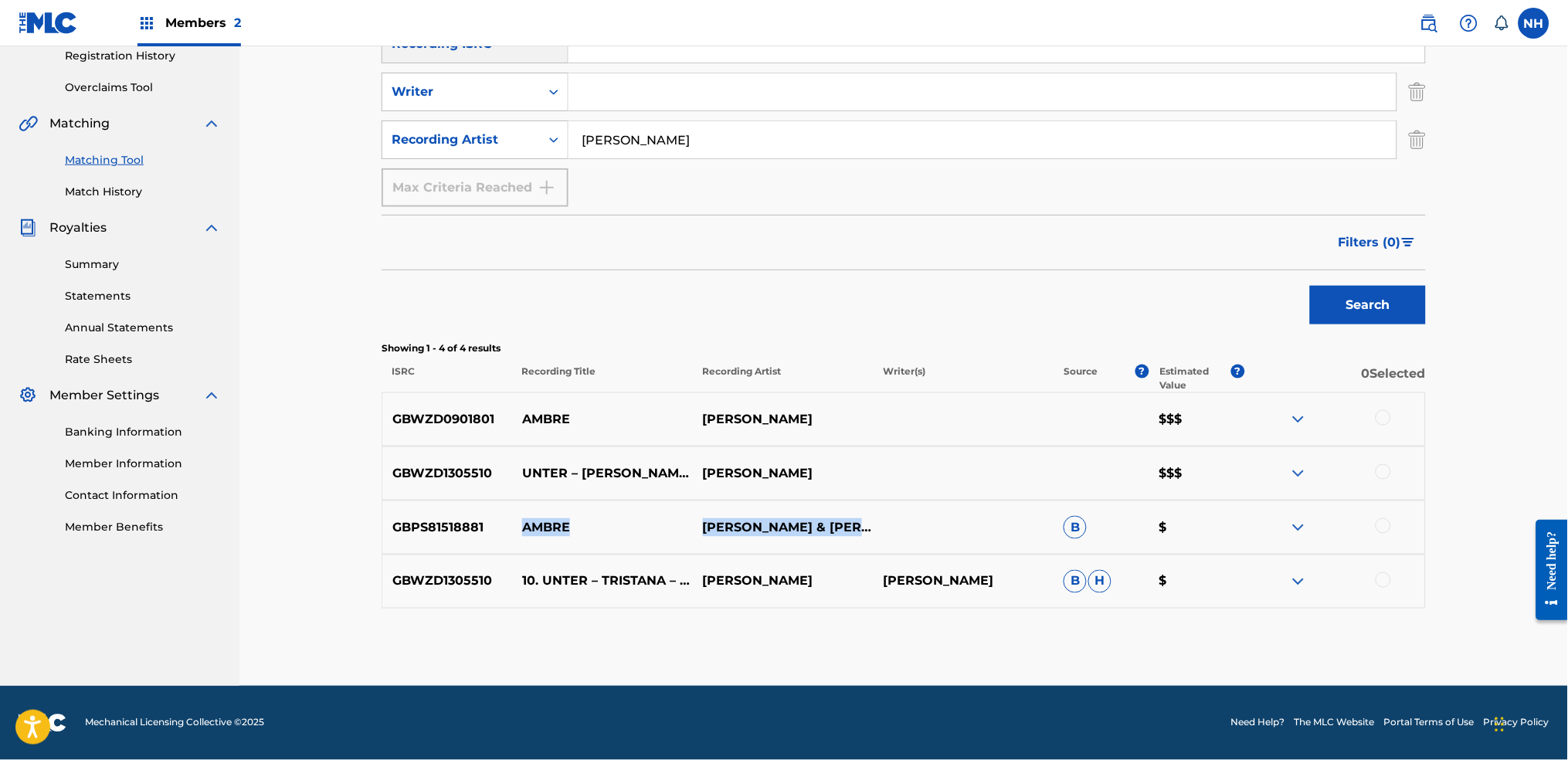
drag, startPoint x: 783, startPoint y: 538, endPoint x: 520, endPoint y: 527, distance: 263.2
click at [520, 527] on div "GBPS81518881 AMBRE MARTIN JACOBY & NILS FRAHM B $" at bounding box center [904, 527] width 1044 height 54
click at [1268, 529] on img at bounding box center [1299, 527] width 19 height 19
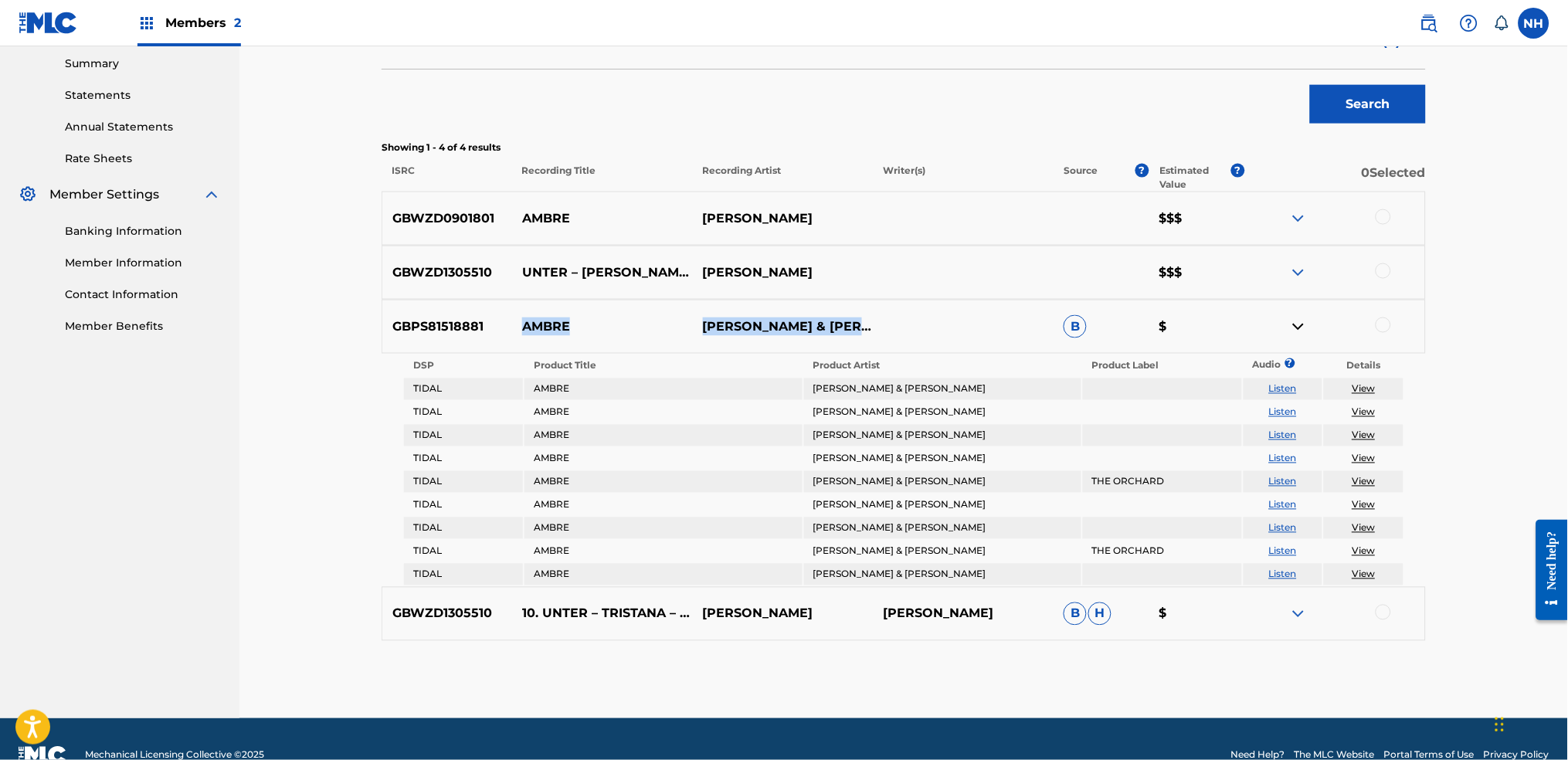
scroll to position [504, 0]
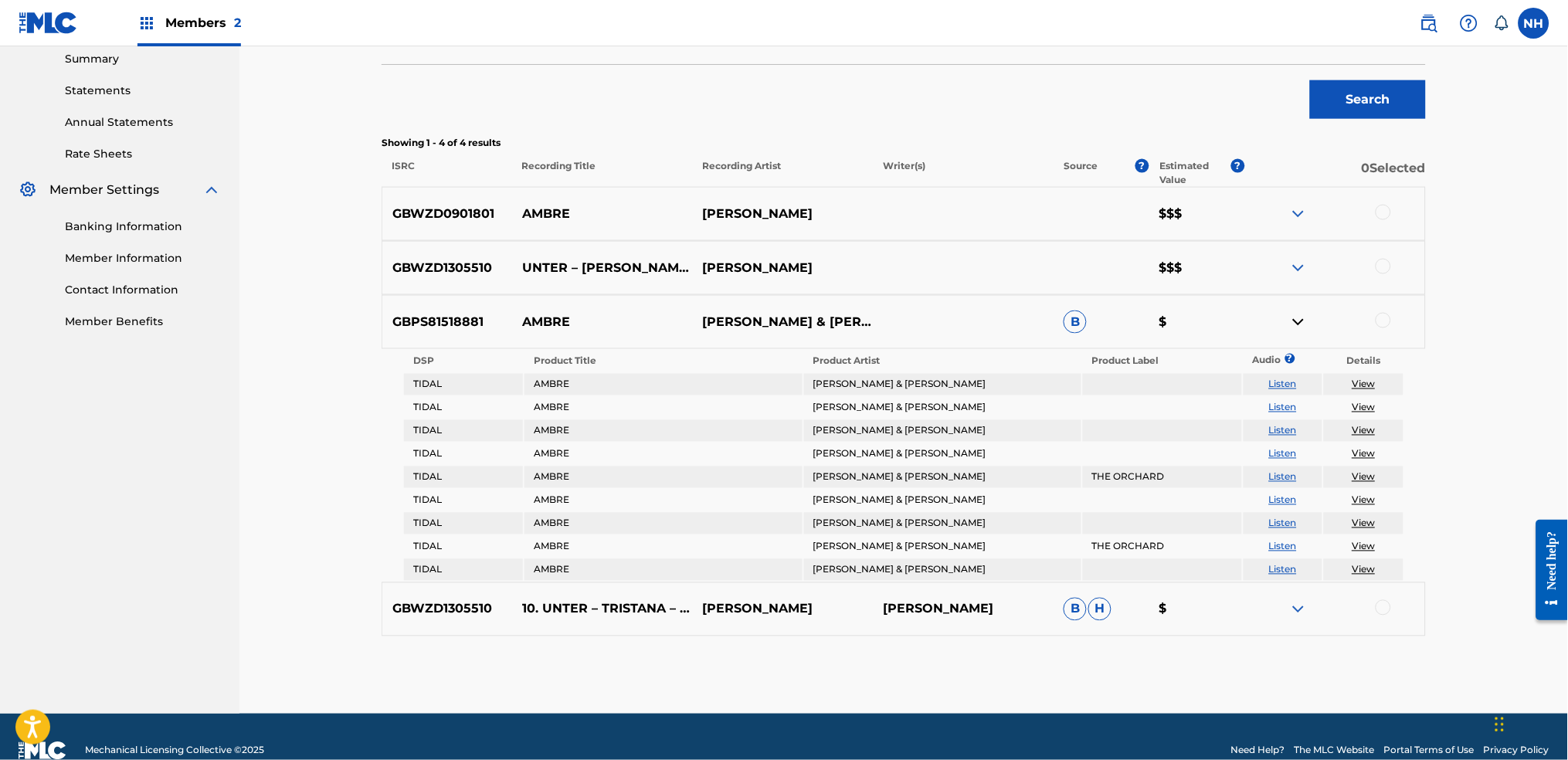
click at [492, 341] on div "GBPS81518881 AMBRE MARTIN JACOBY & NILS FRAHM B $" at bounding box center [904, 321] width 1044 height 54
drag, startPoint x: 492, startPoint y: 323, endPoint x: 377, endPoint y: 323, distance: 115.0
click at [377, 323] on div "Matching Tool The Matching Tool allows Members to match sound recordings to wor…" at bounding box center [904, 147] width 1081 height 1132
copy p "GBPS81518881"
click at [1268, 381] on link "View" at bounding box center [1364, 384] width 24 height 11
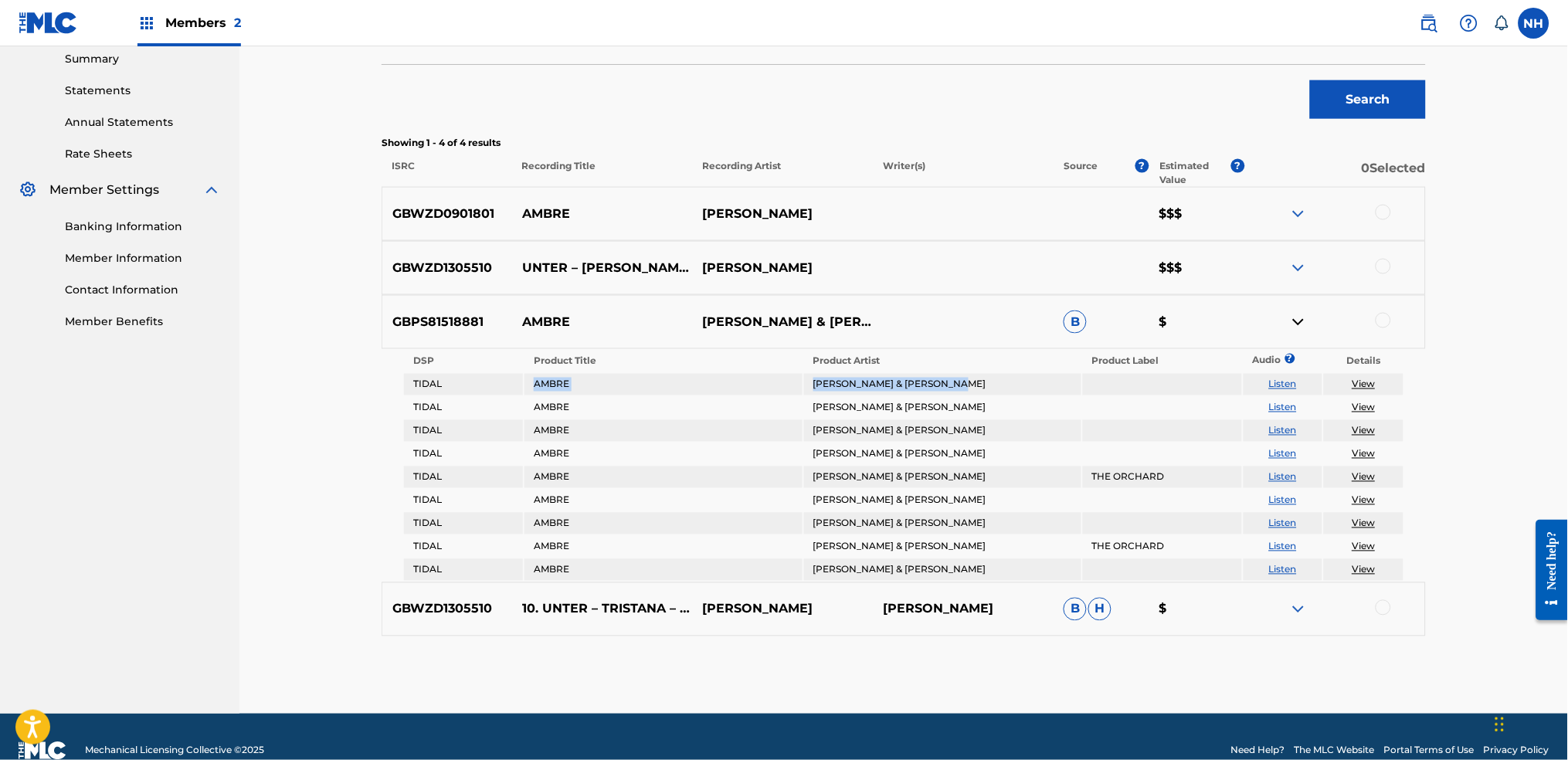
drag, startPoint x: 995, startPoint y: 388, endPoint x: 532, endPoint y: 383, distance: 463.0
click at [532, 383] on tr "TIDAL AMBRE MARTIN JACOBY & NILS FRAHM Listen View" at bounding box center [903, 384] width 999 height 22
click at [993, 334] on div "GBPS81518881 AMBRE MARTIN JACOBY & NILS FRAHM B $" at bounding box center [904, 321] width 1044 height 54
drag, startPoint x: 508, startPoint y: 331, endPoint x: 395, endPoint y: 323, distance: 113.3
click at [395, 323] on div "GBPS81518881 AMBRE MARTIN JACOBY & NILS FRAHM B $" at bounding box center [904, 321] width 1044 height 54
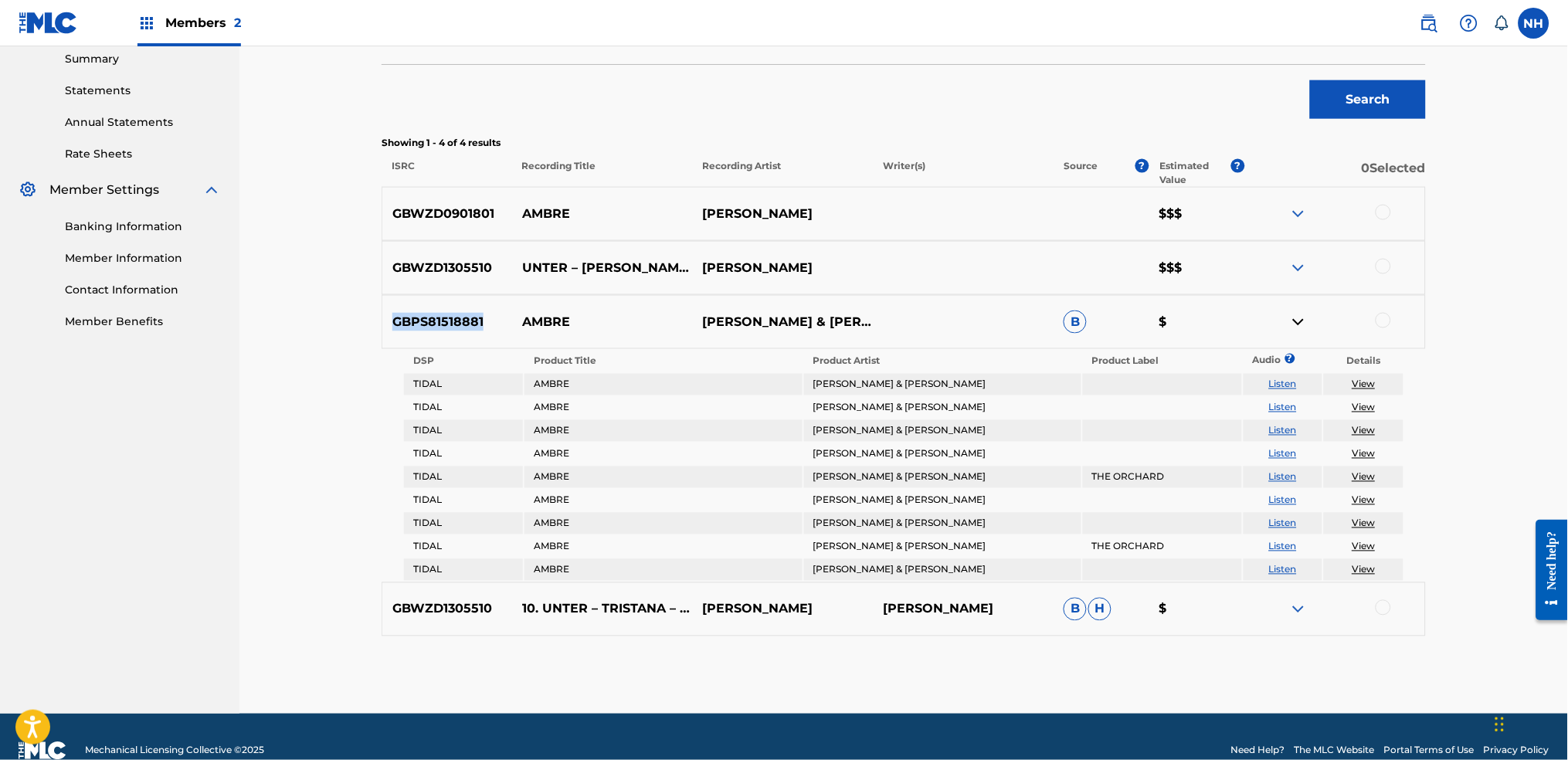
copy p "GBPS81518881"
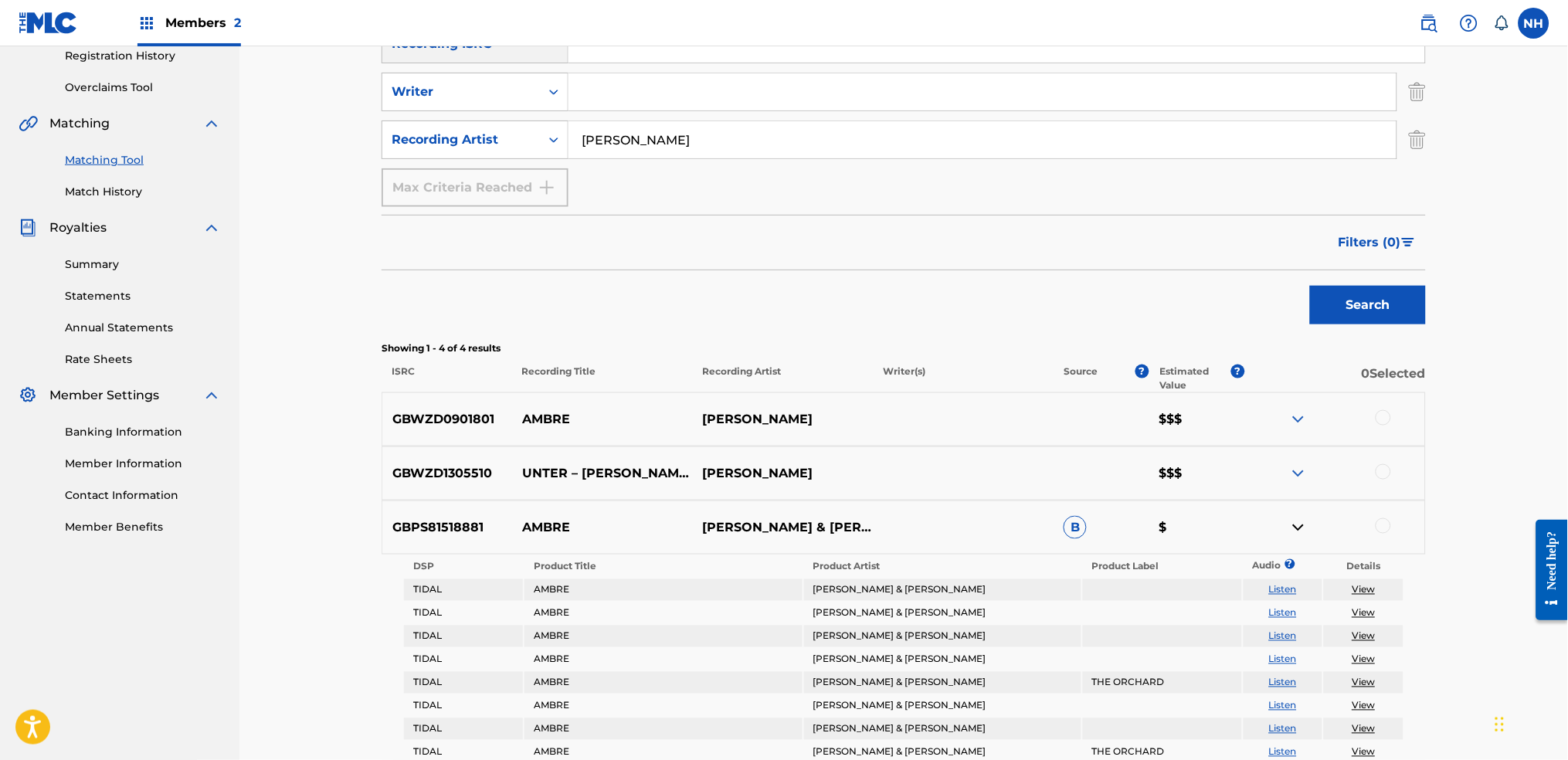
click at [1067, 526] on span "B" at bounding box center [1075, 527] width 24 height 24
click at [1145, 384] on span "?" at bounding box center [1142, 378] width 14 height 27
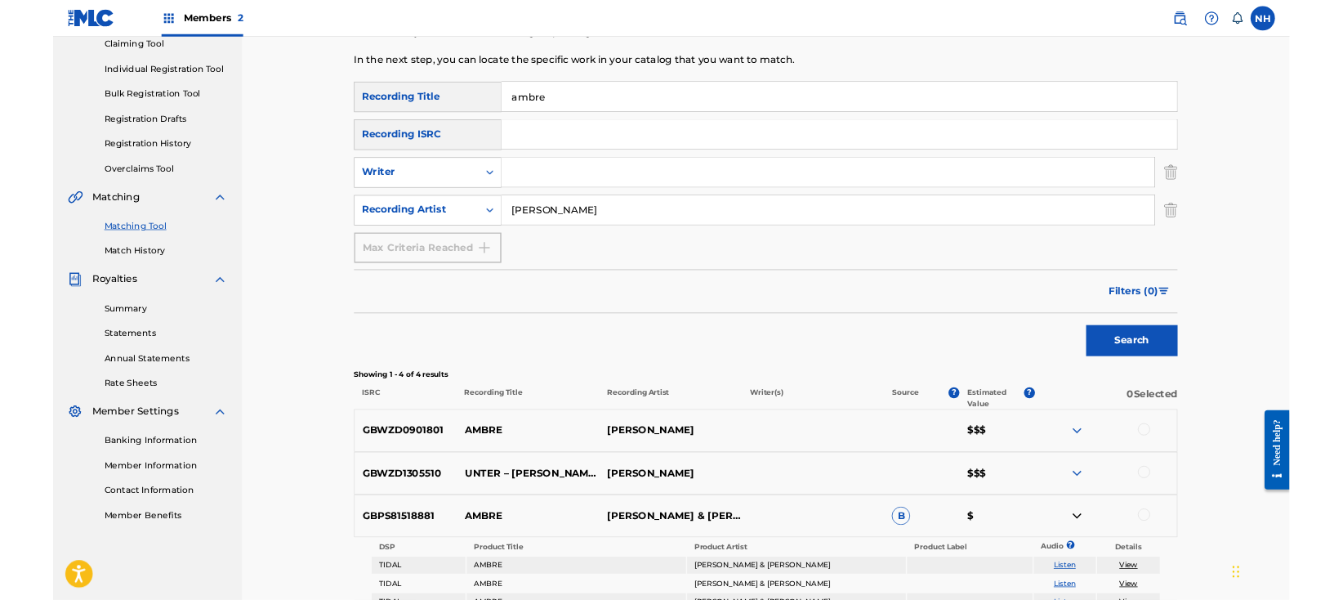
scroll to position [0, 0]
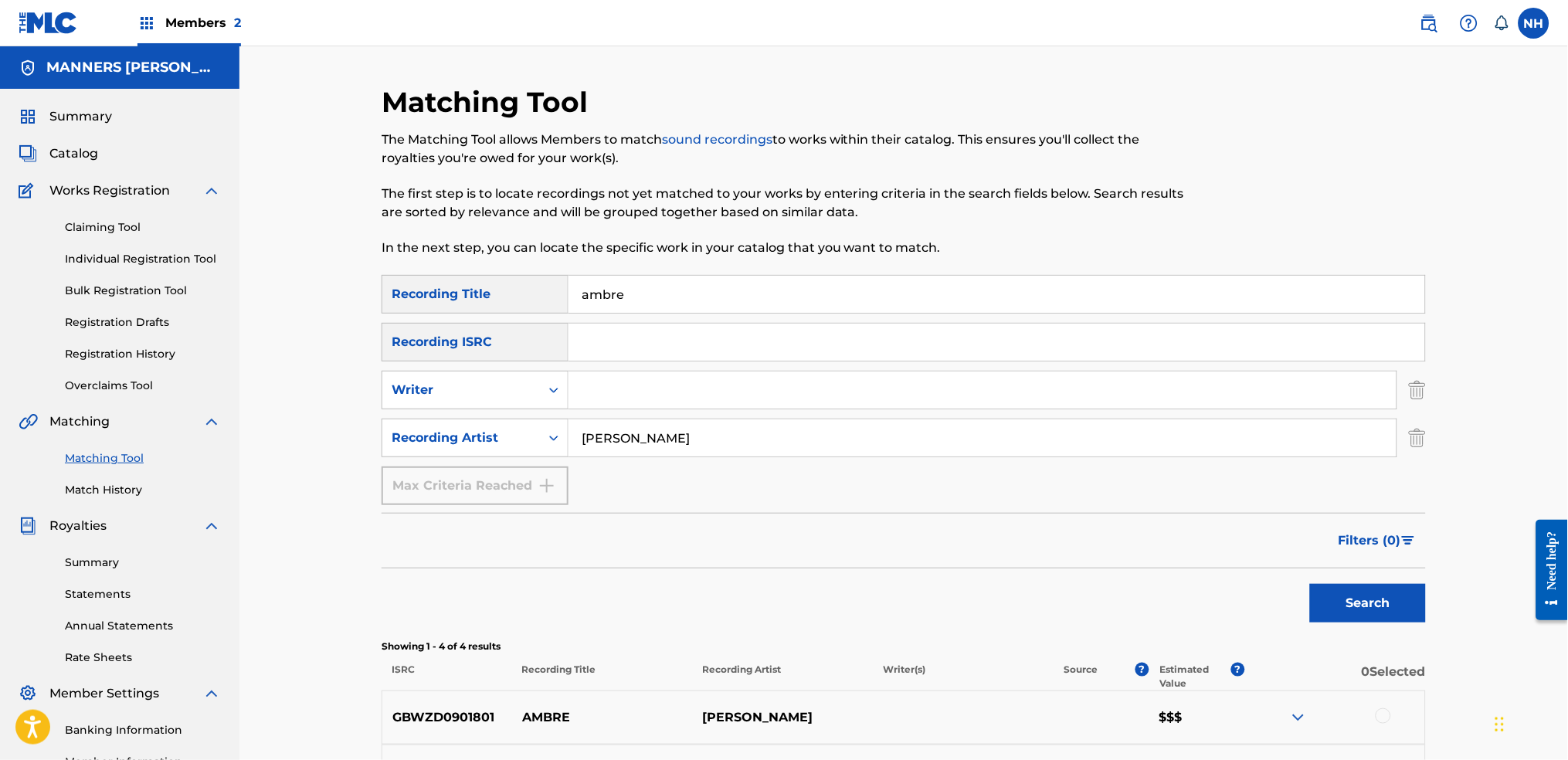
click at [817, 199] on p "The first step is to locate recordings not yet matched to your works by enterin…" at bounding box center [784, 202] width 804 height 37
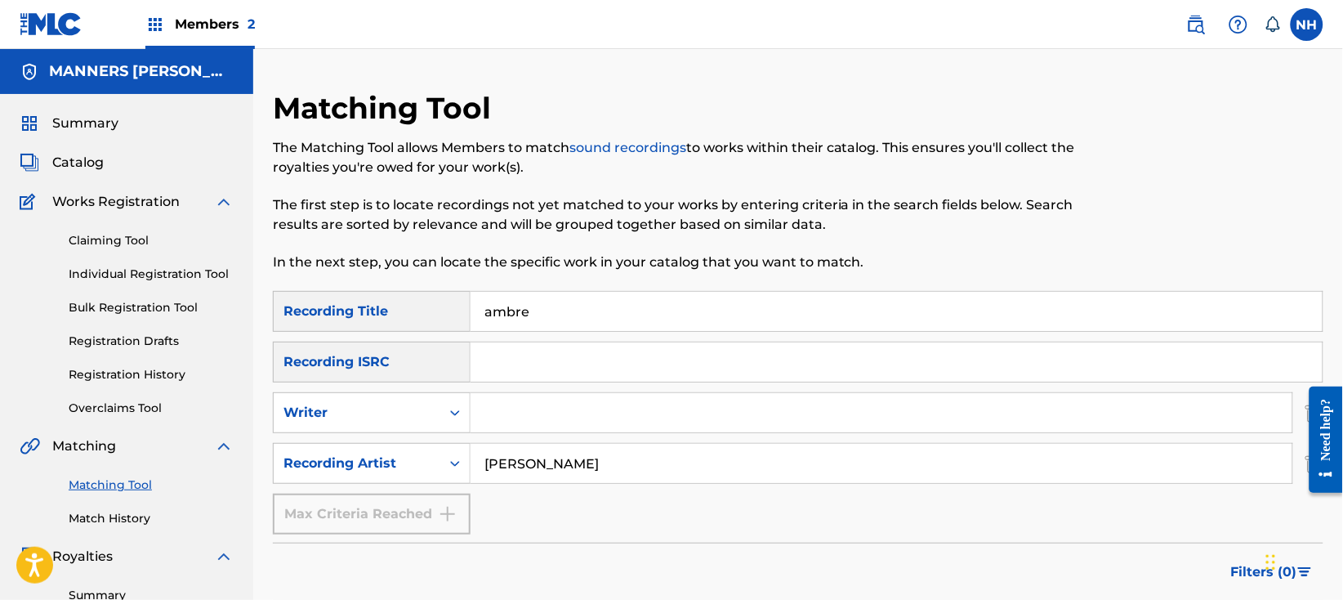
drag, startPoint x: 587, startPoint y: 301, endPoint x: 385, endPoint y: 301, distance: 201.8
click at [385, 301] on div "SearchWithCriteria0ce76006-d599-46da-8ac7-587a1f214a33 Recording Title ambre" at bounding box center [798, 311] width 1051 height 41
paste input "Amirador"
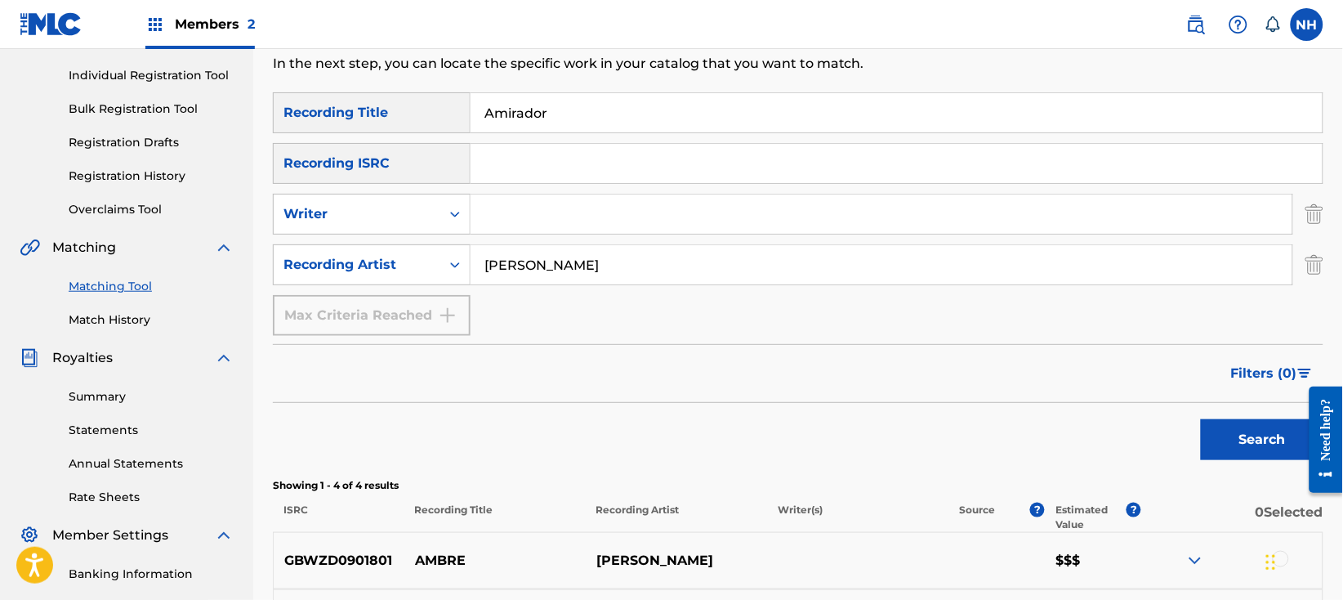
click at [1251, 445] on button "Search" at bounding box center [1262, 439] width 123 height 41
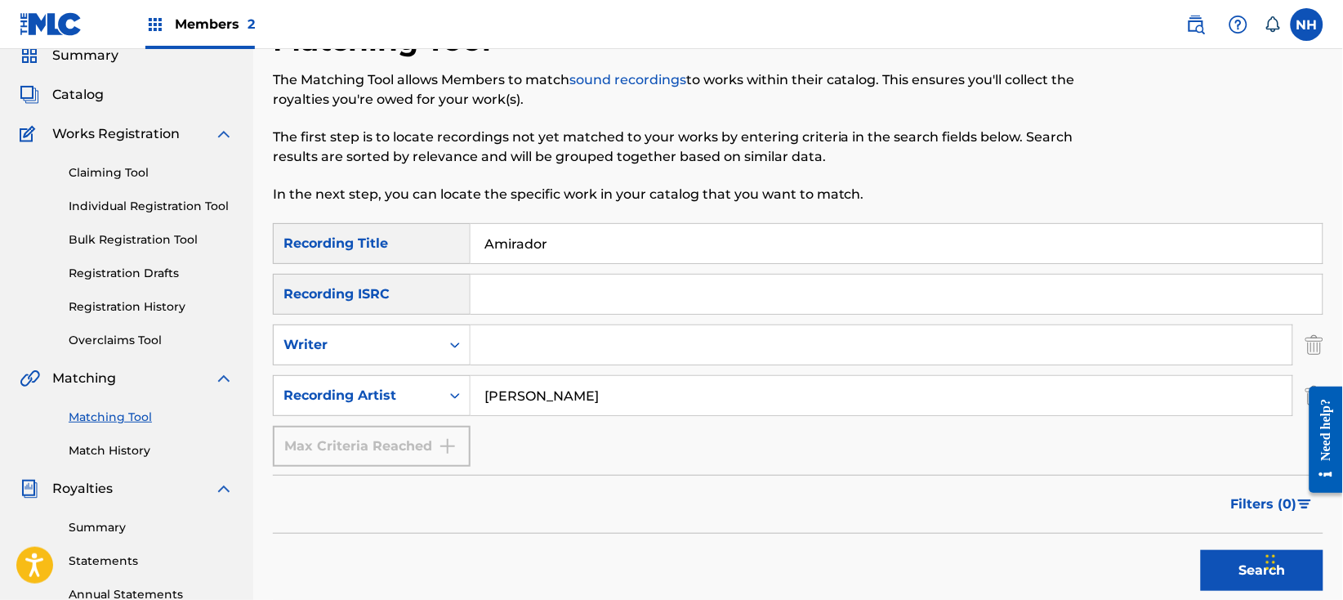
drag, startPoint x: 675, startPoint y: 252, endPoint x: 398, endPoint y: 232, distance: 277.7
click at [400, 232] on div "SearchWithCriteria0ce76006-d599-46da-8ac7-587a1f214a33 Recording Title Amirador" at bounding box center [798, 243] width 1051 height 41
paste input "rtificially Intelligent"
type input "Artificially Intelligent"
click at [1224, 573] on button "Search" at bounding box center [1262, 570] width 123 height 41
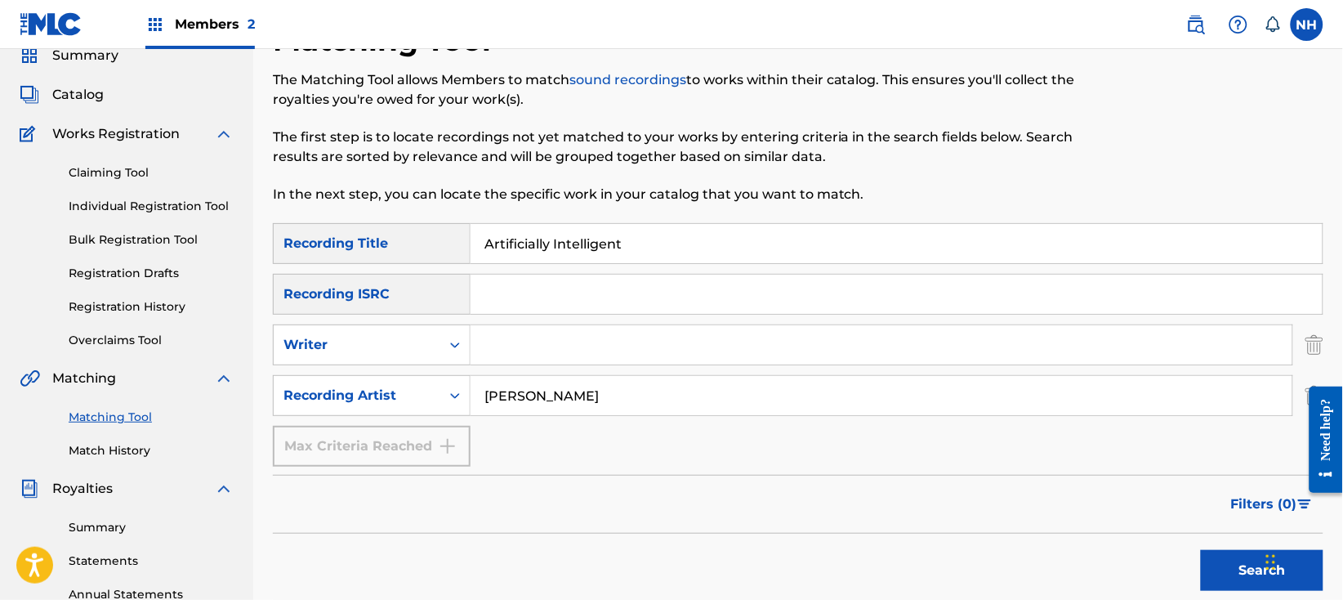
click at [670, 248] on input "Artificially Intelligent" at bounding box center [897, 243] width 852 height 39
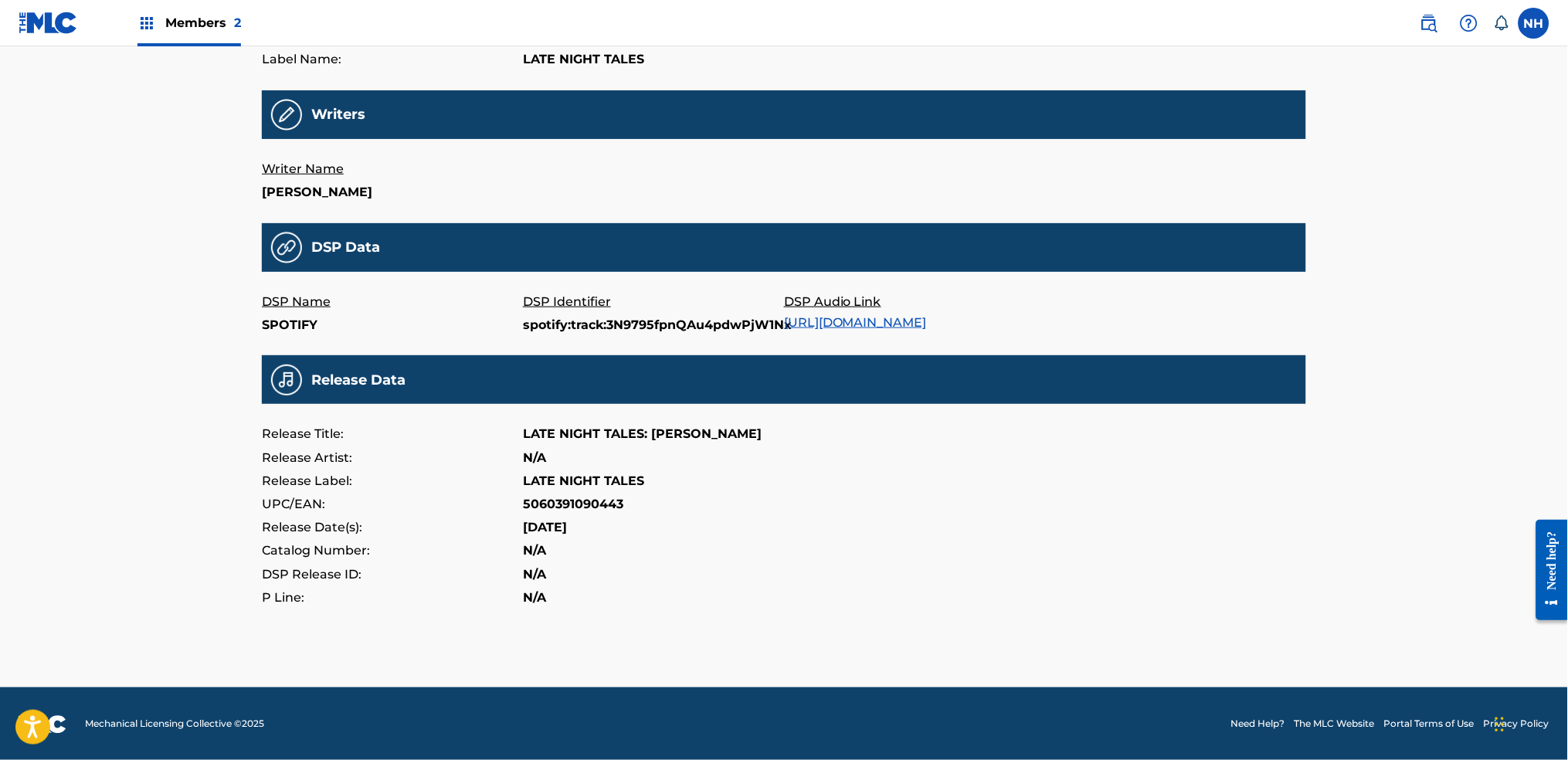
scroll to position [328, 0]
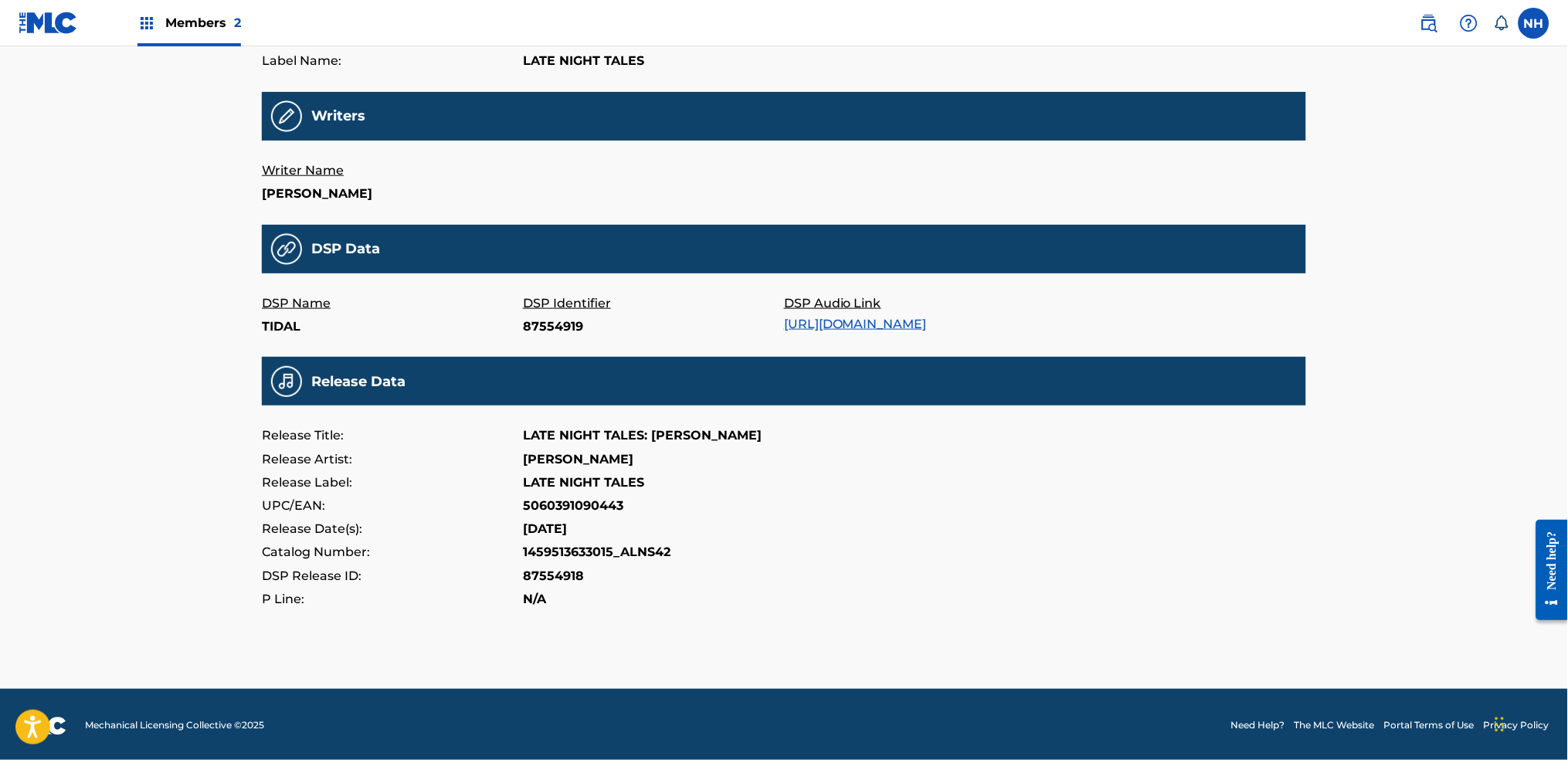
scroll to position [328, 0]
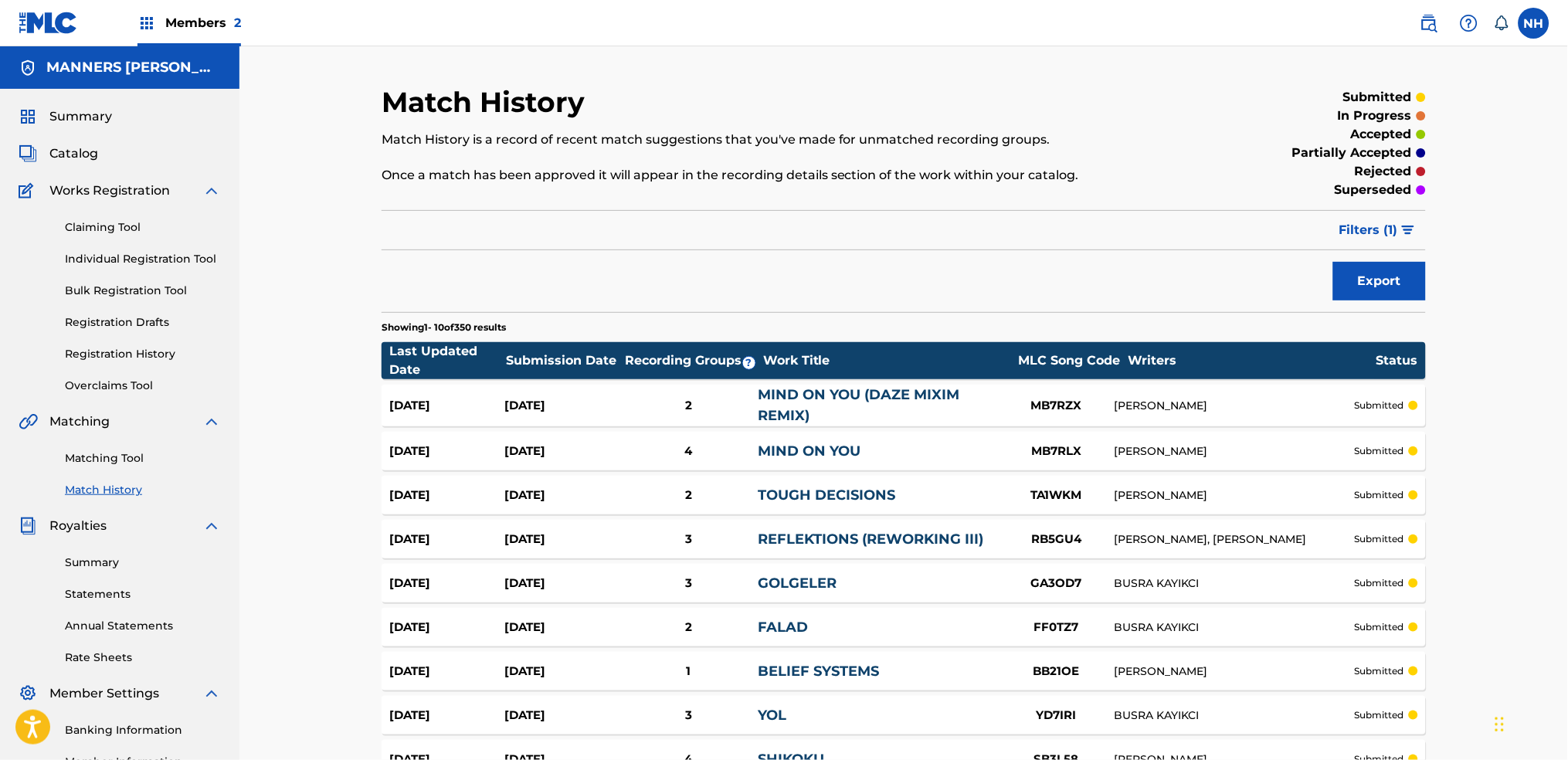
click at [1343, 226] on span "Filters ( 1 )" at bounding box center [1369, 231] width 59 height 19
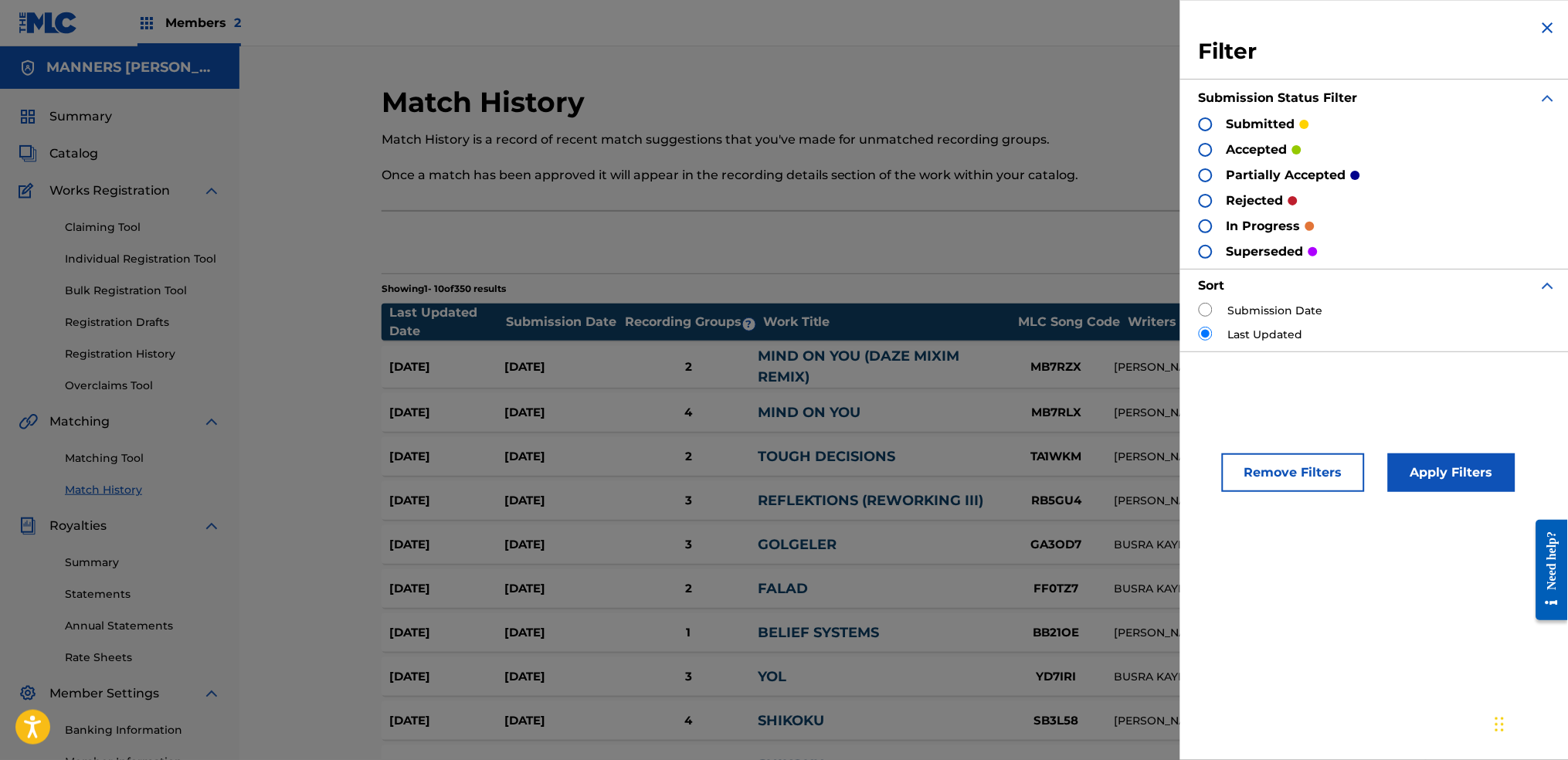
click at [1205, 151] on div at bounding box center [1205, 149] width 14 height 14
drag, startPoint x: 1534, startPoint y: 528, endPoint x: 3002, endPoint y: 1010, distance: 1545.1
click at [1534, 528] on div at bounding box center [1545, 570] width 43 height 125
click at [1450, 487] on button "Apply Filters" at bounding box center [1451, 473] width 128 height 39
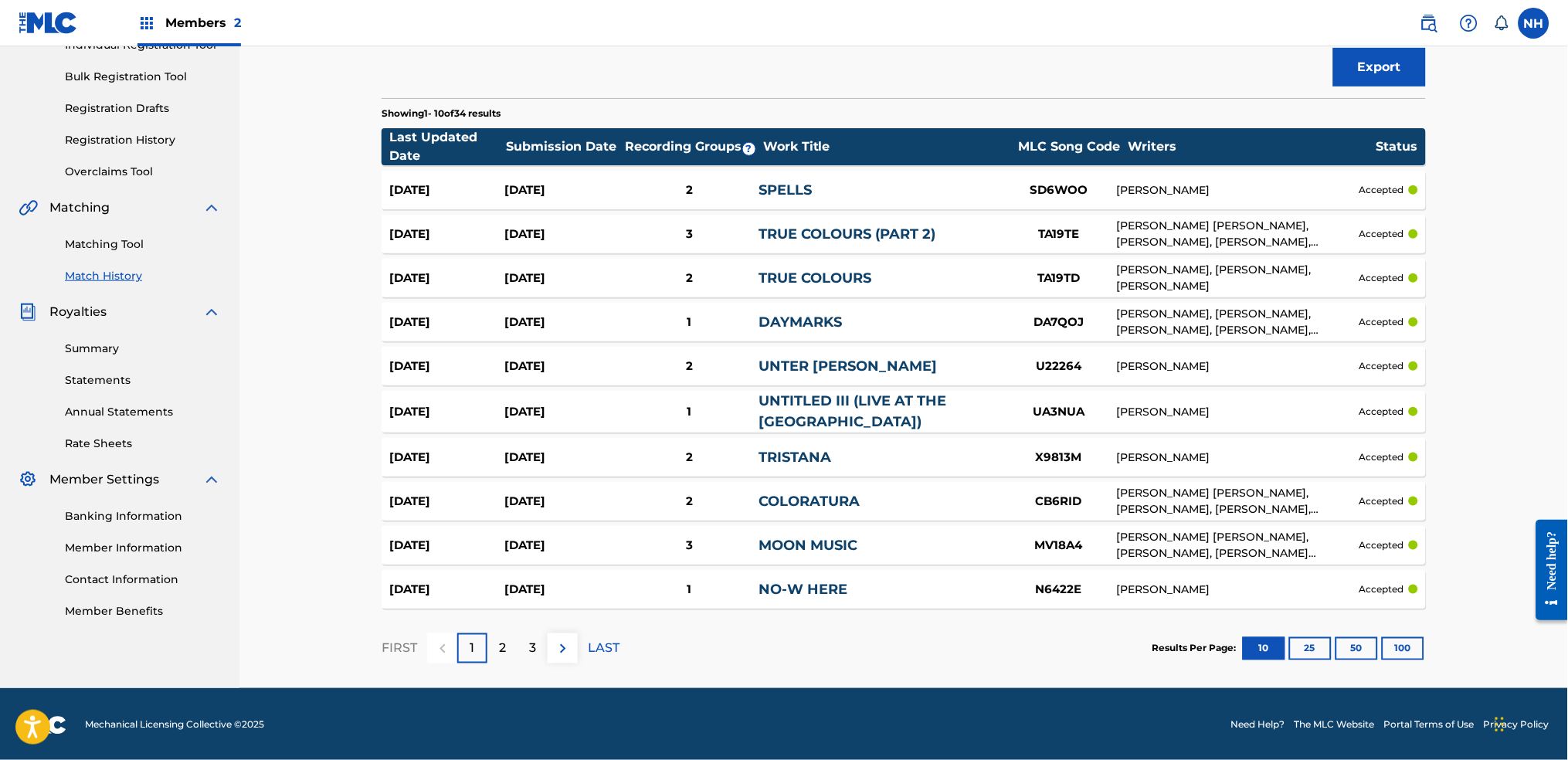
scroll to position [216, 0]
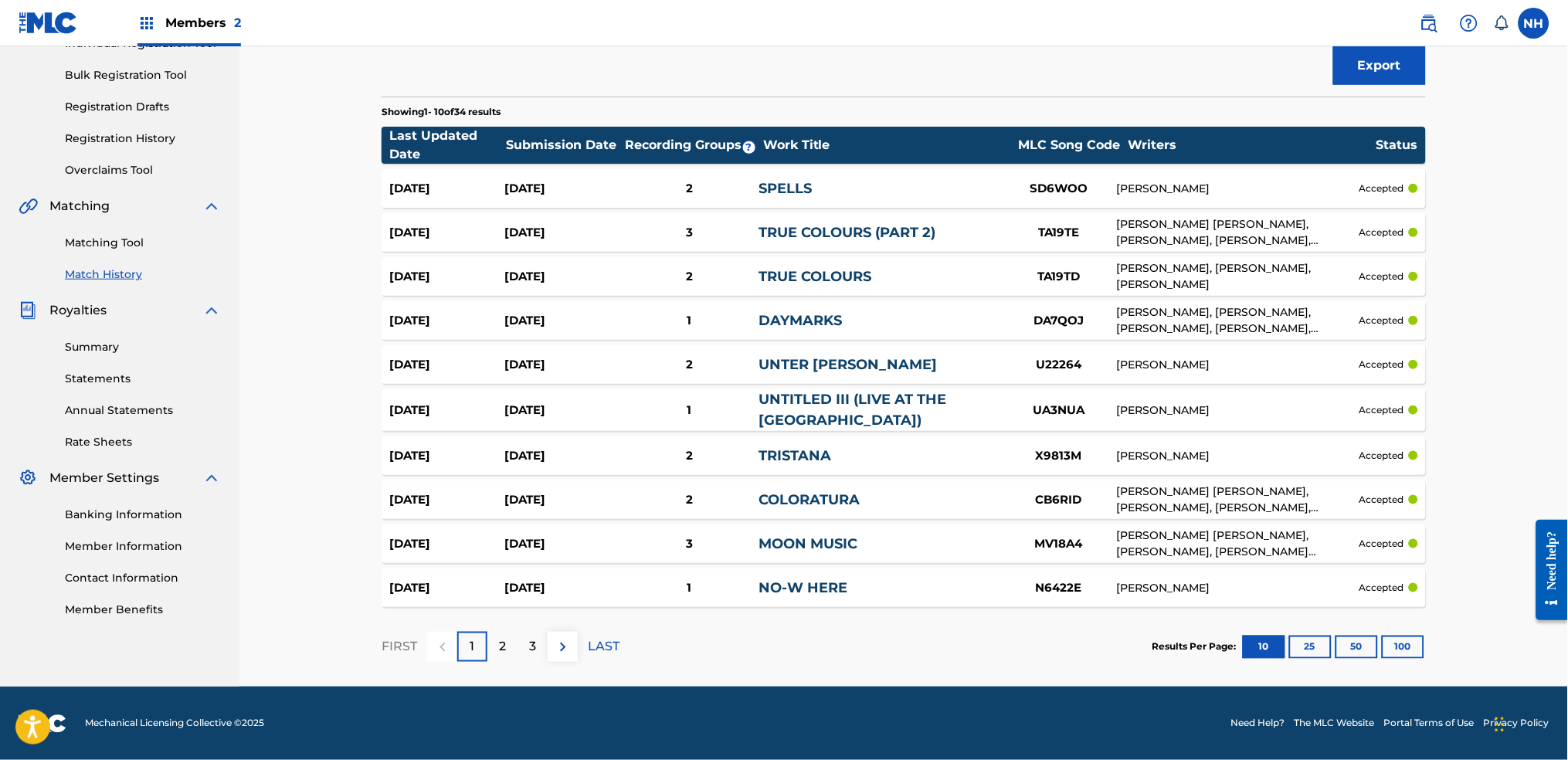
click at [1400, 653] on button "100" at bounding box center [1403, 647] width 43 height 24
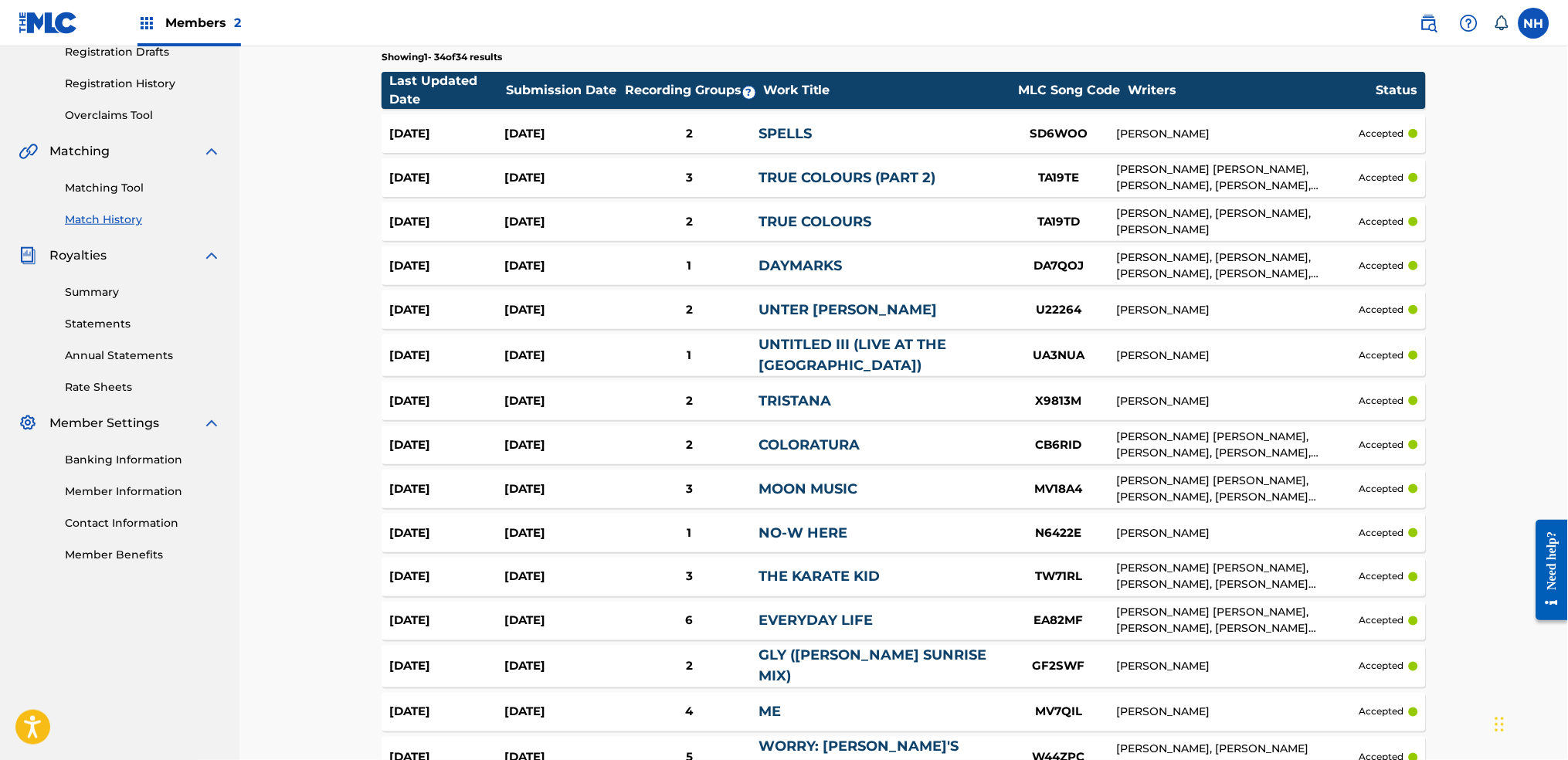
scroll to position [235, 0]
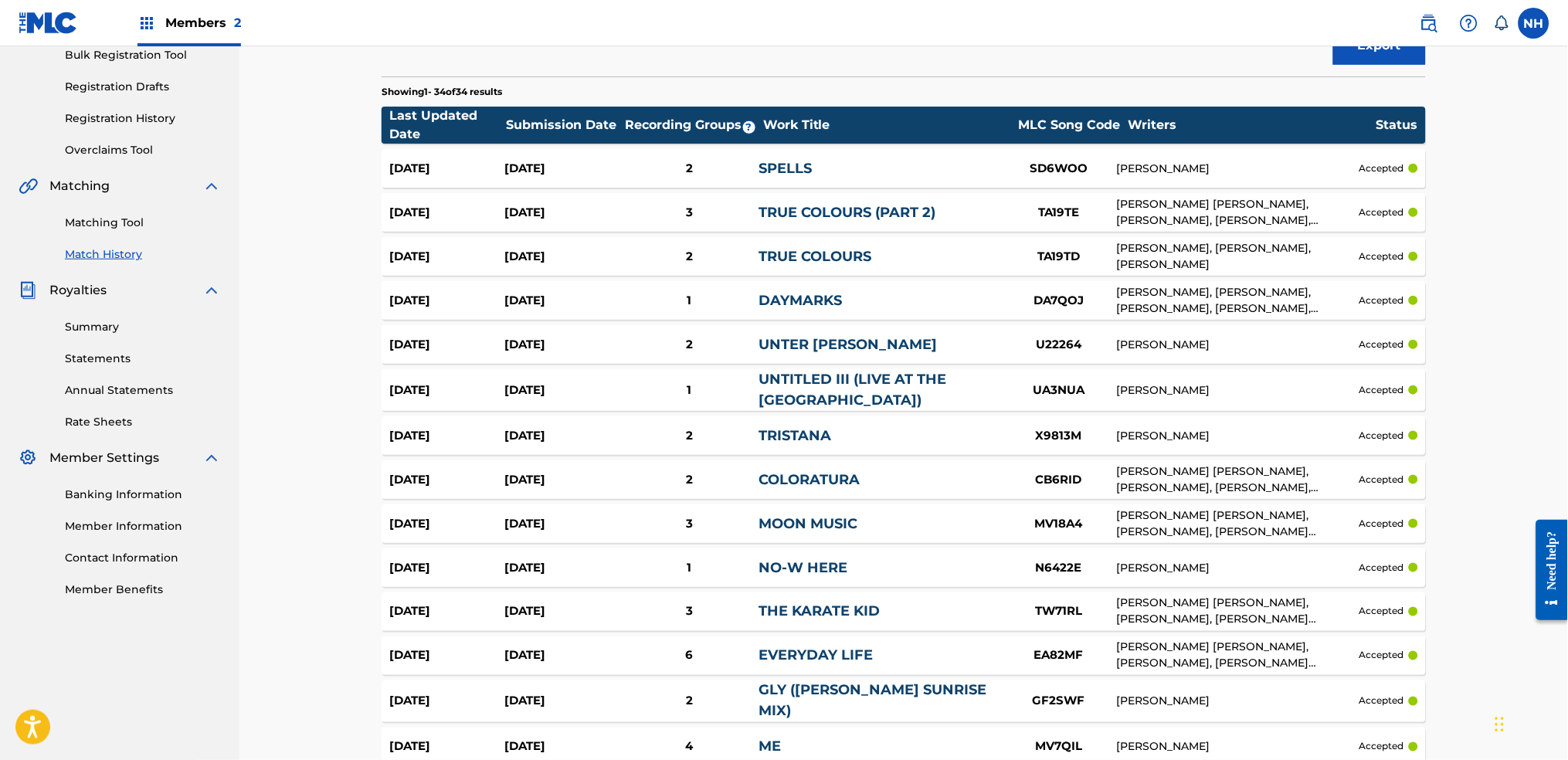
click at [1171, 167] on div "NILS OLIVER FRAHM" at bounding box center [1237, 168] width 243 height 16
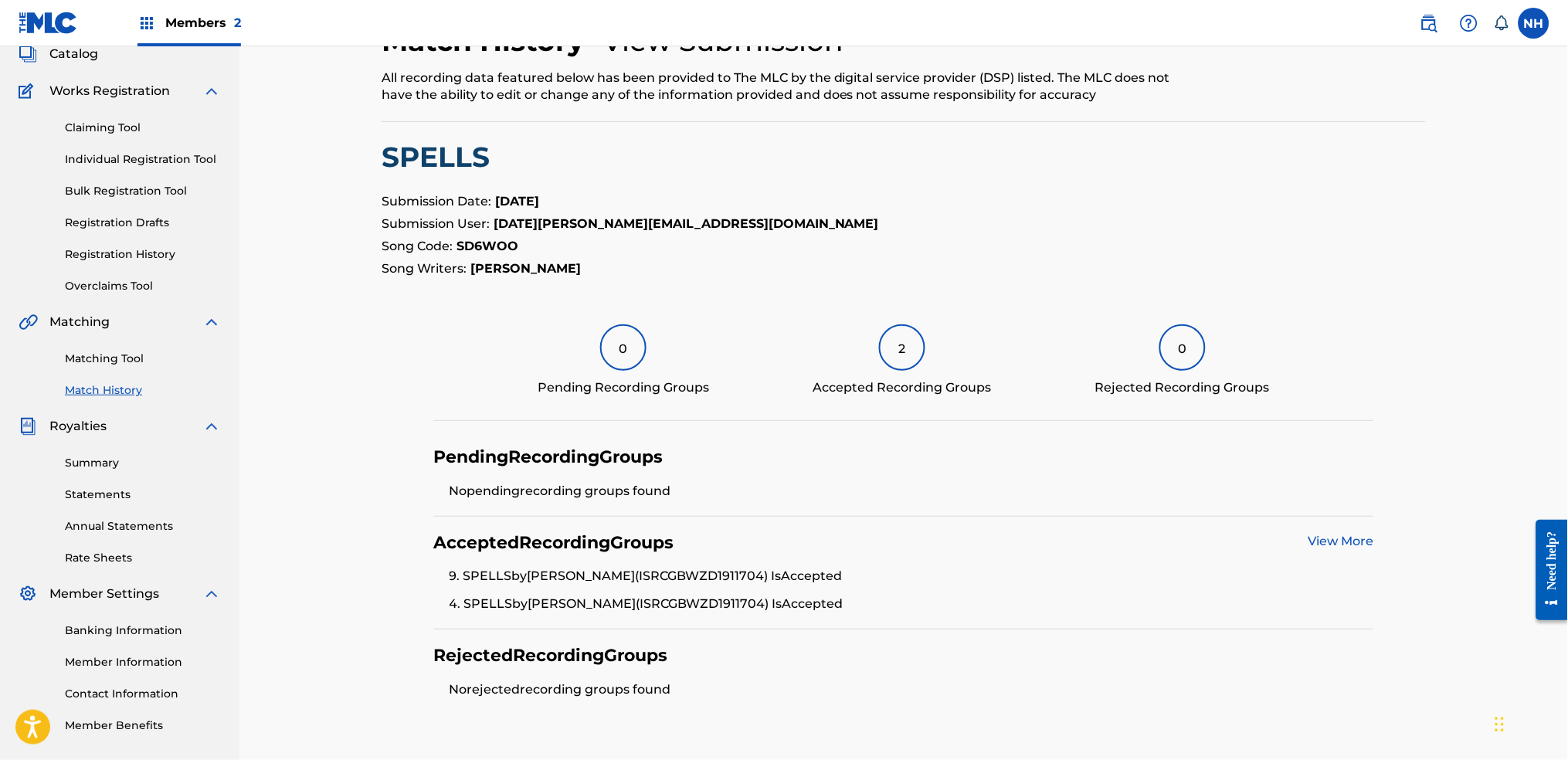
scroll to position [205, 0]
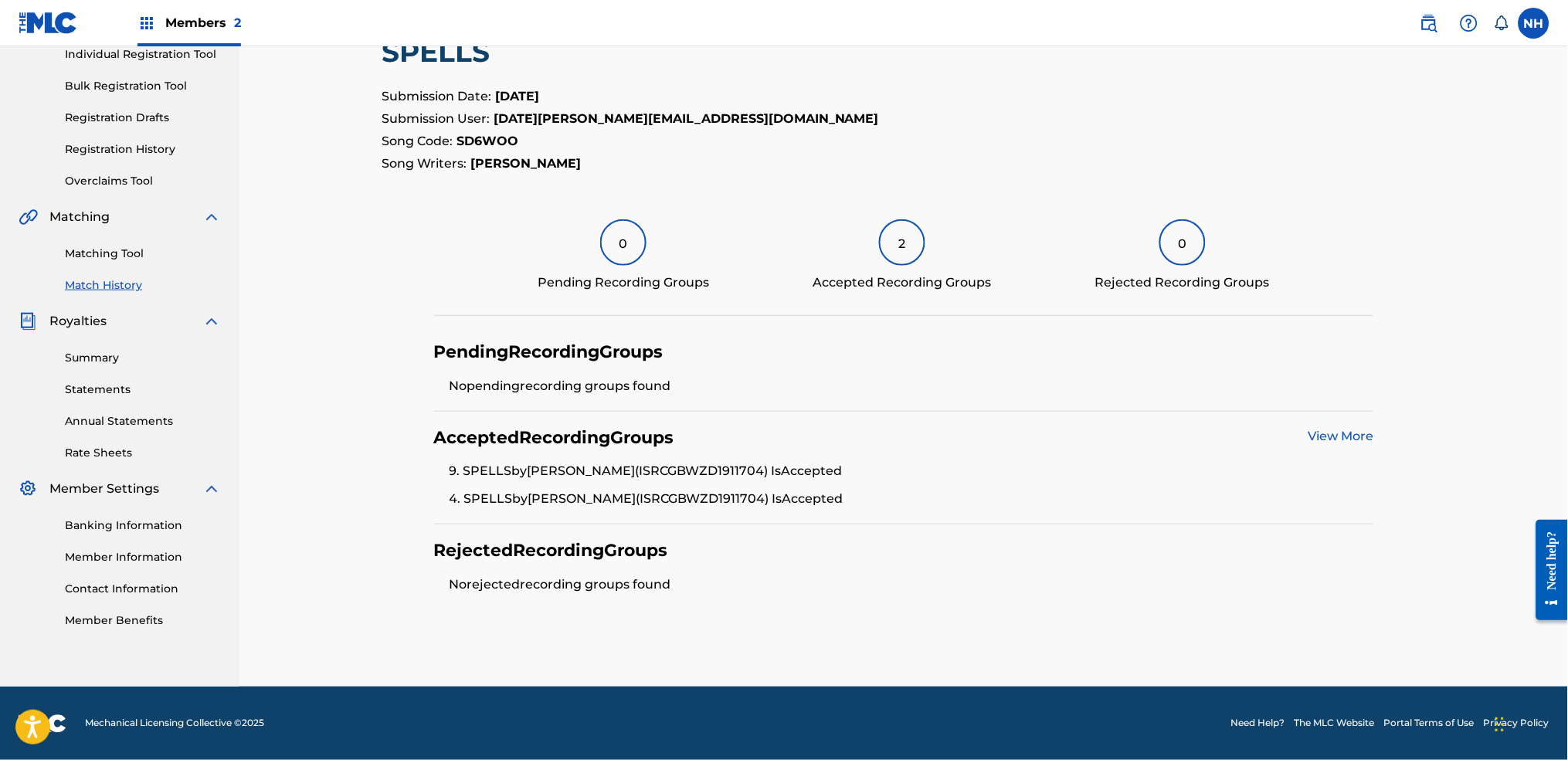
click at [1332, 430] on link "View More" at bounding box center [1339, 436] width 65 height 15
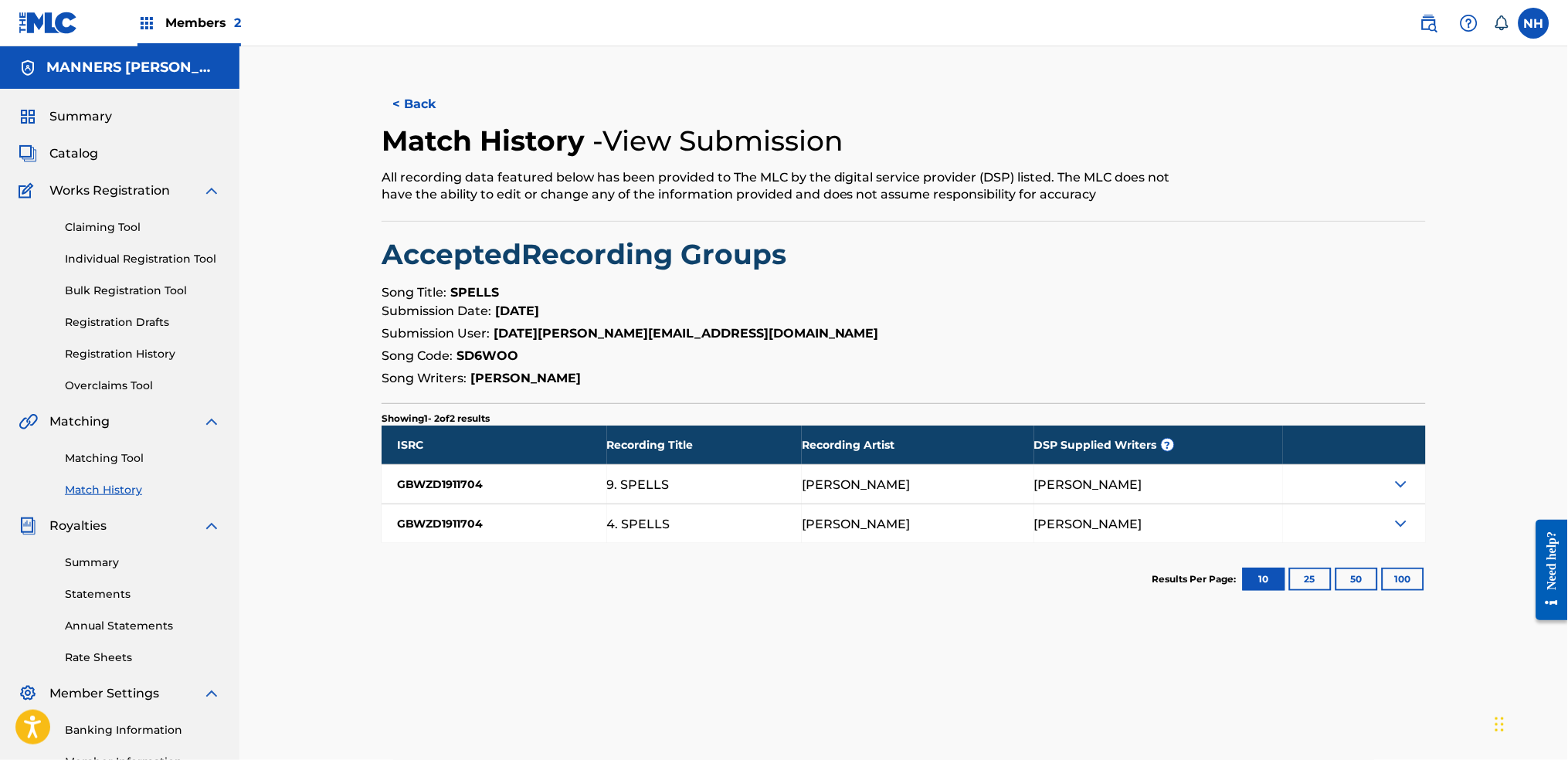
click at [1491, 505] on div "< Back Match History - View Submission All recording data featured below has be…" at bounding box center [903, 449] width 1328 height 805
click at [1399, 479] on img at bounding box center [1401, 484] width 19 height 19
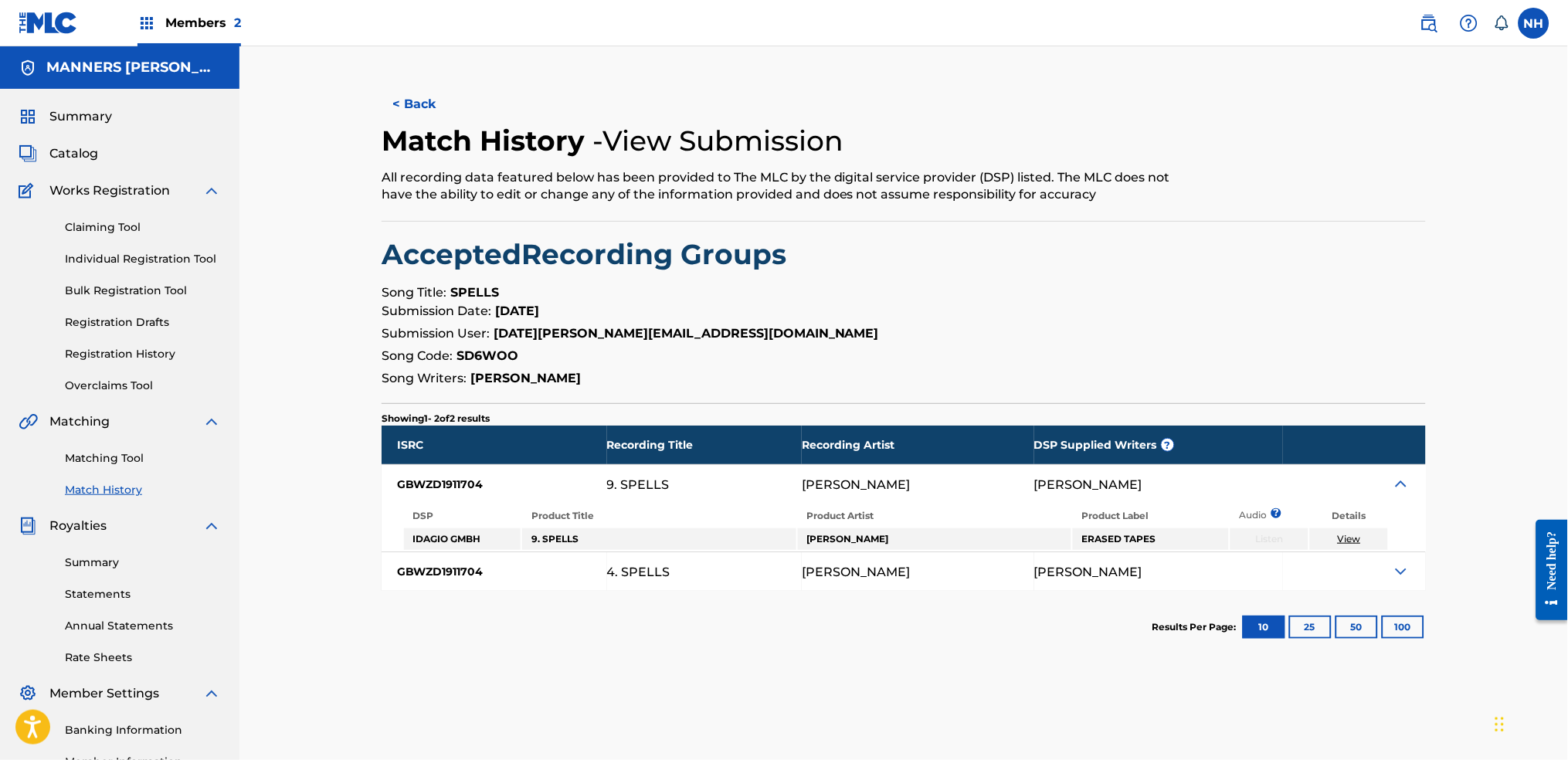
click at [1399, 552] on div at bounding box center [1353, 571] width 143 height 39
click at [1404, 551] on div "ISRC Recording Title Recording Artist DSP Supplied Writers ? GBWZD1911704 9. SP…" at bounding box center [904, 508] width 1044 height 165
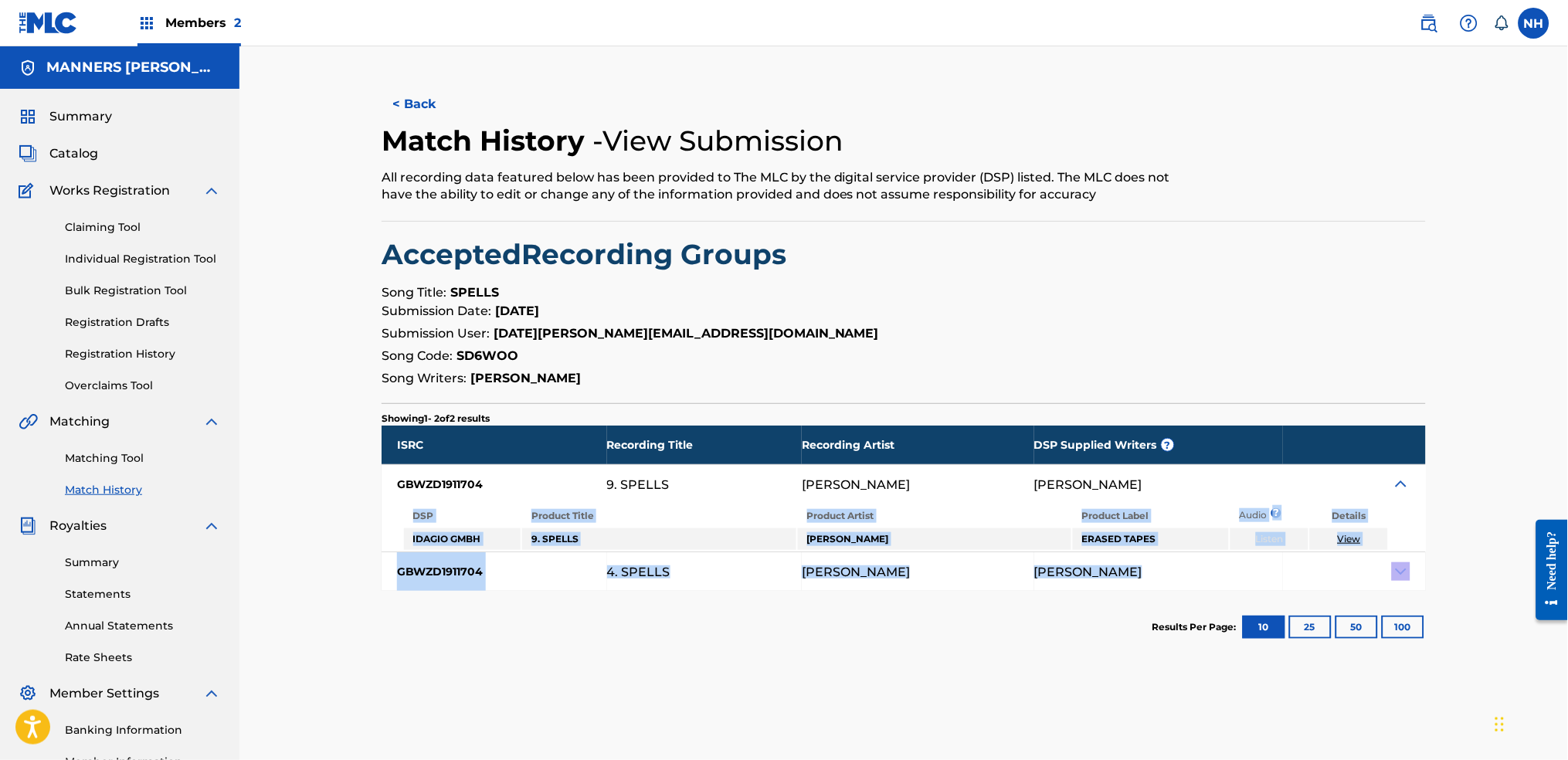
click at [1402, 556] on div at bounding box center [1353, 571] width 143 height 39
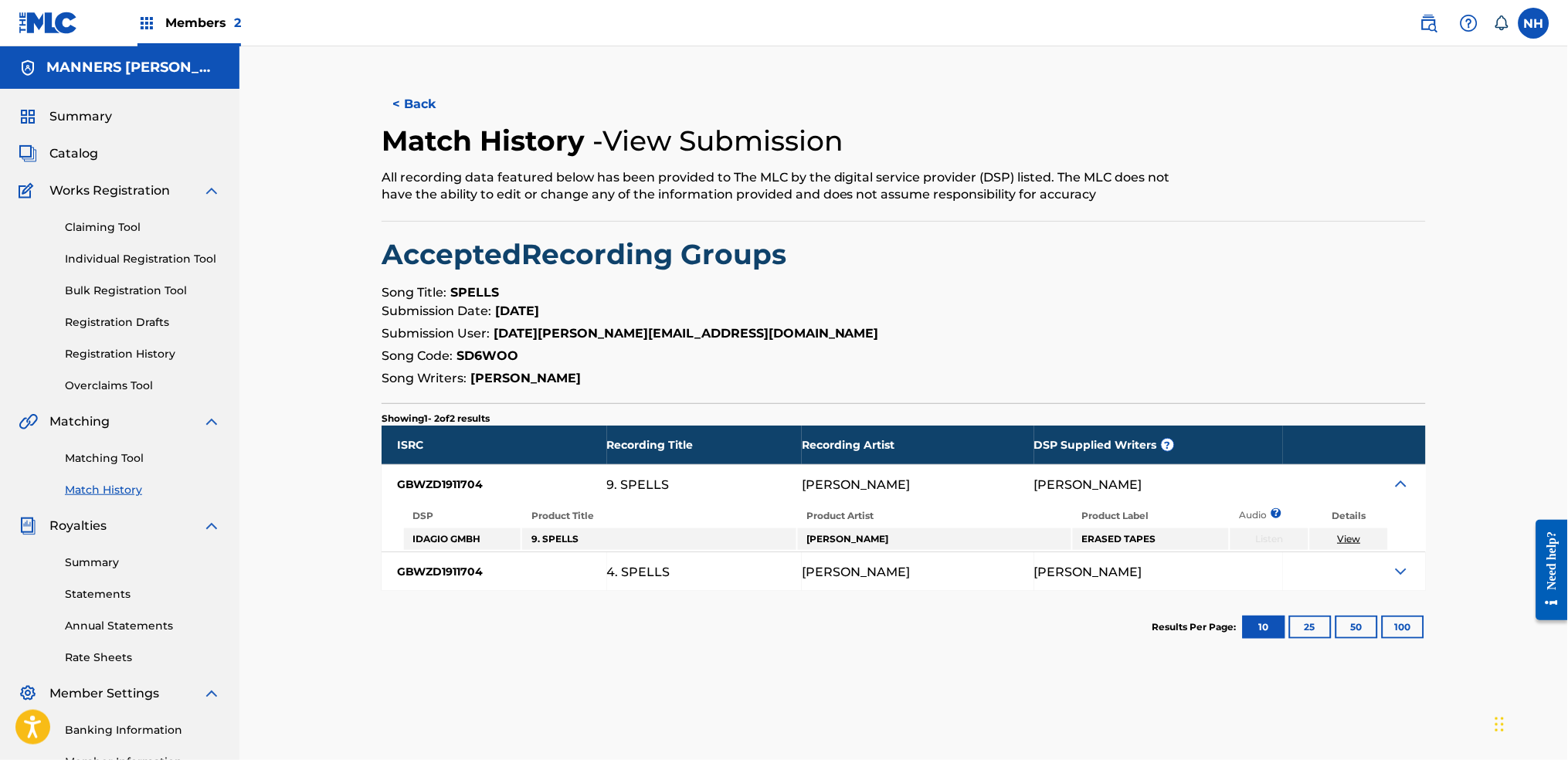
click at [1397, 567] on img at bounding box center [1401, 572] width 19 height 19
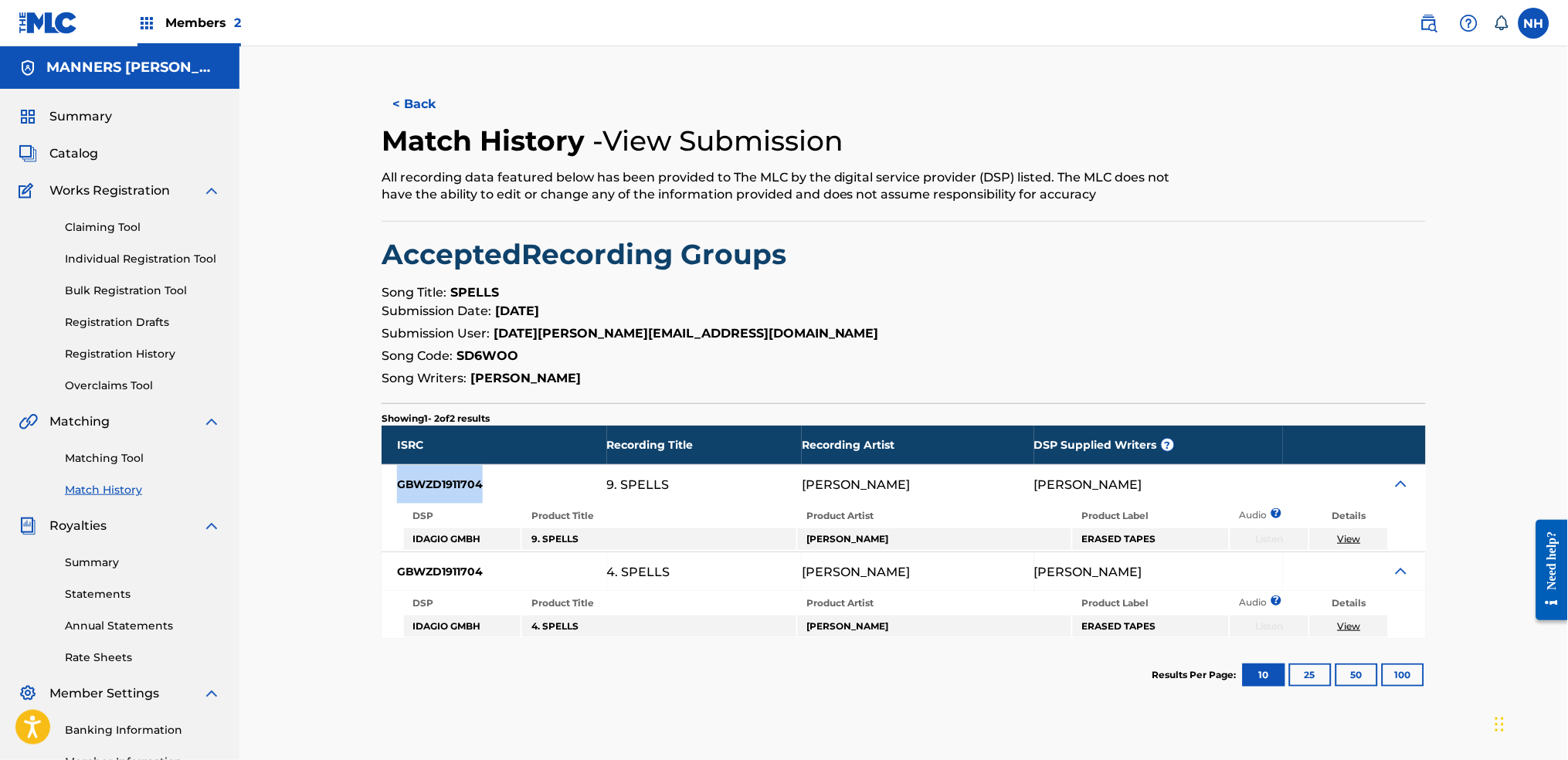
drag, startPoint x: 504, startPoint y: 497, endPoint x: 388, endPoint y: 497, distance: 116.0
click at [388, 497] on div "GBWZD1911704" at bounding box center [494, 484] width 226 height 39
copy div "GBWZD1911704"
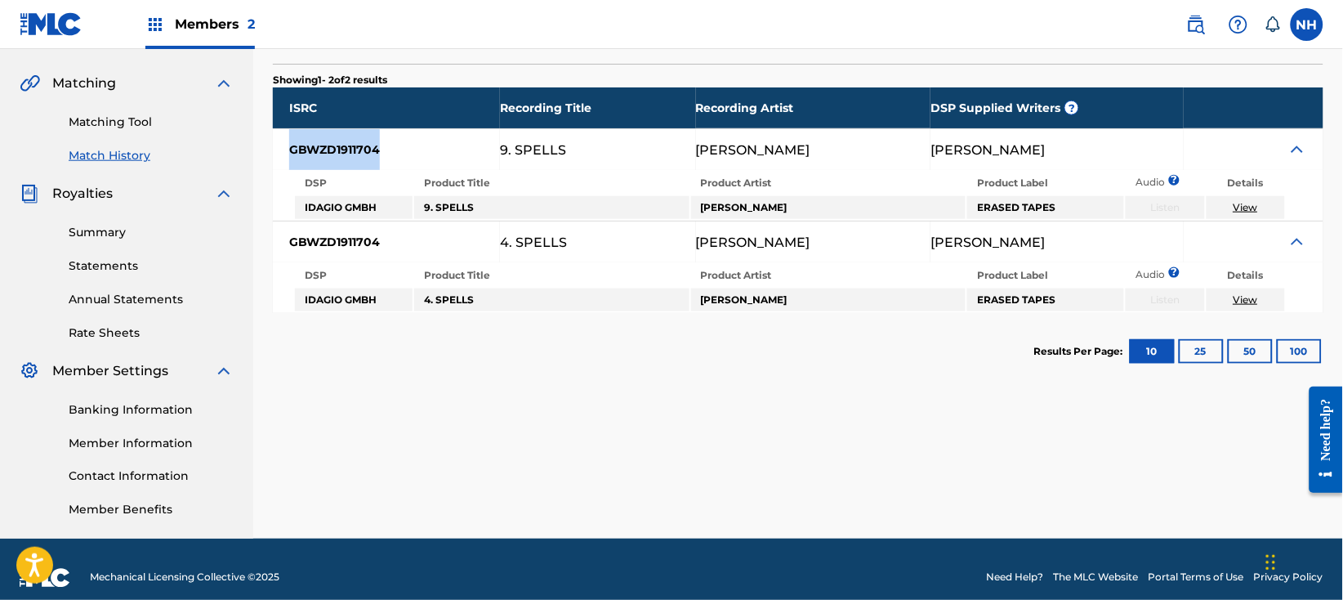
scroll to position [379, 0]
